Goal: Task Accomplishment & Management: Manage account settings

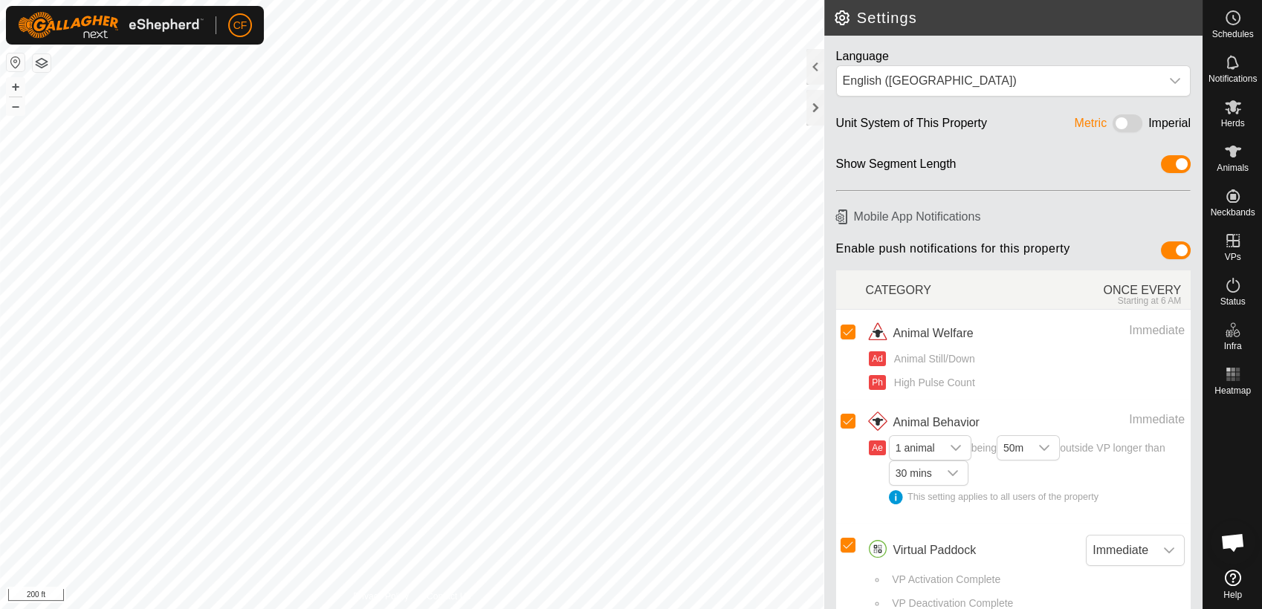
scroll to position [5653, 0]
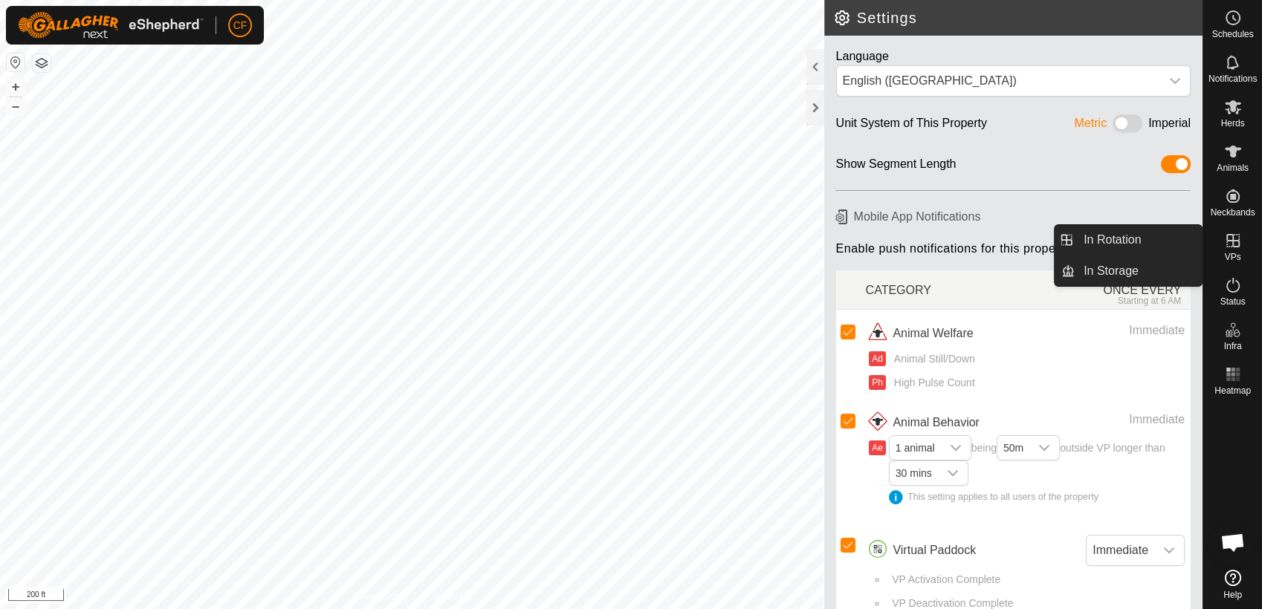
click at [1230, 248] on icon at bounding box center [1233, 241] width 18 height 18
click at [1146, 235] on link "In Rotation" at bounding box center [1137, 240] width 127 height 30
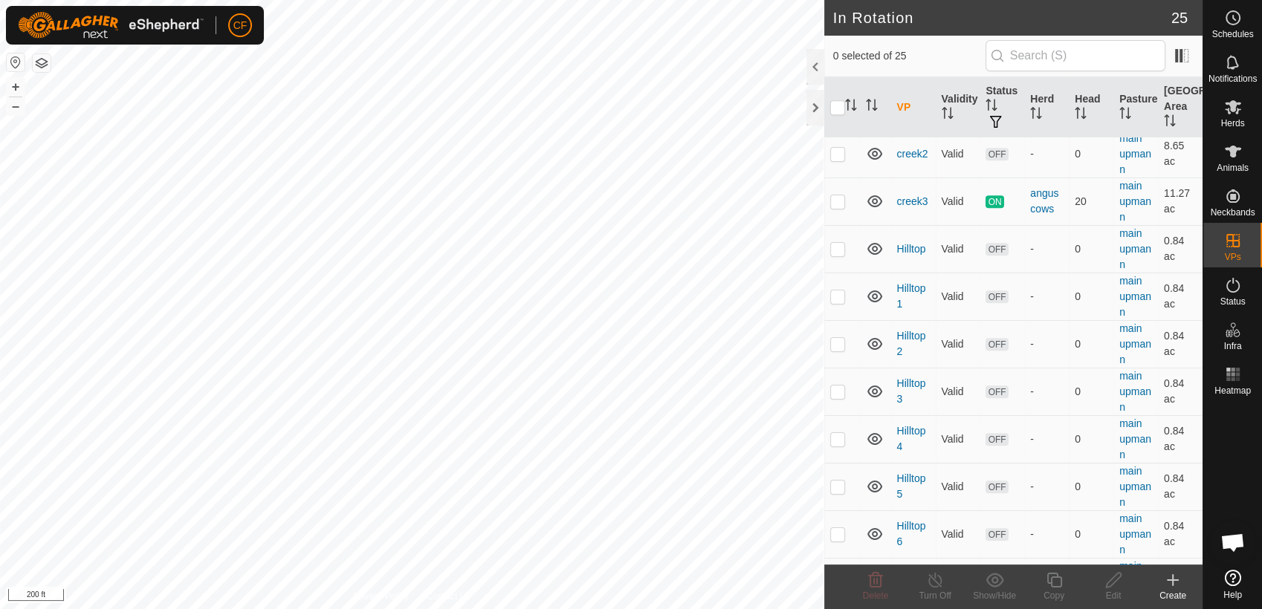
scroll to position [788, 0]
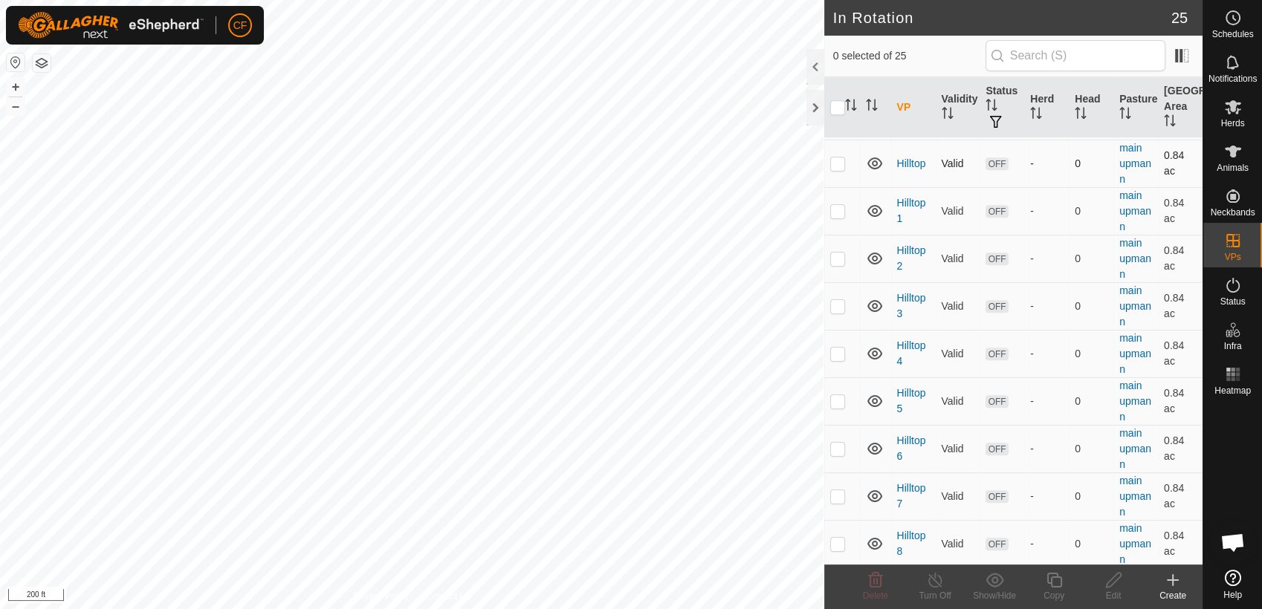
click at [838, 158] on p-checkbox at bounding box center [837, 164] width 15 height 12
checkbox input "true"
click at [1108, 581] on icon at bounding box center [1113, 580] width 15 height 15
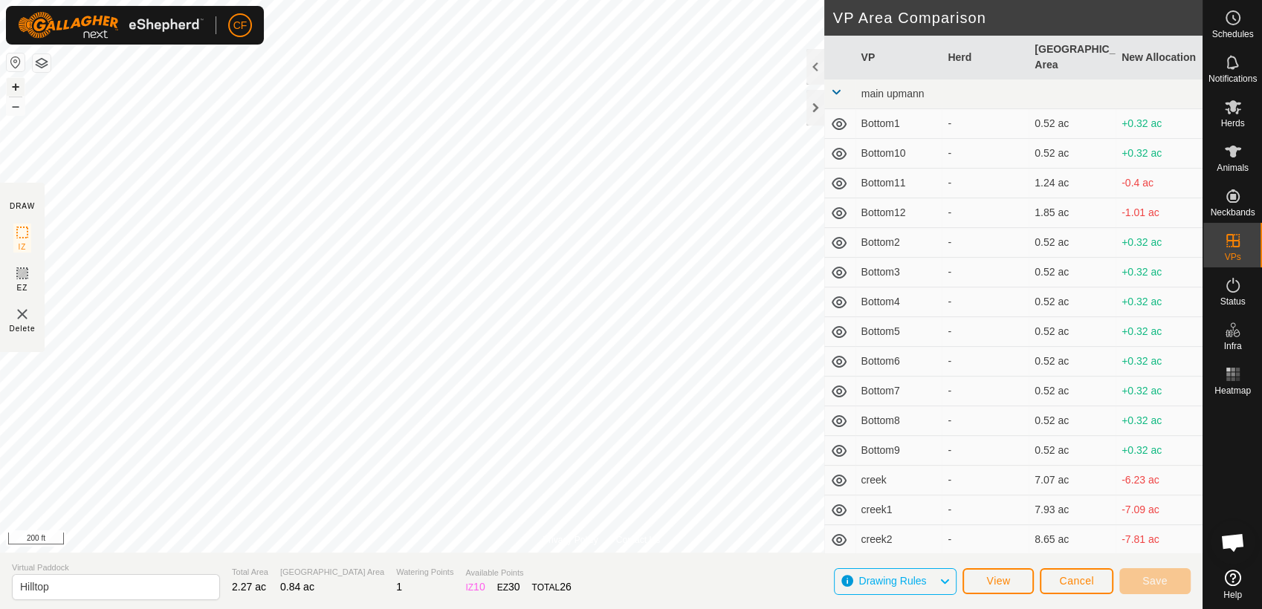
click at [17, 80] on button "+" at bounding box center [16, 87] width 18 height 18
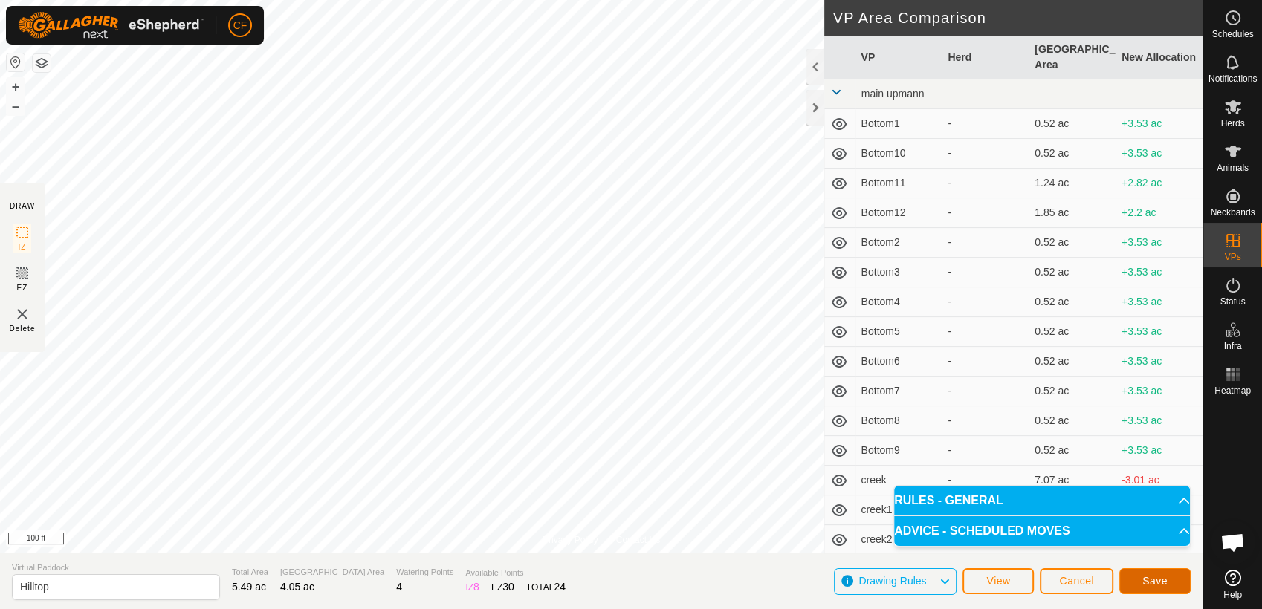
click at [1137, 584] on button "Save" at bounding box center [1154, 581] width 71 height 26
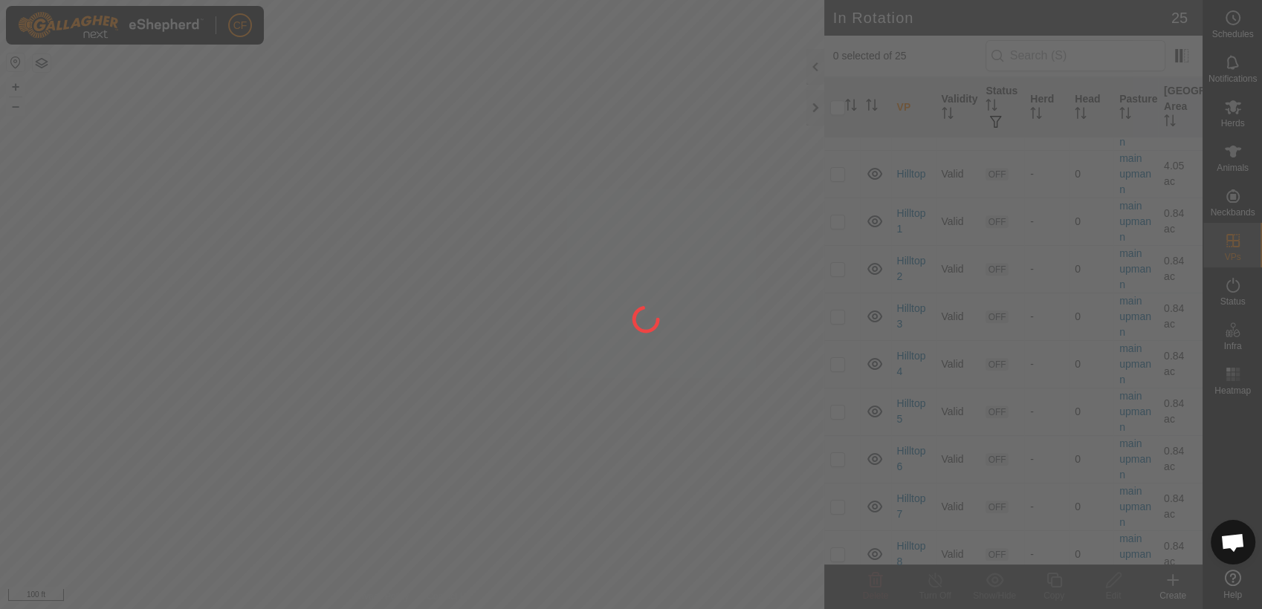
scroll to position [788, 0]
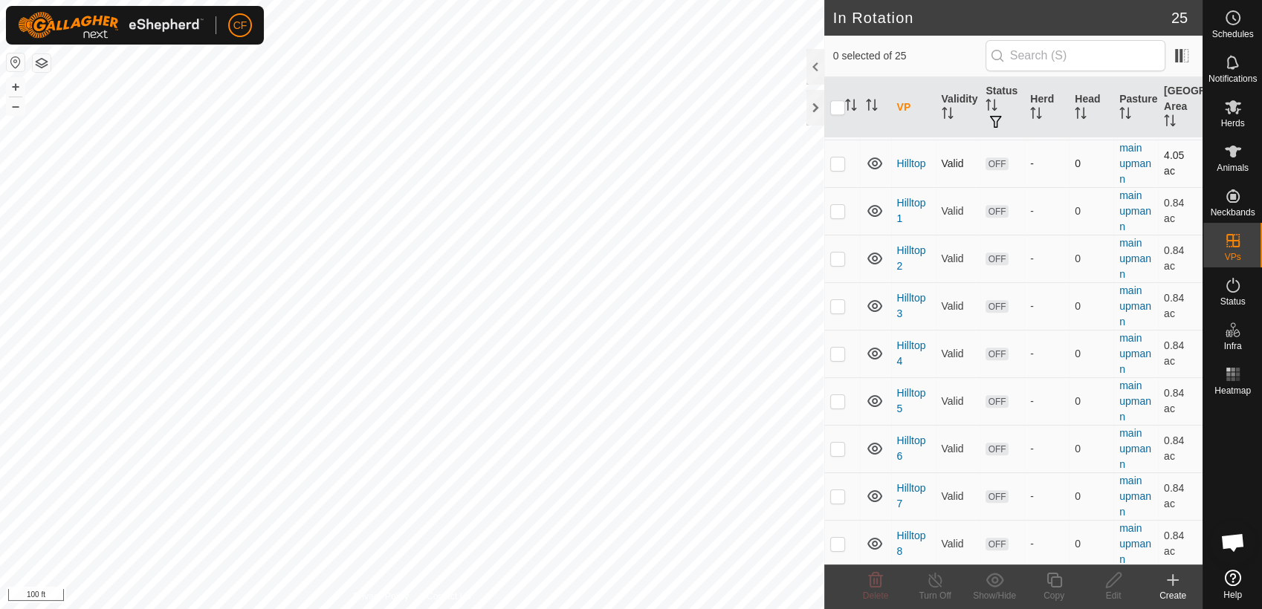
click at [837, 163] on p-checkbox at bounding box center [837, 164] width 15 height 12
checkbox input "true"
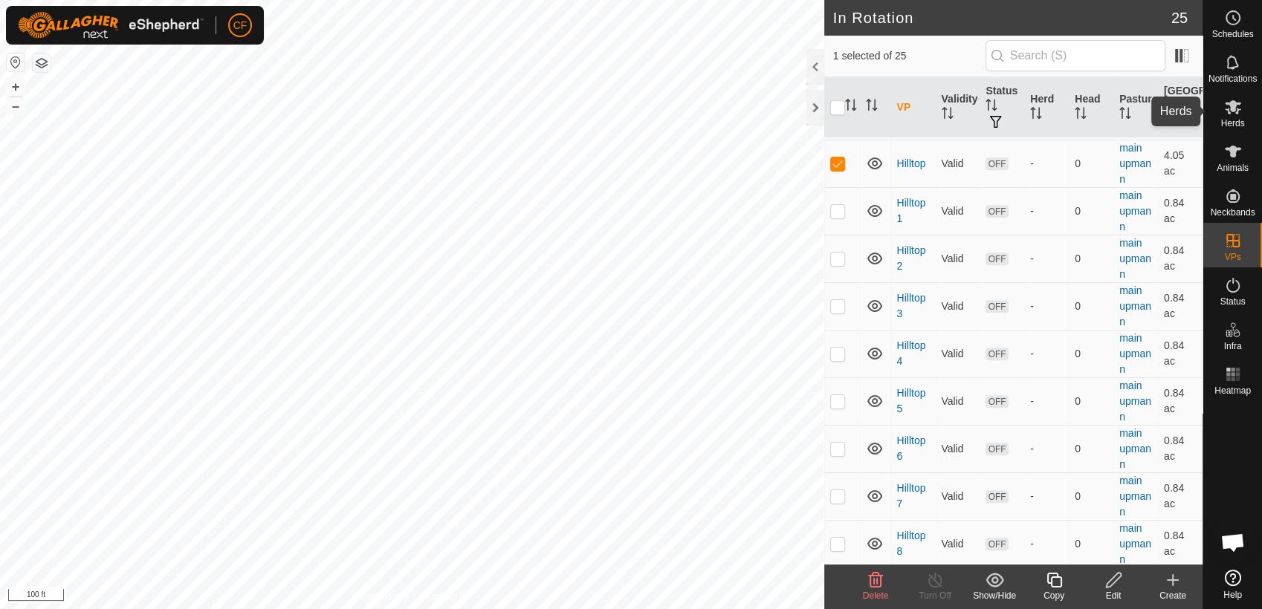
click at [1236, 103] on icon at bounding box center [1232, 107] width 16 height 14
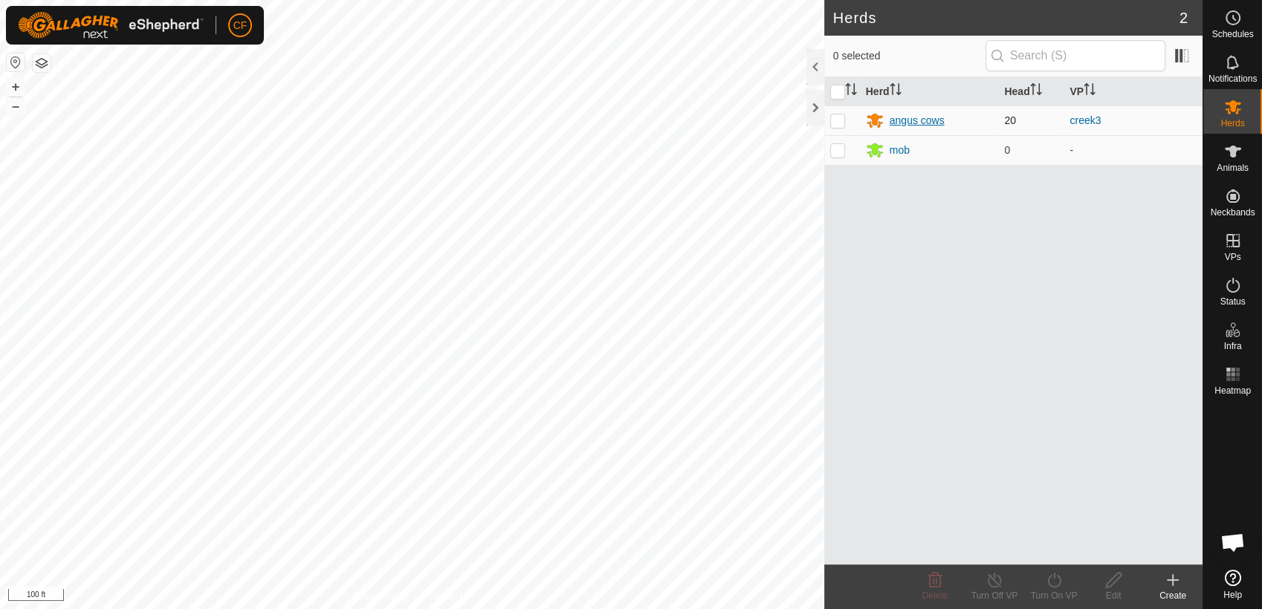
click at [898, 120] on div "angus cows" at bounding box center [916, 121] width 55 height 16
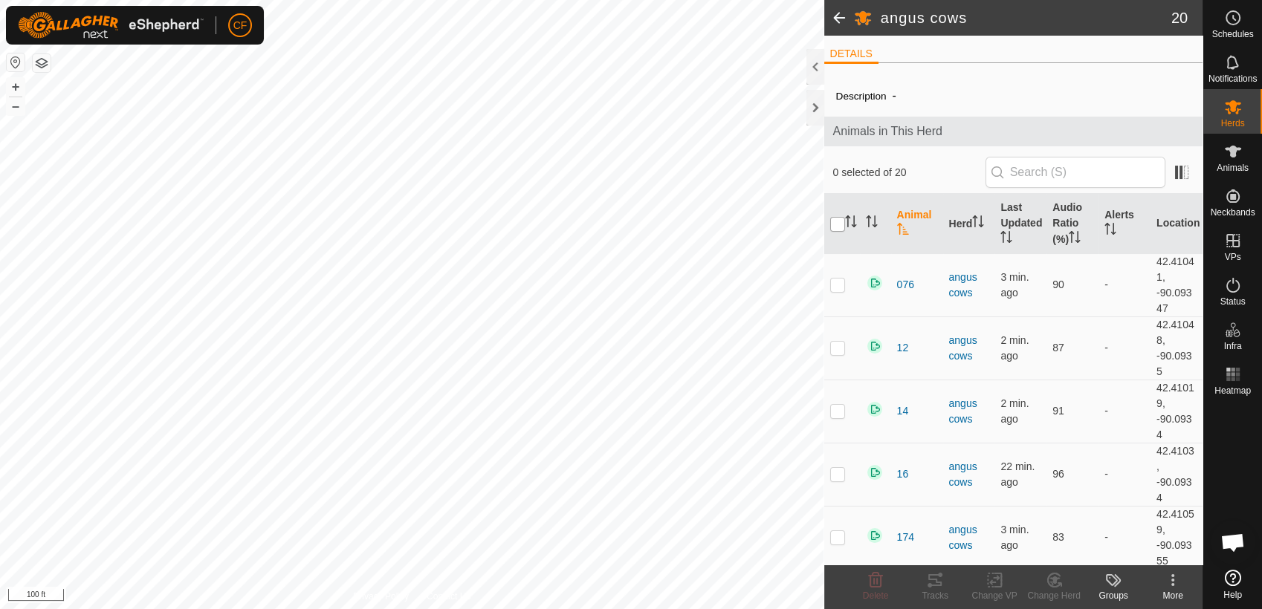
click at [840, 224] on input "checkbox" at bounding box center [837, 224] width 15 height 15
checkbox input "true"
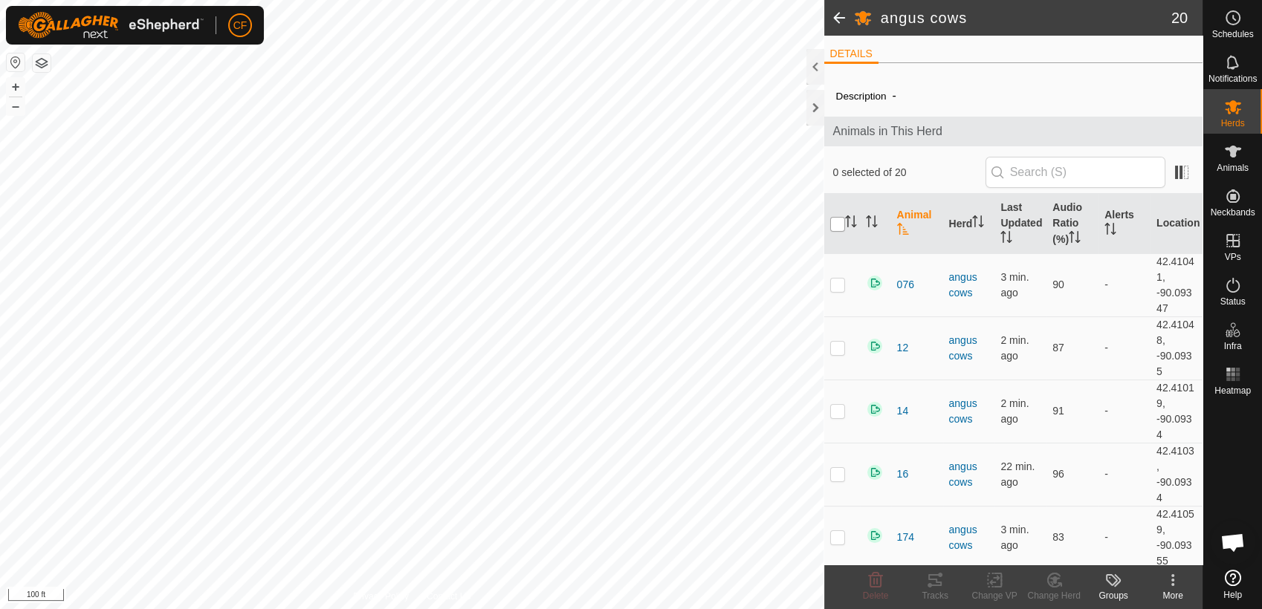
checkbox input "true"
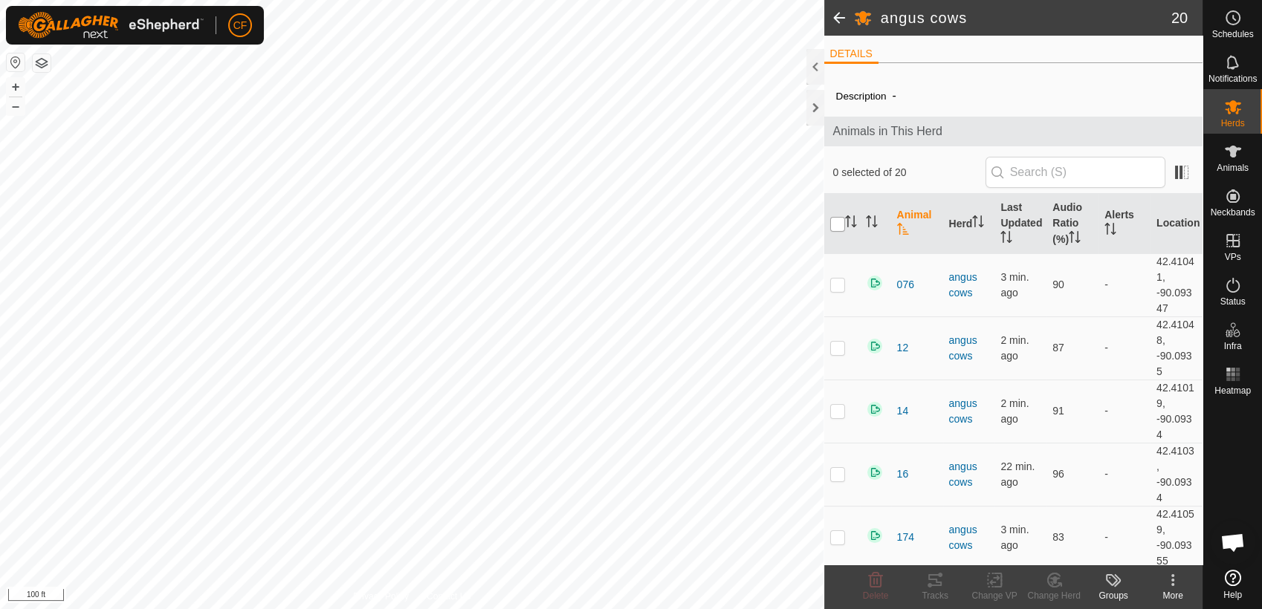
checkbox input "true"
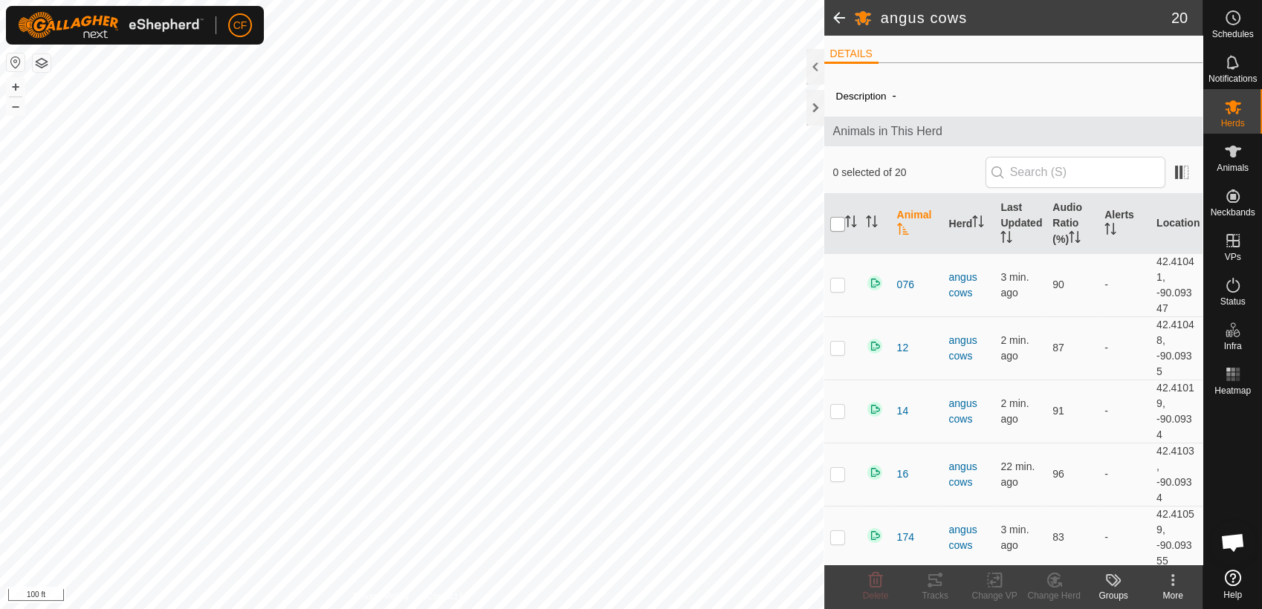
checkbox input "true"
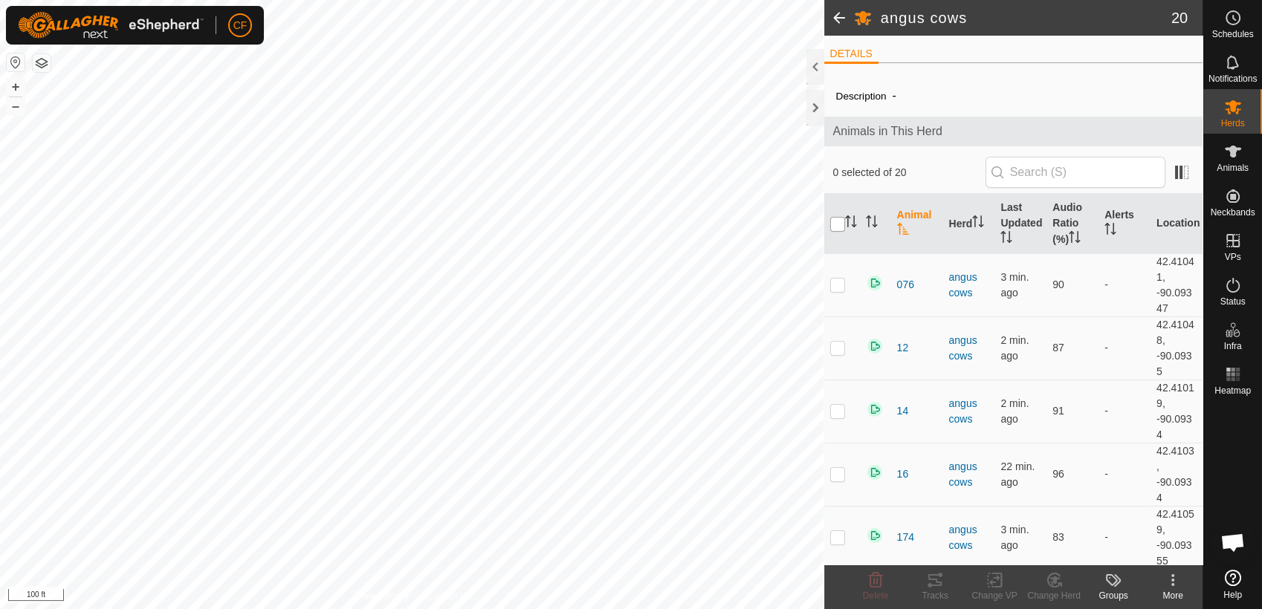
checkbox input "true"
click at [989, 582] on icon at bounding box center [994, 581] width 10 height 10
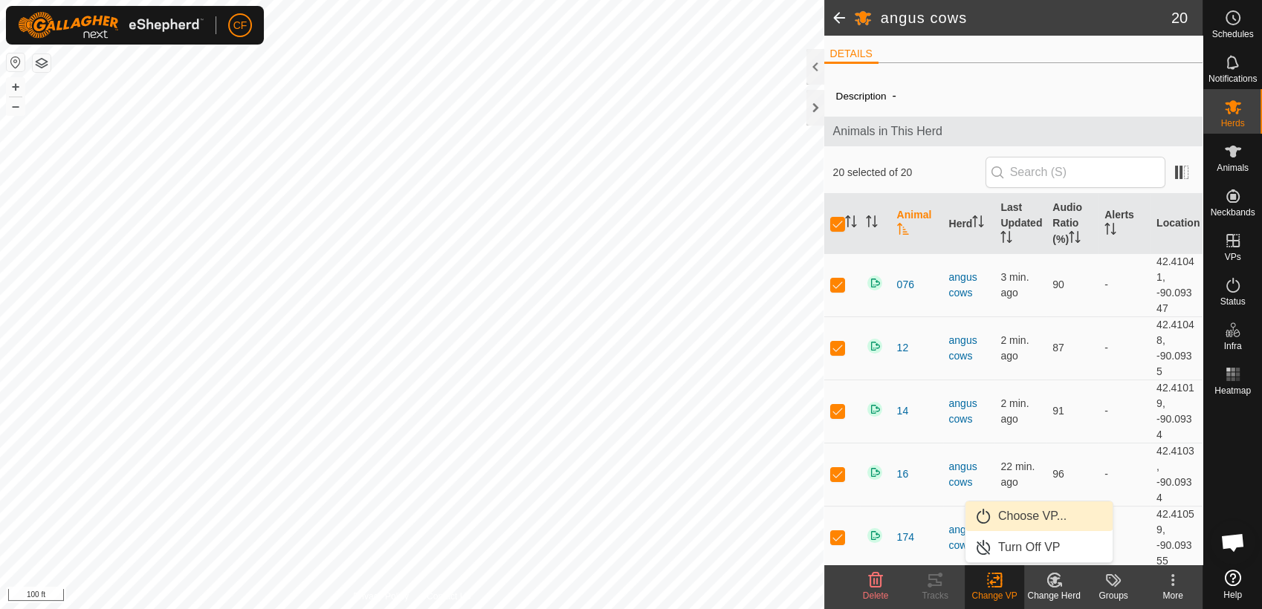
click at [1010, 519] on link "Choose VP..." at bounding box center [1038, 517] width 147 height 30
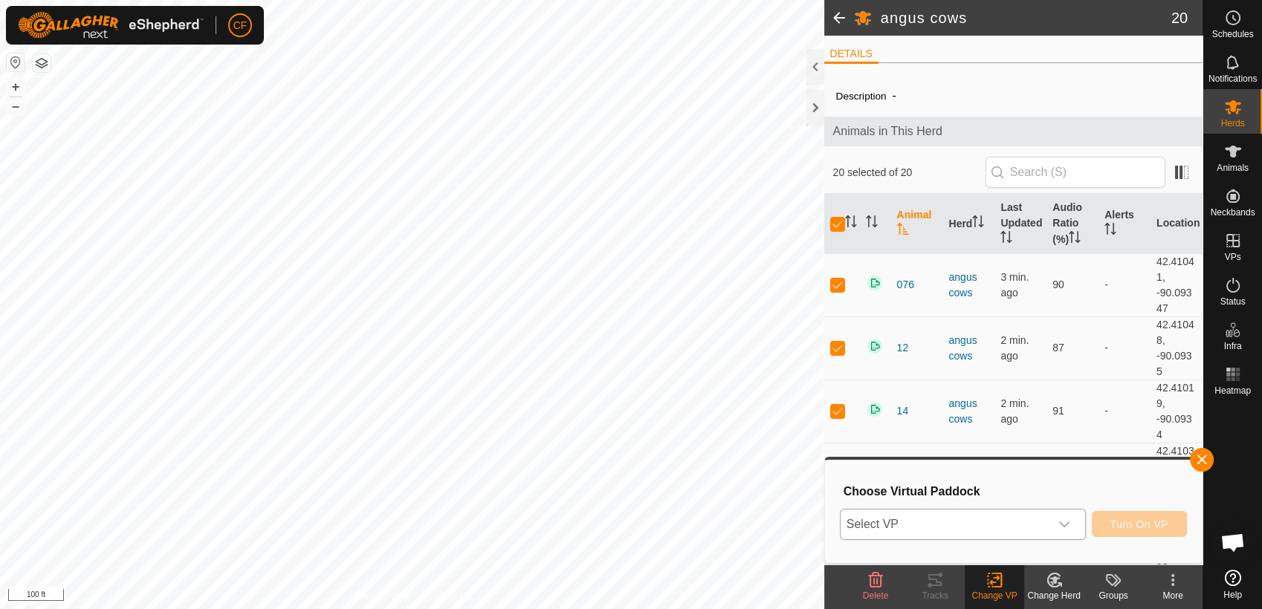
click at [1068, 524] on icon "dropdown trigger" at bounding box center [1064, 525] width 10 height 6
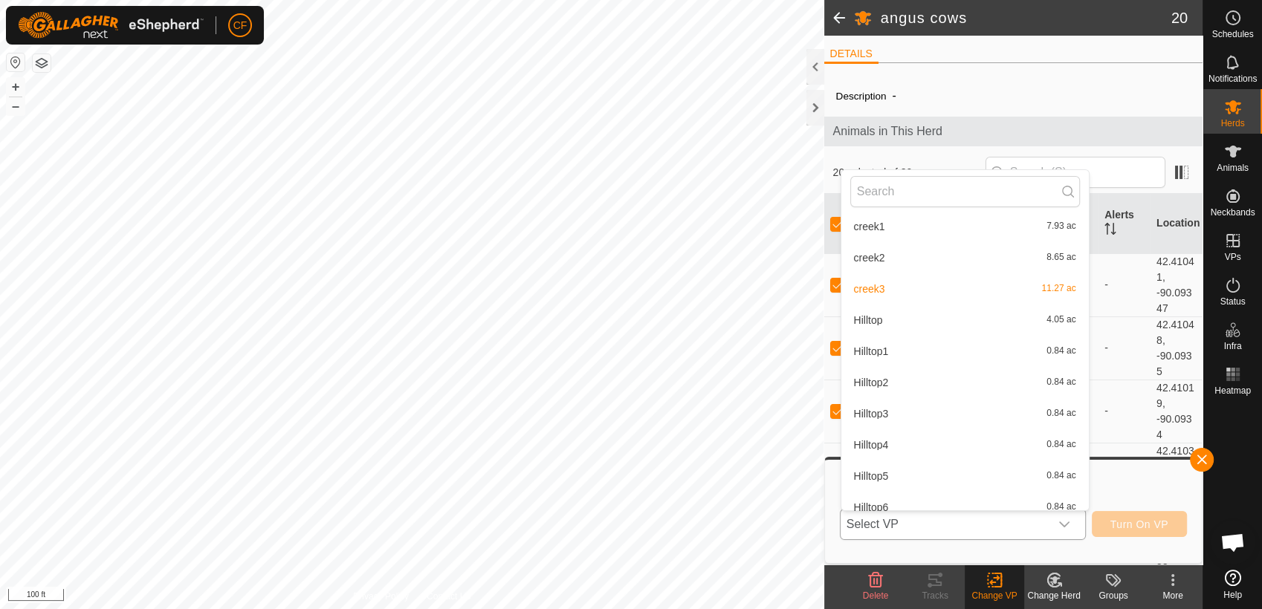
scroll to position [515, 0]
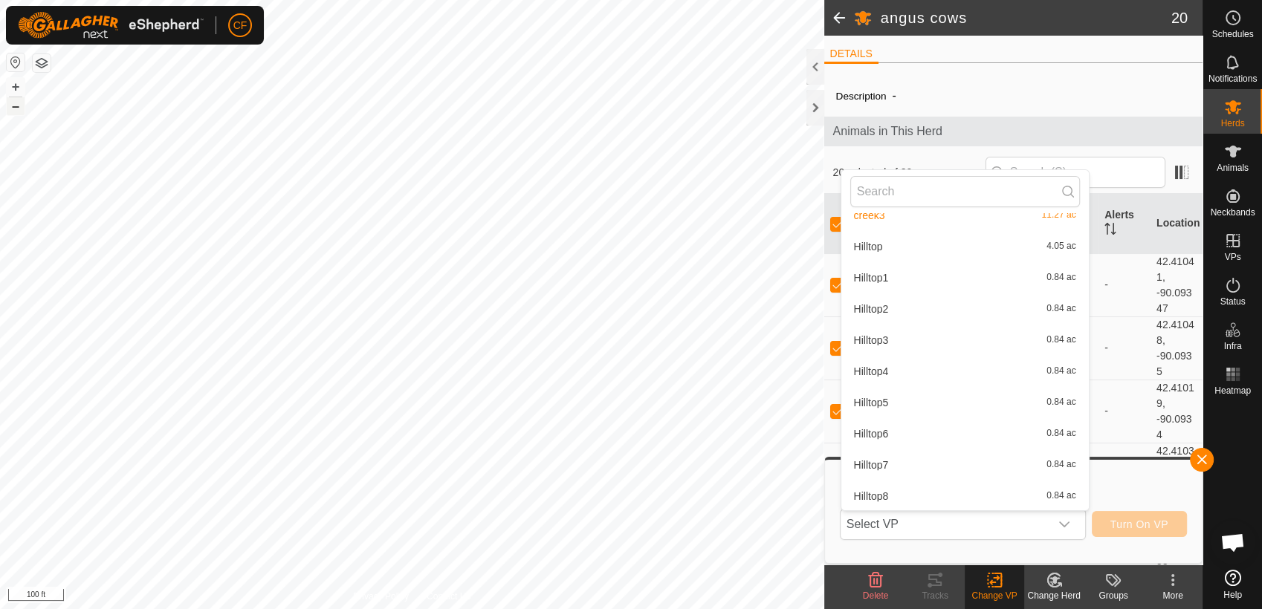
click at [13, 113] on button "–" at bounding box center [16, 106] width 18 height 18
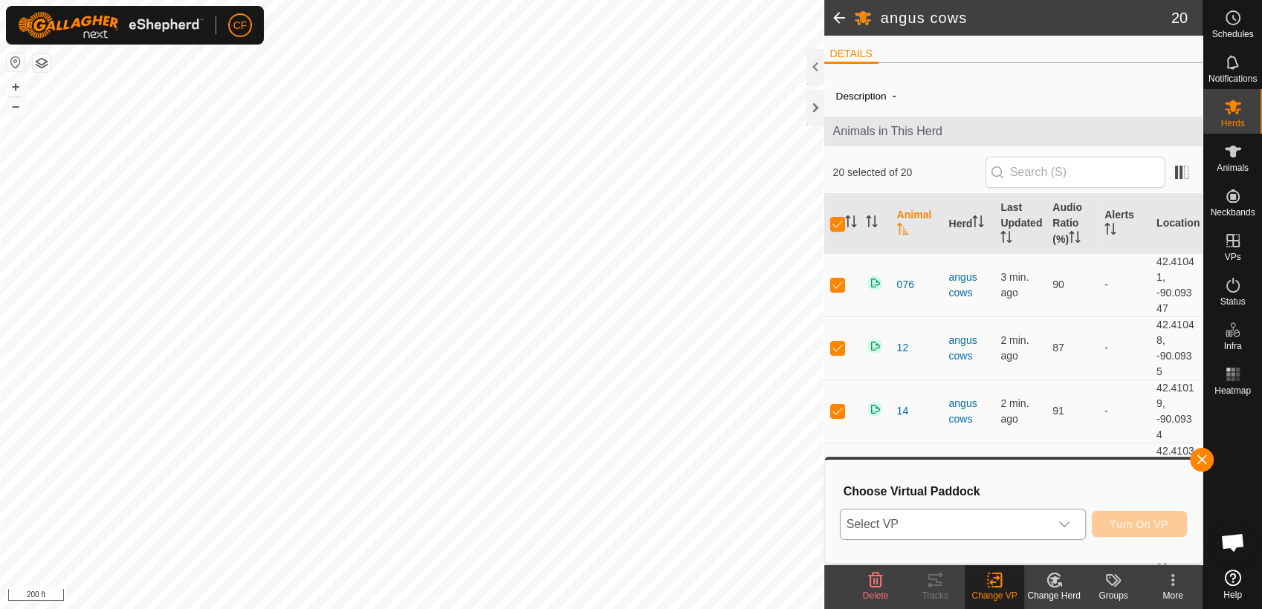
click at [1062, 525] on icon "dropdown trigger" at bounding box center [1064, 525] width 12 height 12
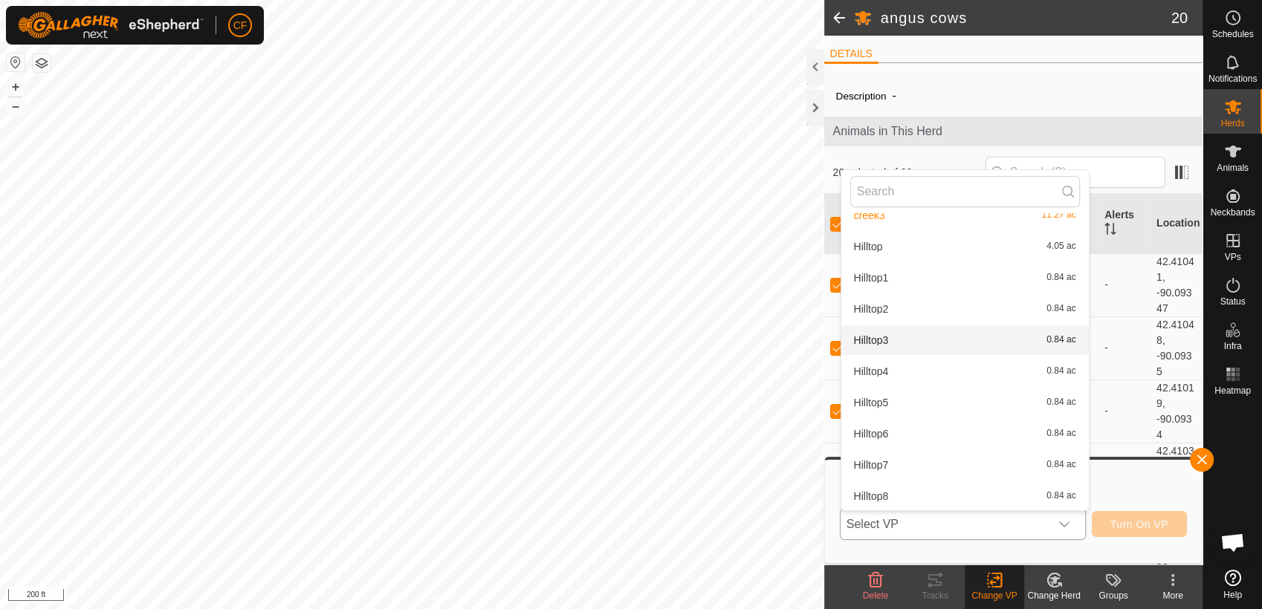
scroll to position [516, 0]
click at [881, 270] on li "Hilltop1 0.84 ac" at bounding box center [964, 277] width 247 height 30
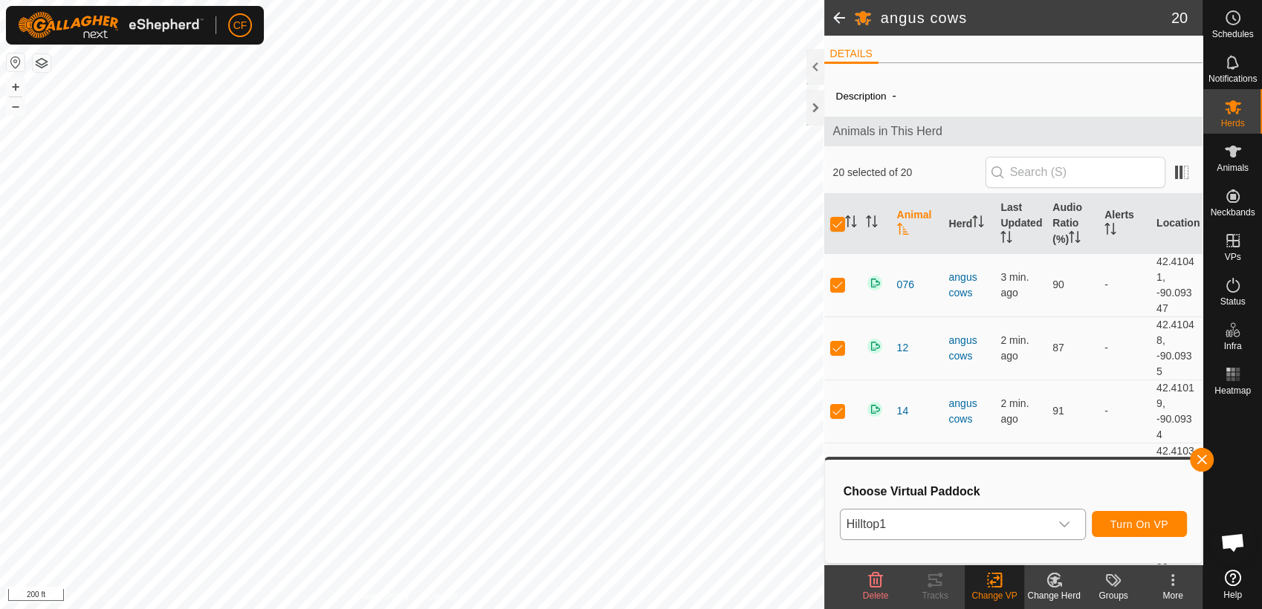
click at [1064, 522] on icon "dropdown trigger" at bounding box center [1064, 525] width 12 height 12
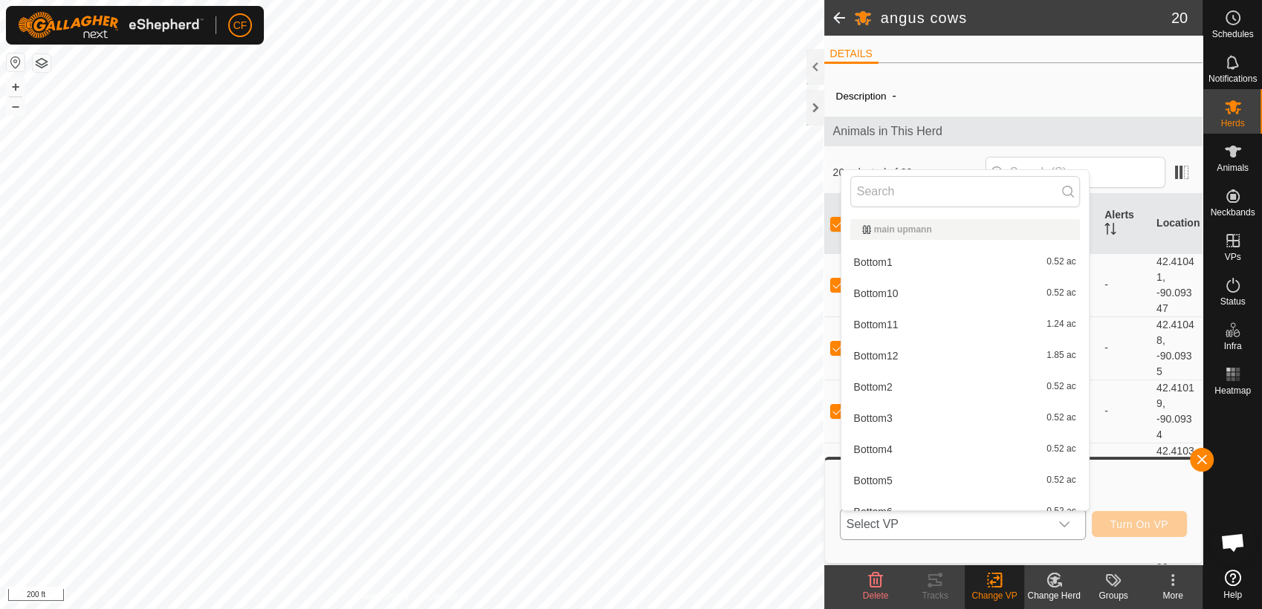
scroll to position [297, 0]
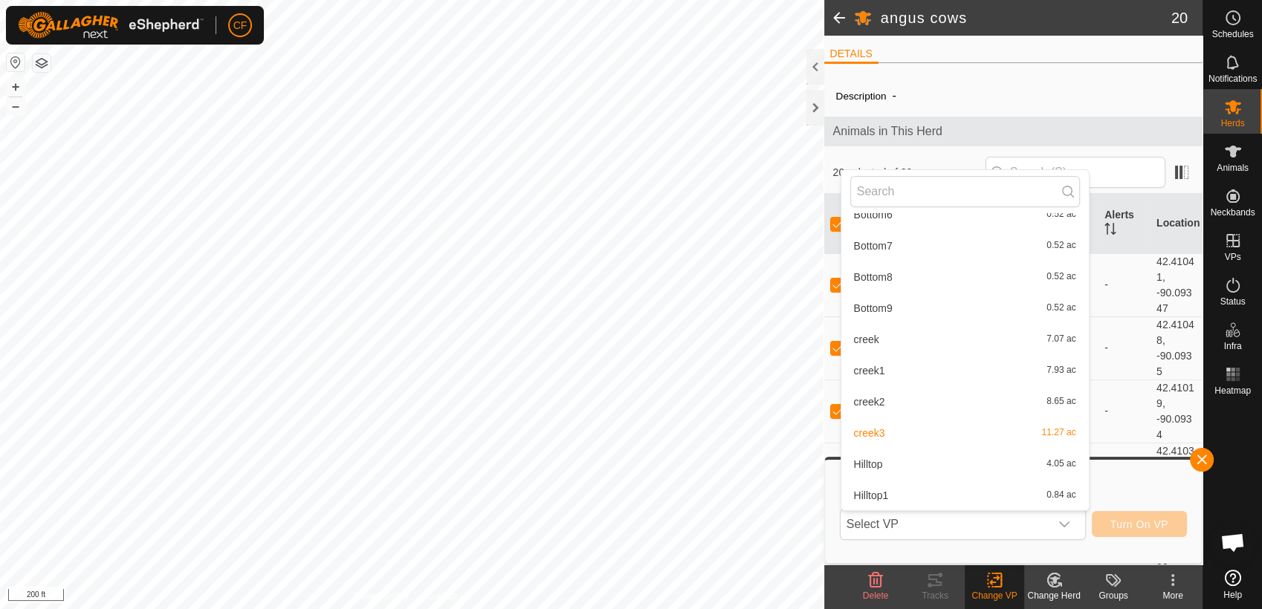
click at [900, 461] on li "Hilltop 4.05 ac" at bounding box center [964, 465] width 247 height 30
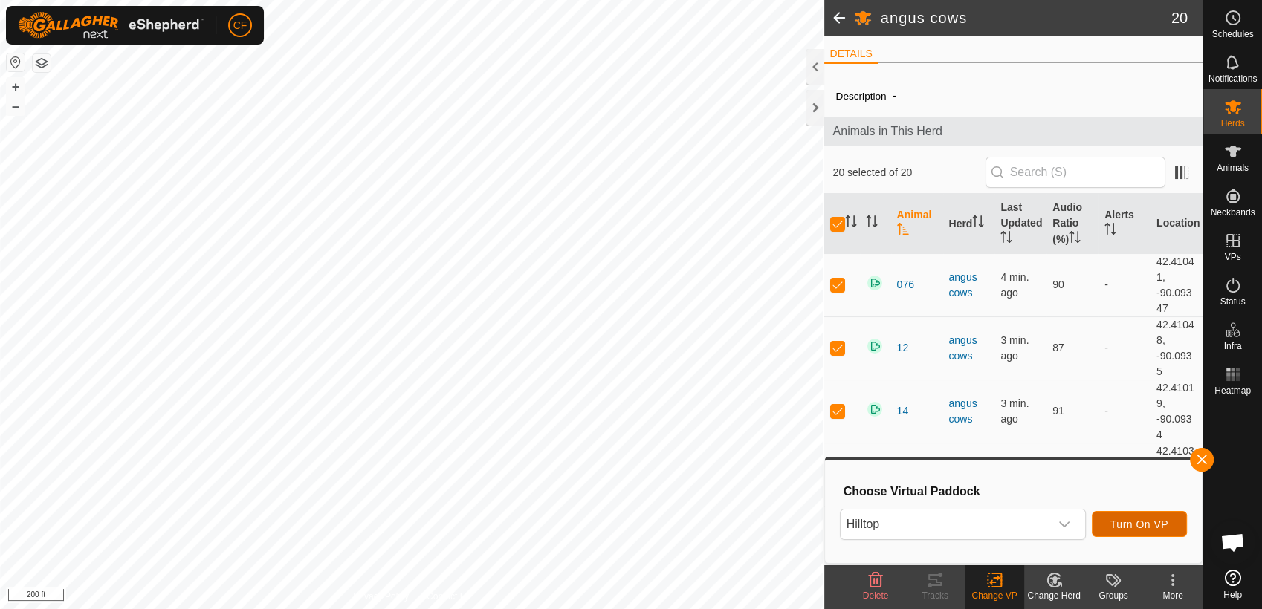
click at [1114, 519] on span "Turn On VP" at bounding box center [1139, 525] width 58 height 12
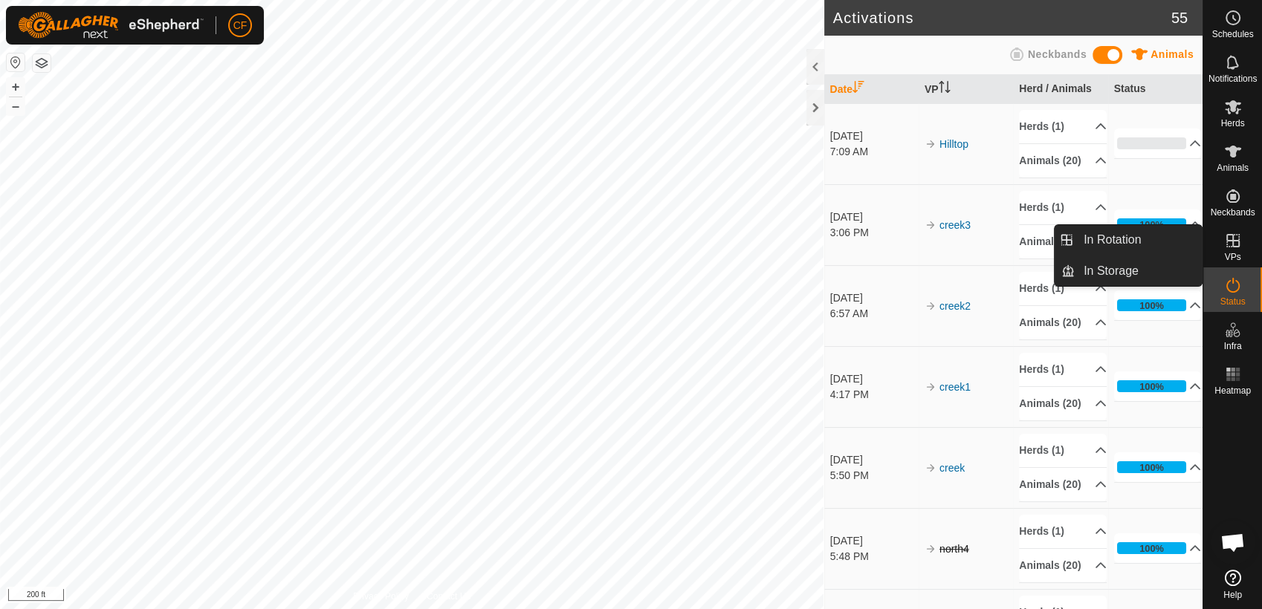
click at [1230, 247] on icon at bounding box center [1233, 241] width 18 height 18
click at [1157, 236] on link "In Rotation" at bounding box center [1137, 240] width 127 height 30
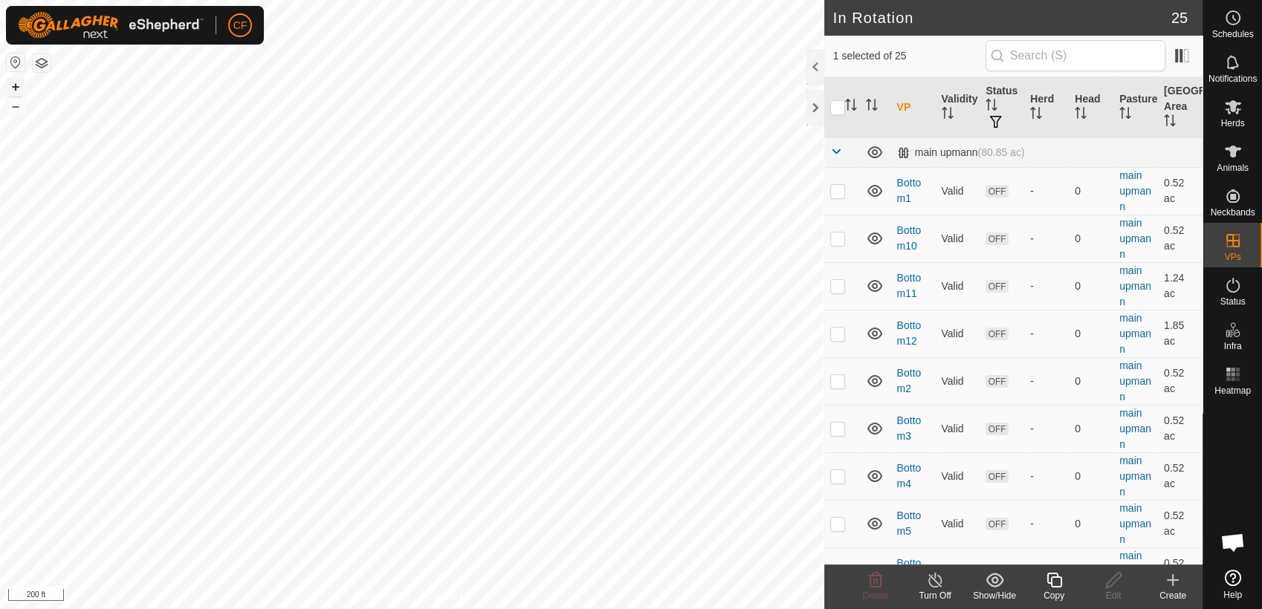
click at [11, 85] on button "+" at bounding box center [16, 87] width 18 height 18
click at [1232, 291] on icon at bounding box center [1232, 285] width 13 height 15
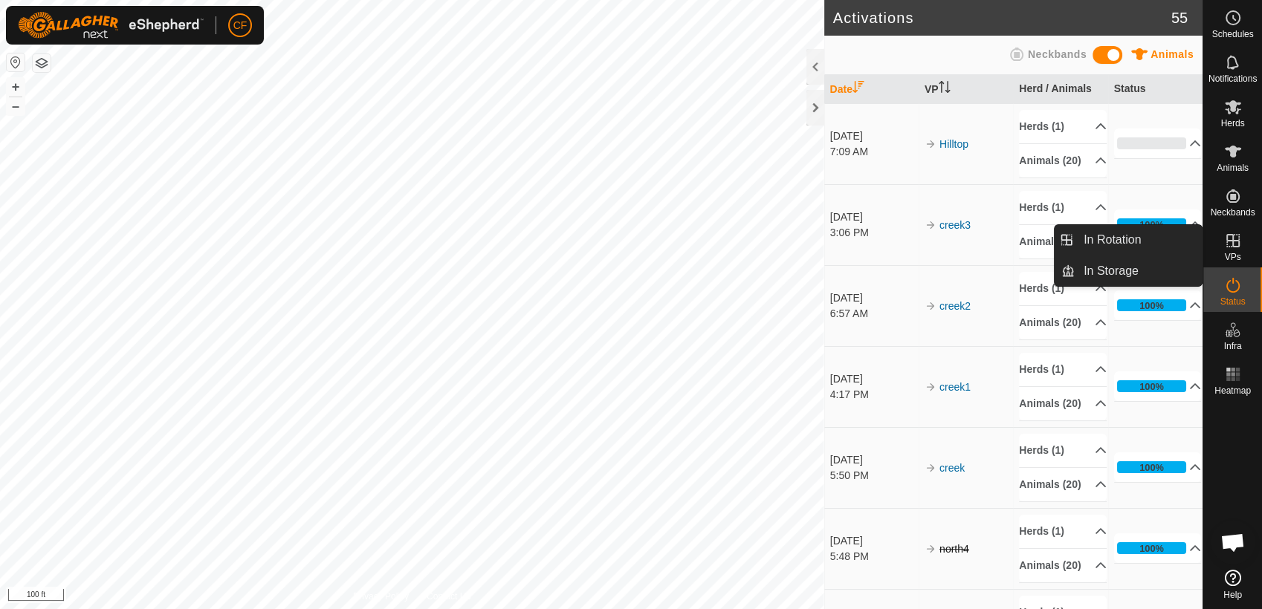
click at [1233, 239] on icon at bounding box center [1233, 241] width 18 height 18
click at [1158, 246] on link "In Rotation" at bounding box center [1137, 240] width 127 height 30
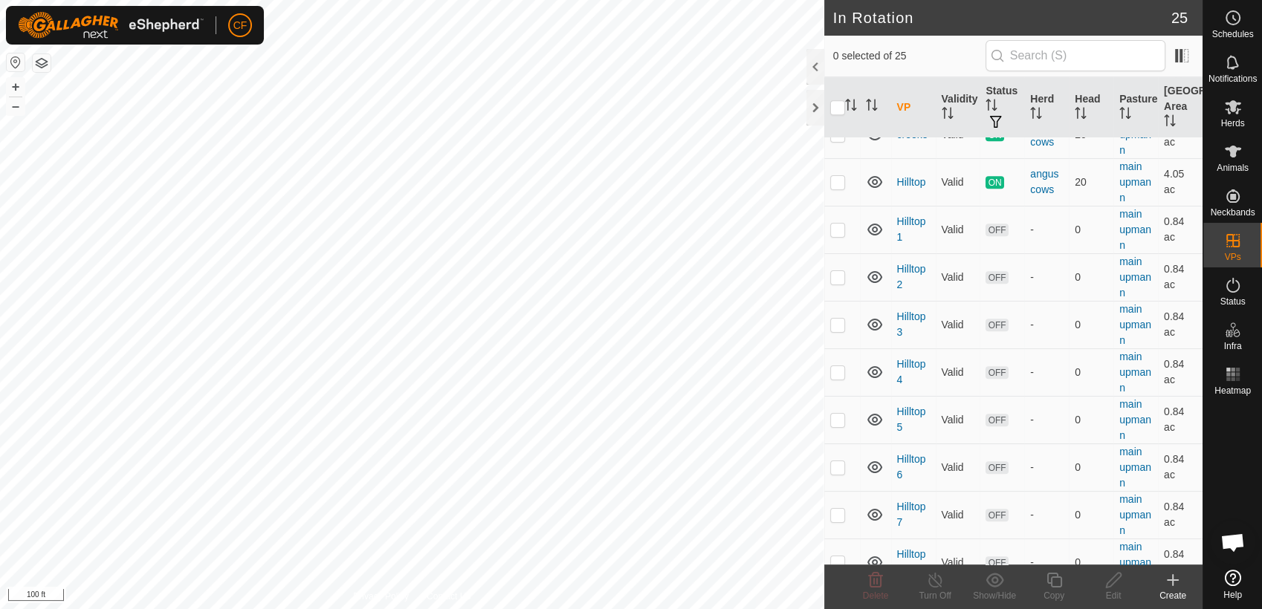
scroll to position [788, 0]
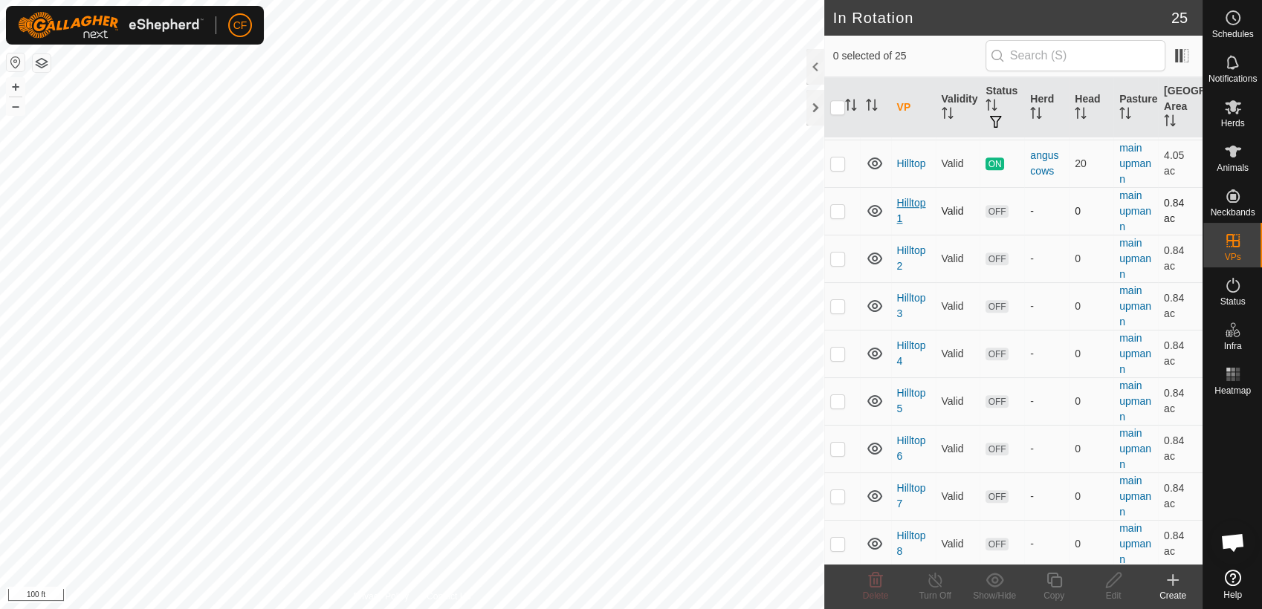
click at [912, 204] on link "Hilltop1" at bounding box center [911, 210] width 29 height 27
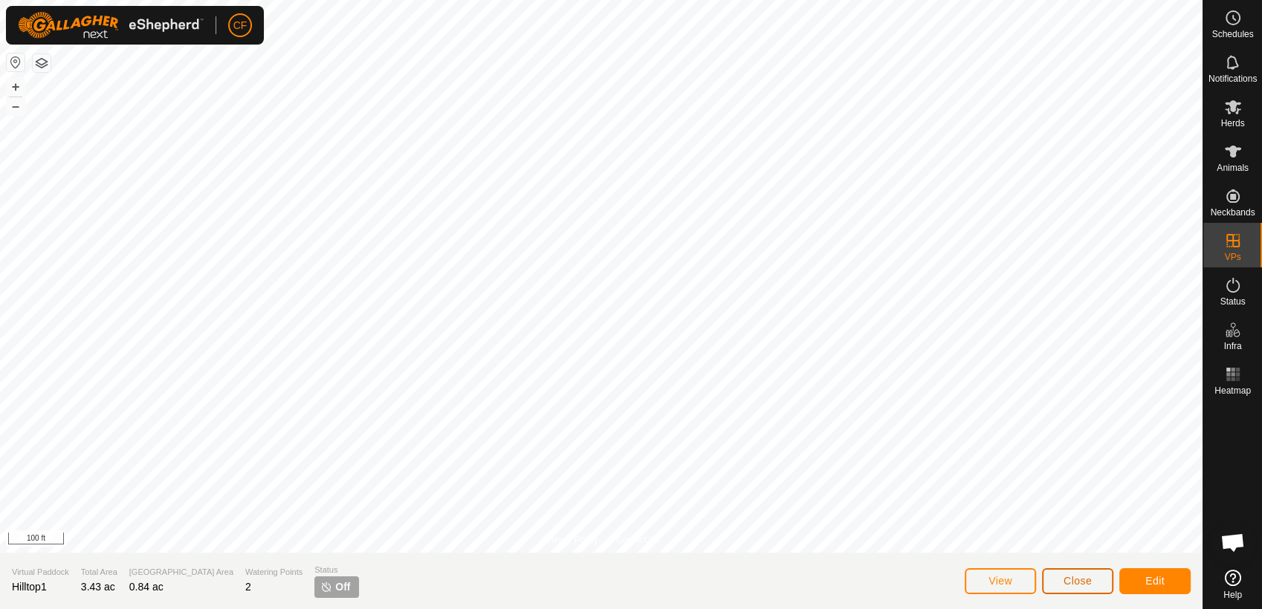
click at [1067, 584] on span "Close" at bounding box center [1077, 581] width 28 height 12
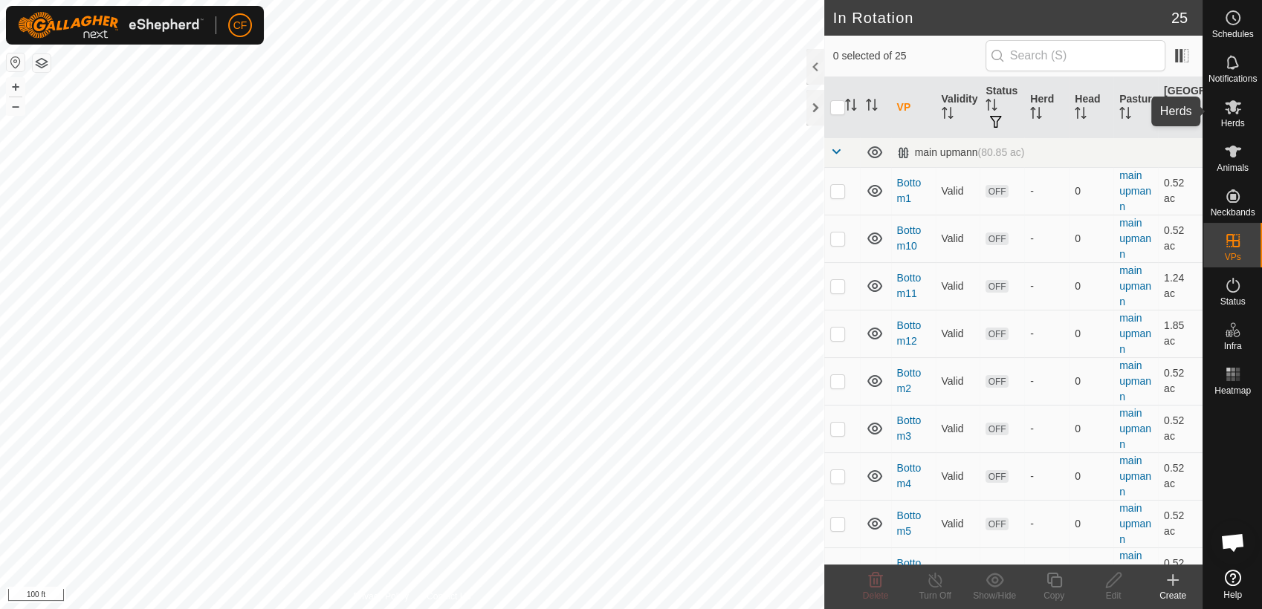
click at [1227, 110] on icon at bounding box center [1232, 107] width 16 height 14
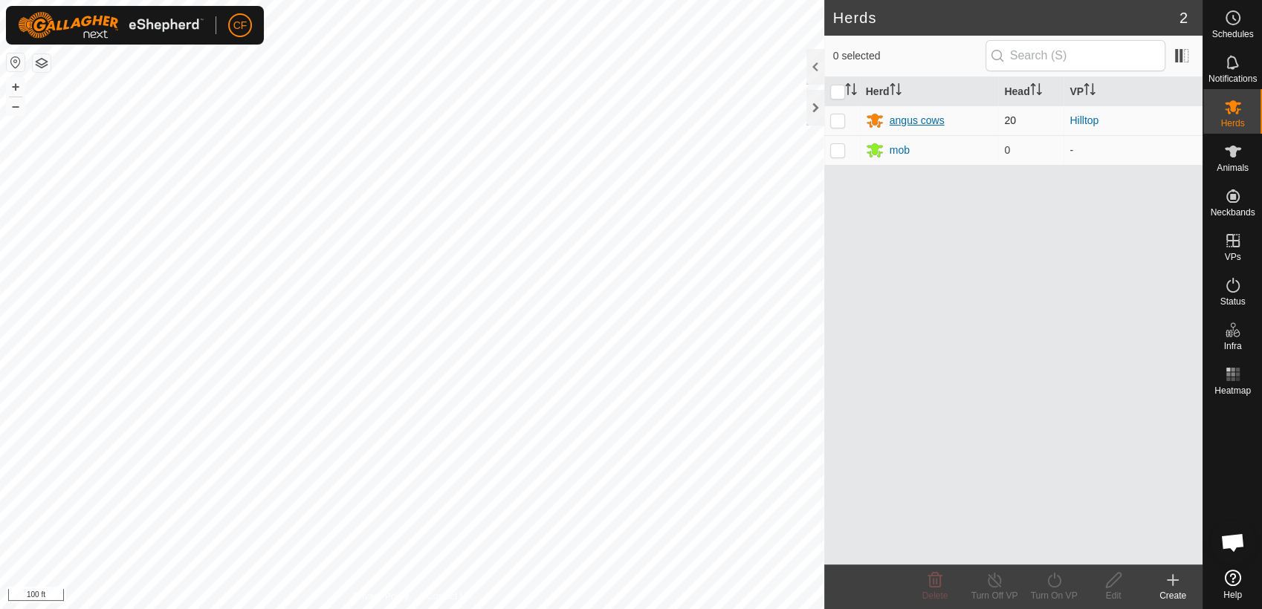
click at [908, 113] on div "angus cows" at bounding box center [916, 121] width 55 height 16
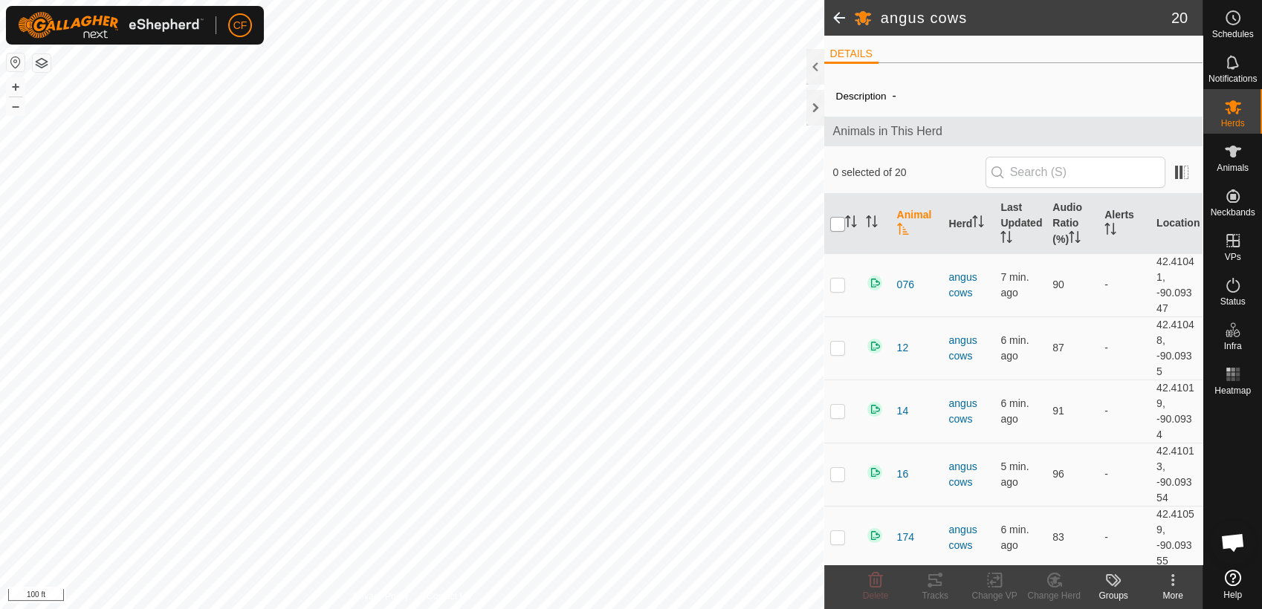
click at [834, 224] on input "checkbox" at bounding box center [837, 224] width 15 height 15
checkbox input "true"
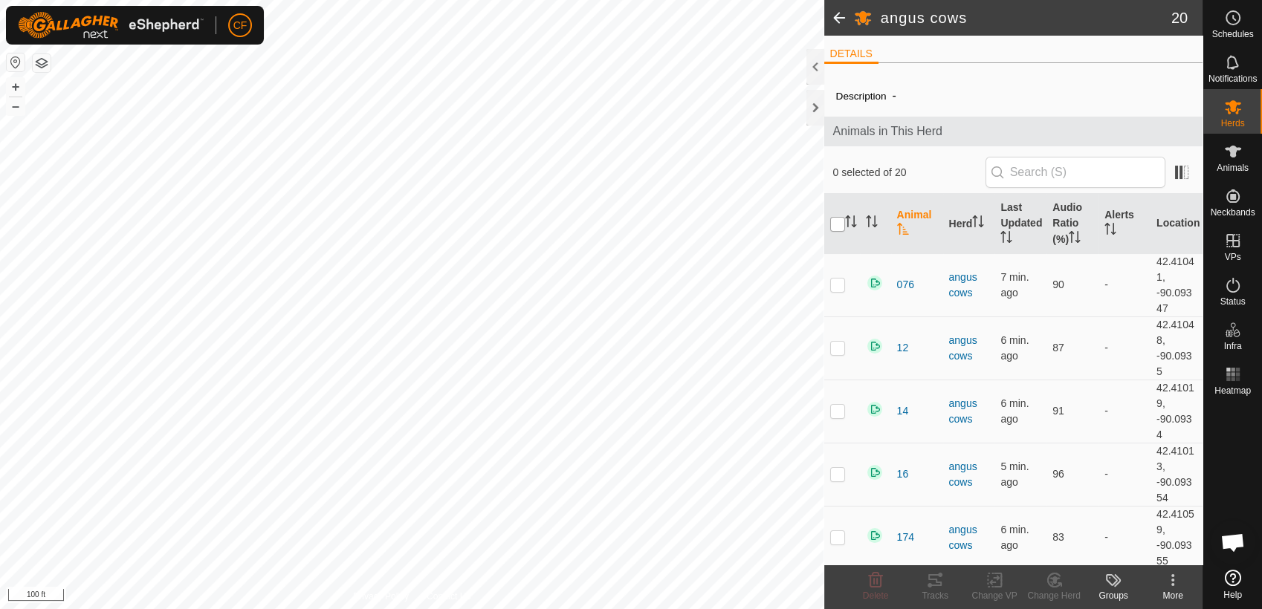
checkbox input "true"
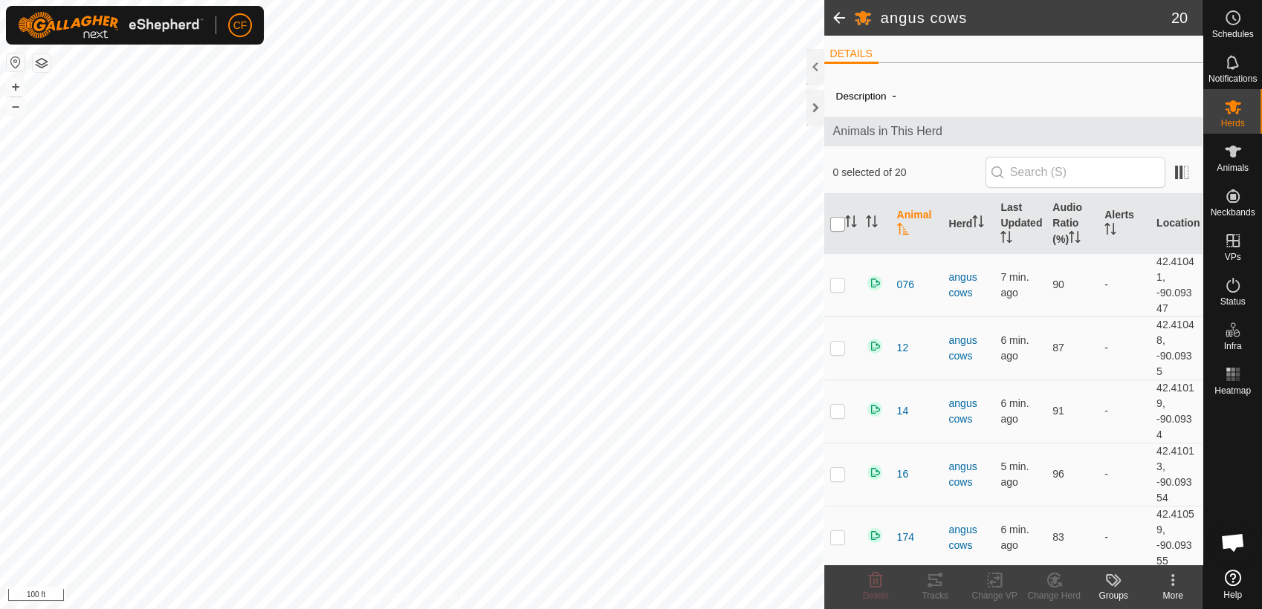
checkbox input "true"
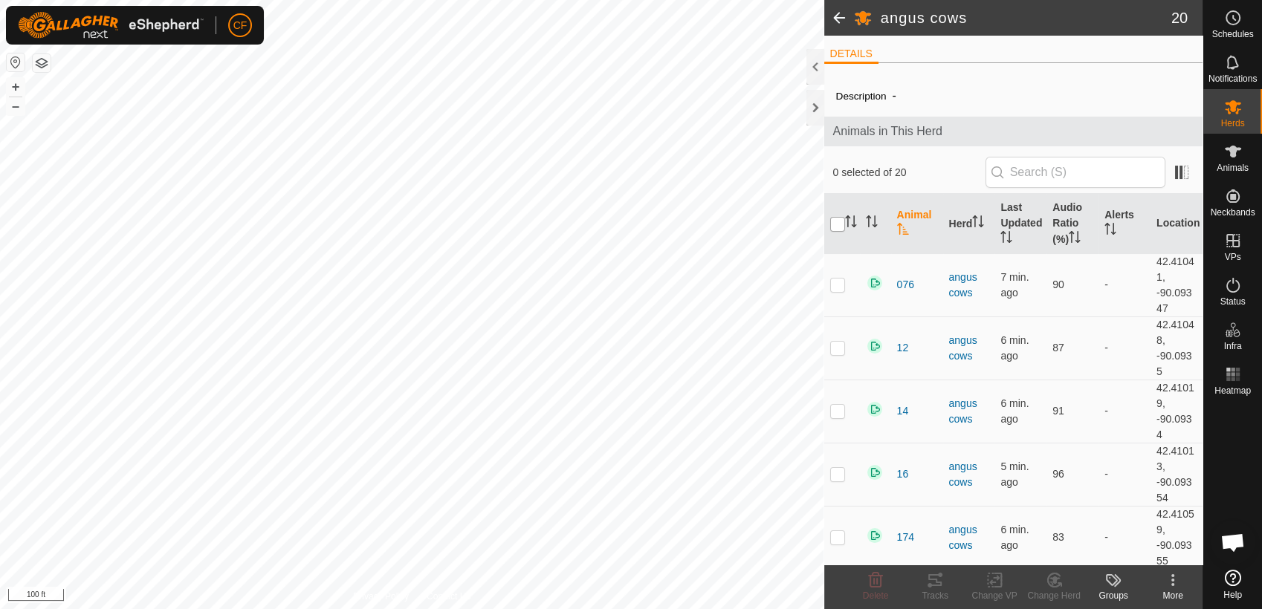
checkbox input "true"
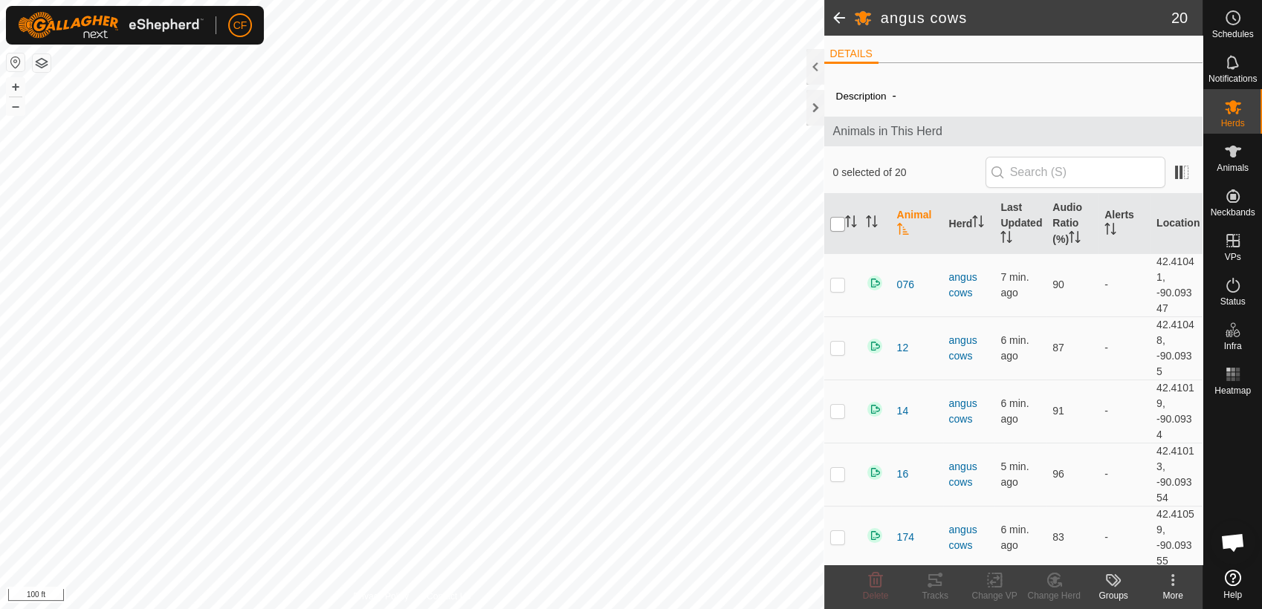
checkbox input "true"
click at [986, 581] on icon at bounding box center [994, 580] width 19 height 18
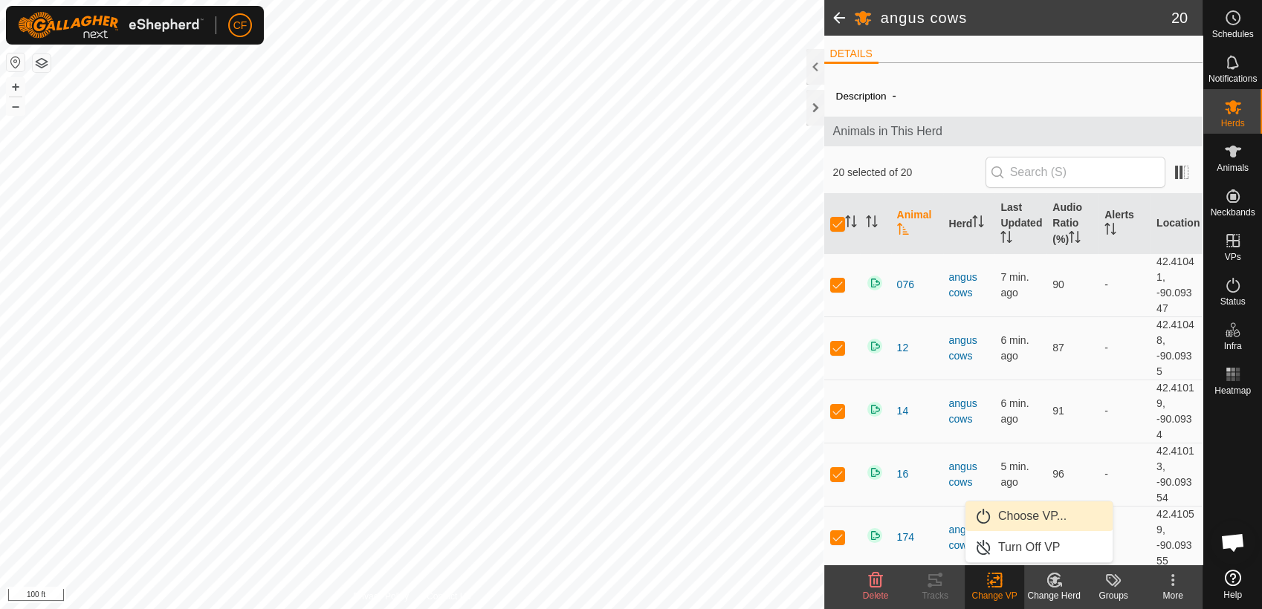
click at [1010, 510] on link "Choose VP..." at bounding box center [1038, 517] width 147 height 30
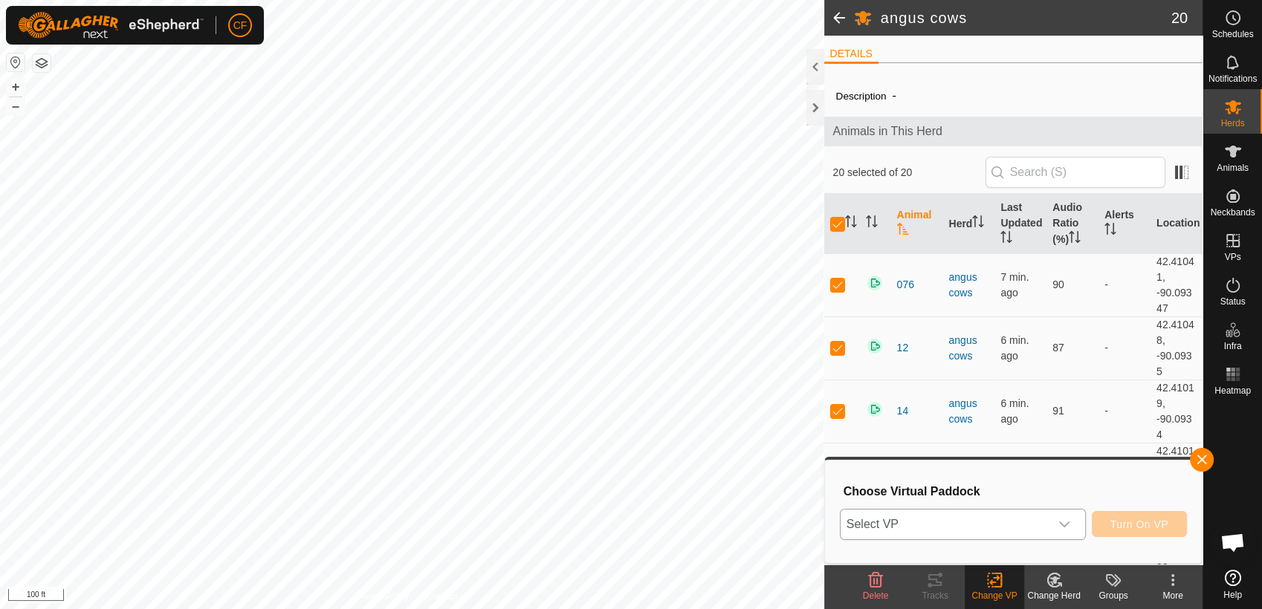
click at [1069, 522] on icon "dropdown trigger" at bounding box center [1064, 525] width 10 height 6
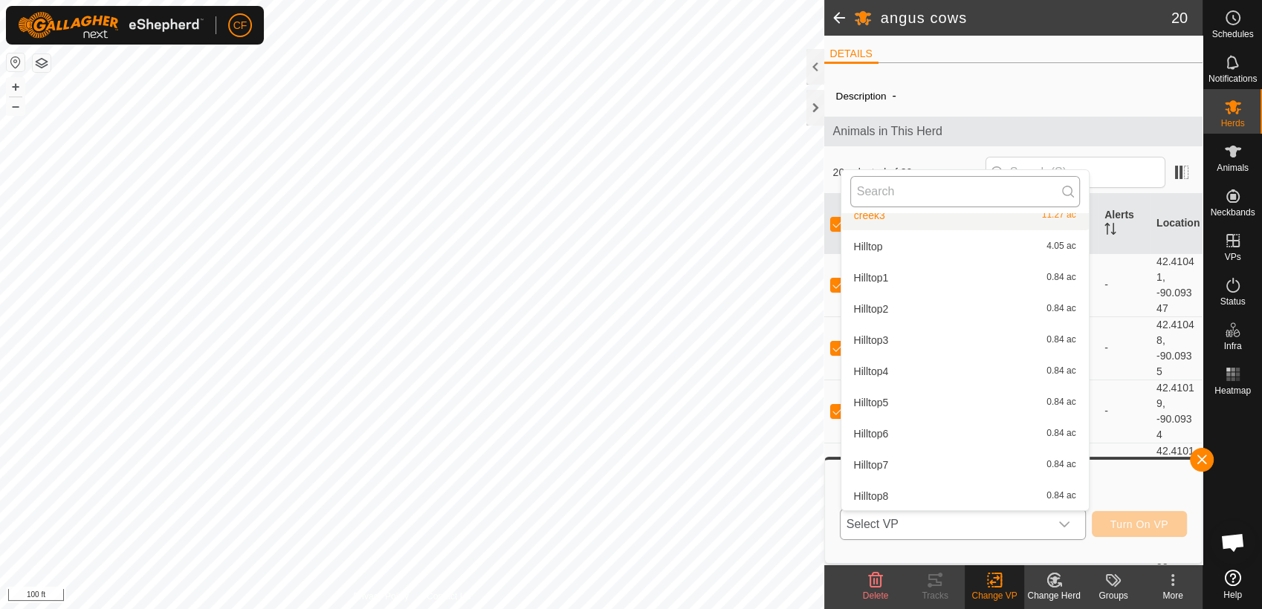
scroll to position [502, 0]
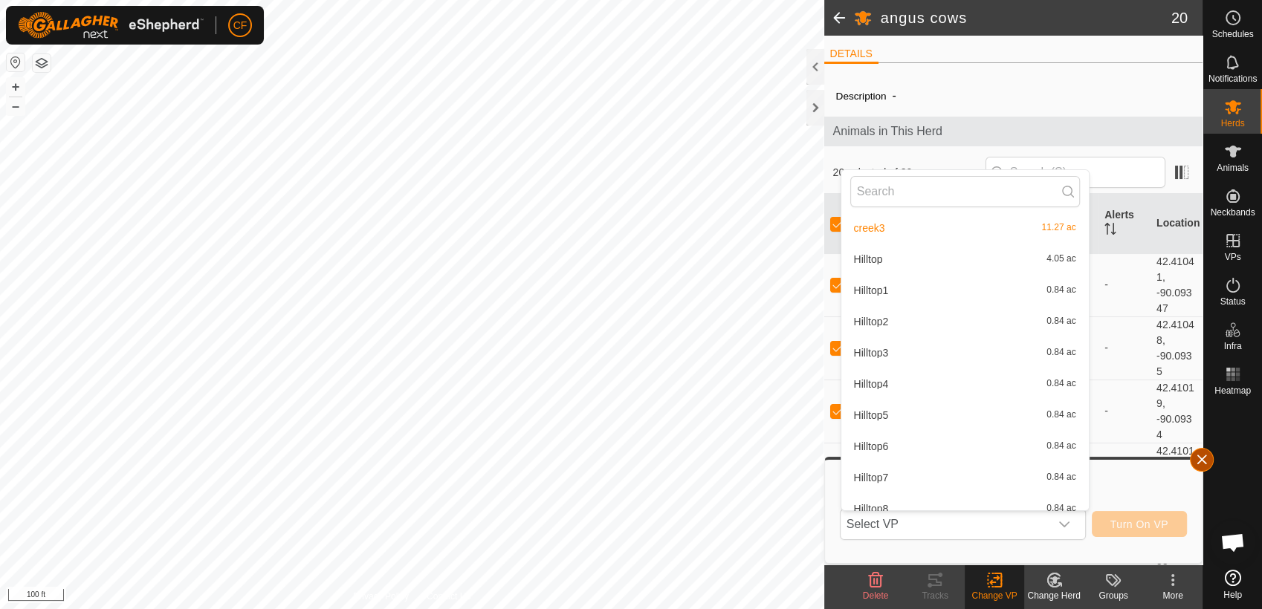
click at [1204, 461] on button "button" at bounding box center [1202, 460] width 24 height 24
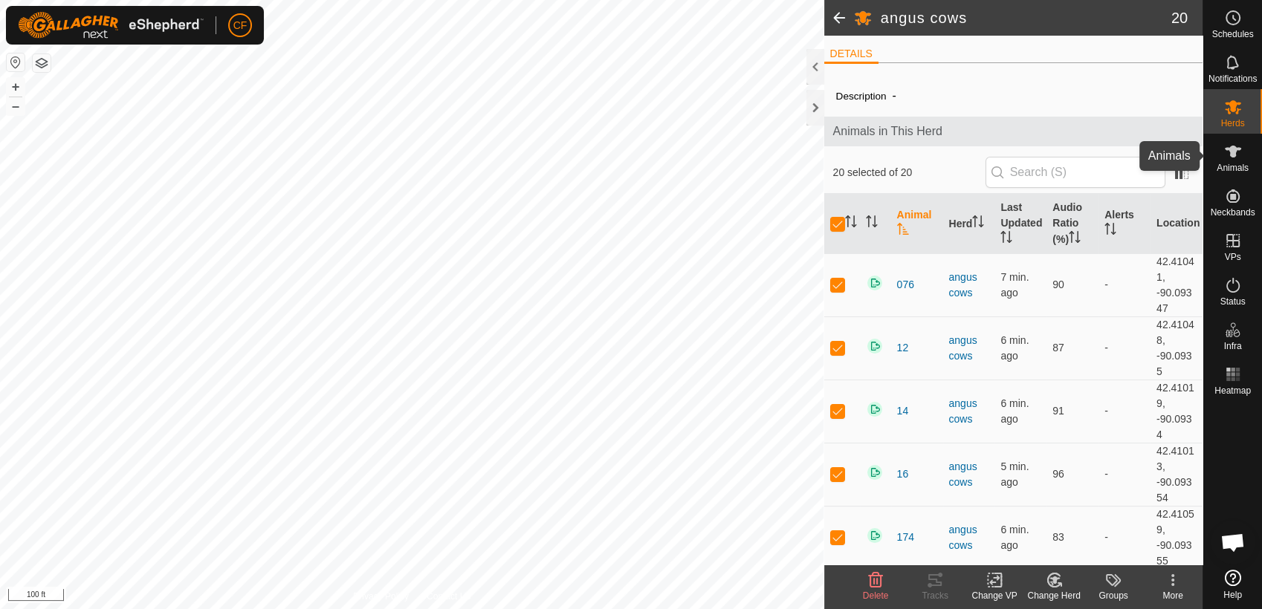
click at [1230, 157] on icon at bounding box center [1232, 152] width 16 height 12
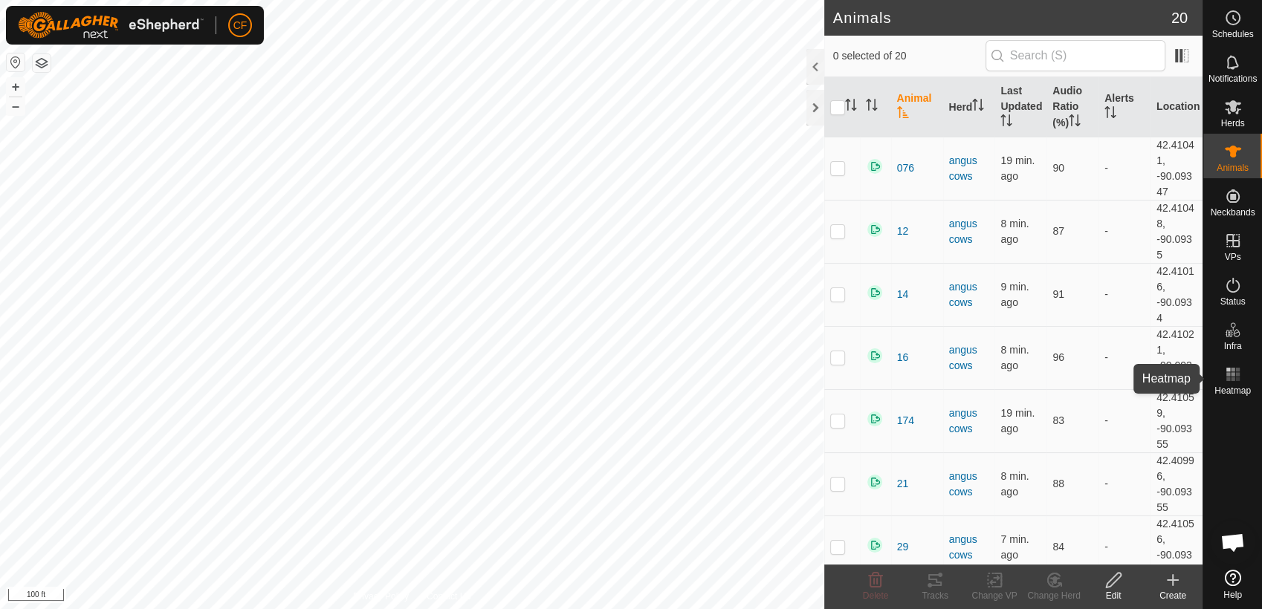
click at [1230, 376] on rect at bounding box center [1232, 374] width 4 height 4
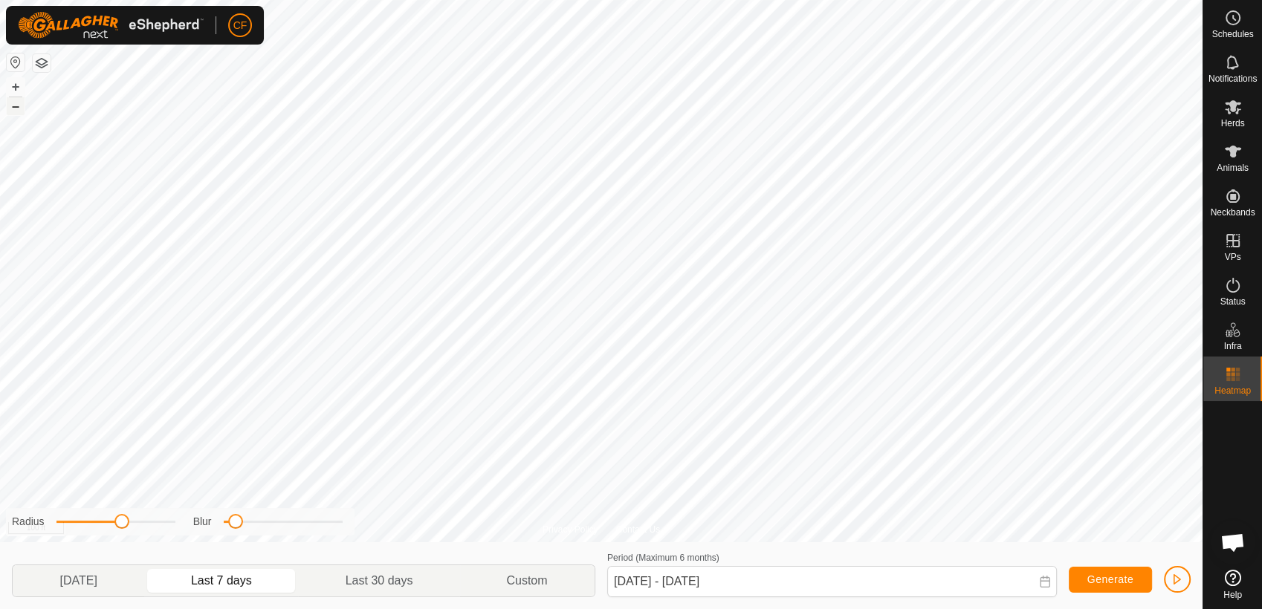
click at [13, 111] on button "–" at bounding box center [16, 106] width 18 height 18
click at [77, 581] on p-togglebutton "[DATE]" at bounding box center [79, 580] width 132 height 31
type input "[DATE] - [DATE]"
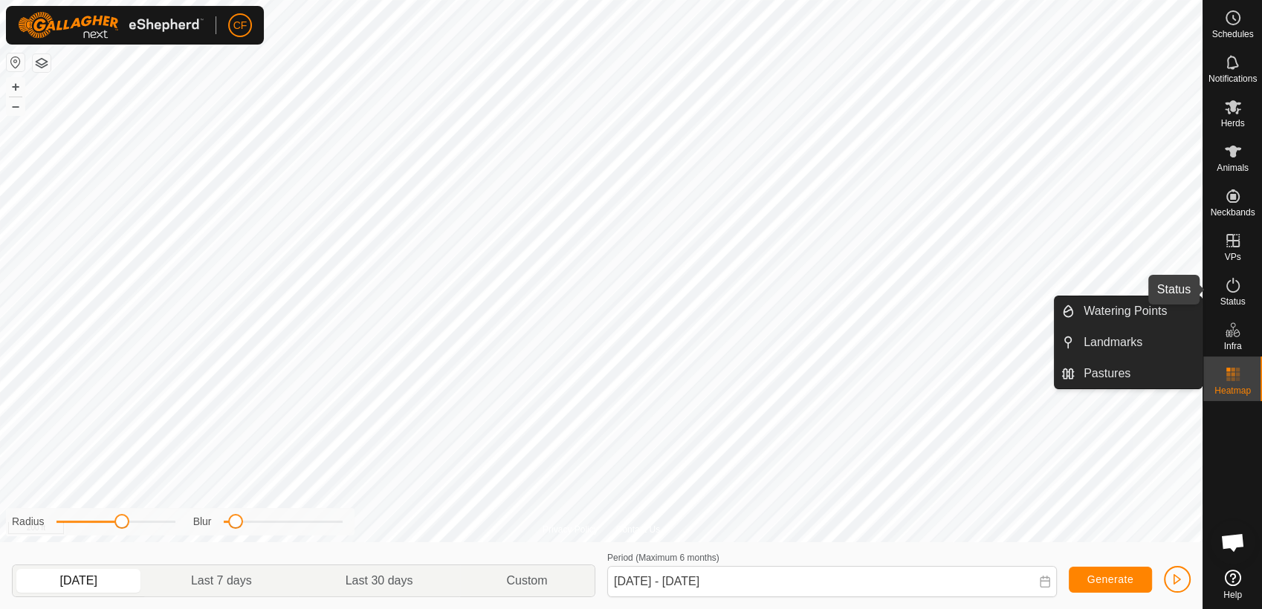
click at [1227, 297] on span "Status" at bounding box center [1231, 301] width 25 height 9
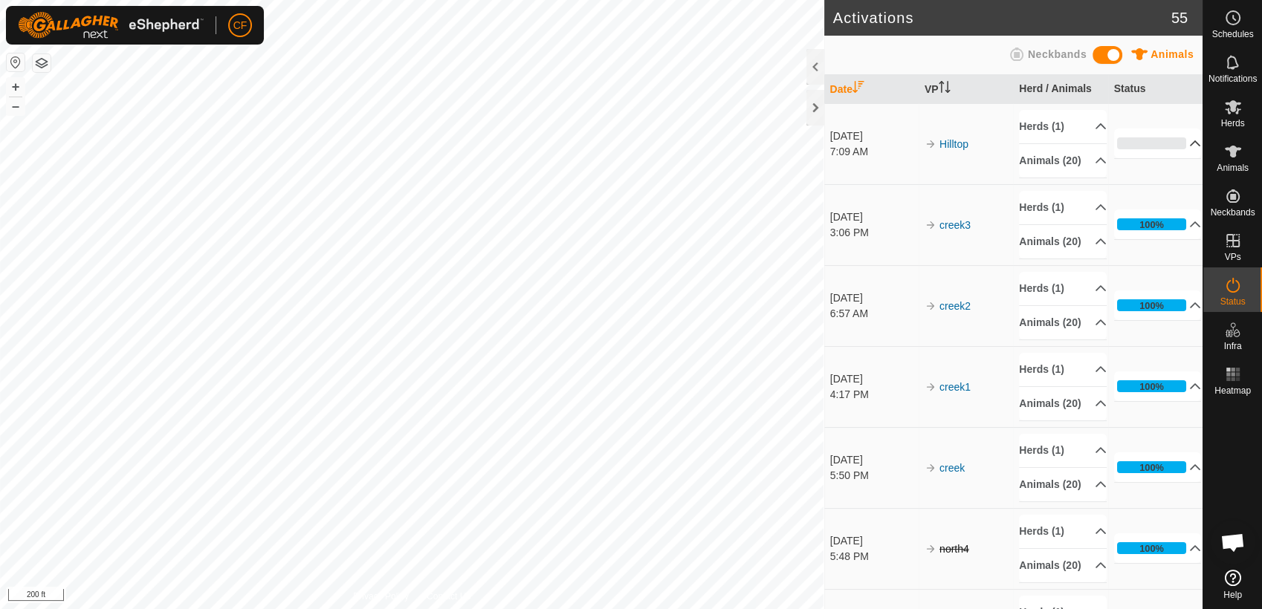
click at [1173, 150] on p-accordion-header "0%" at bounding box center [1158, 144] width 88 height 30
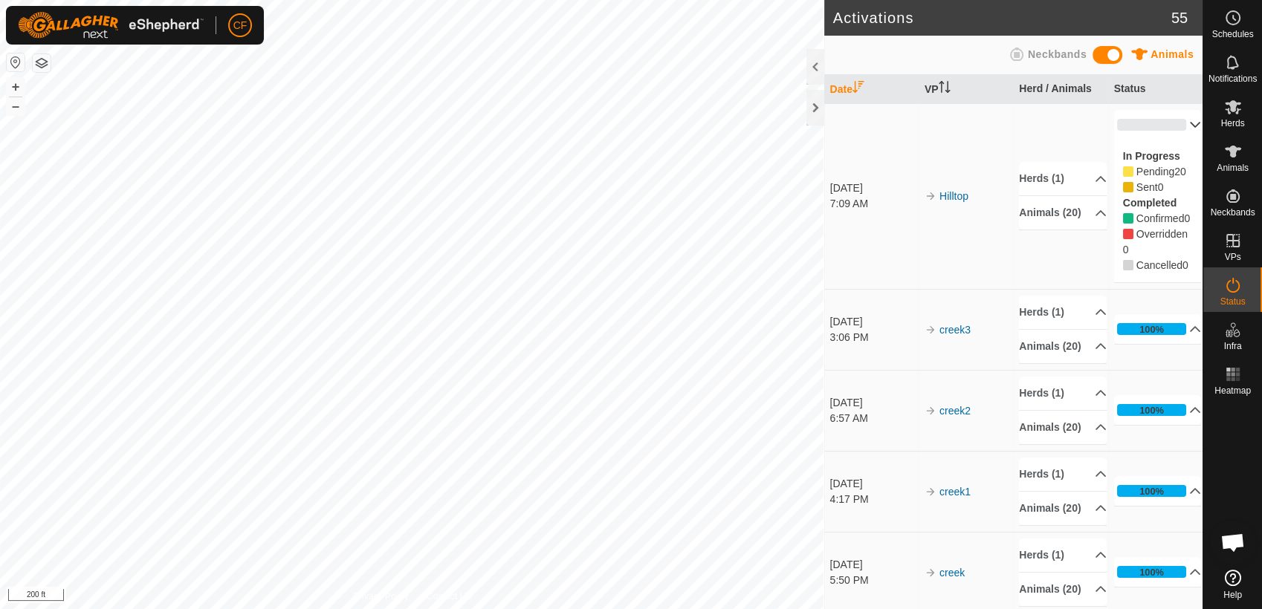
click at [1177, 121] on p-accordion-header "0%" at bounding box center [1158, 125] width 88 height 30
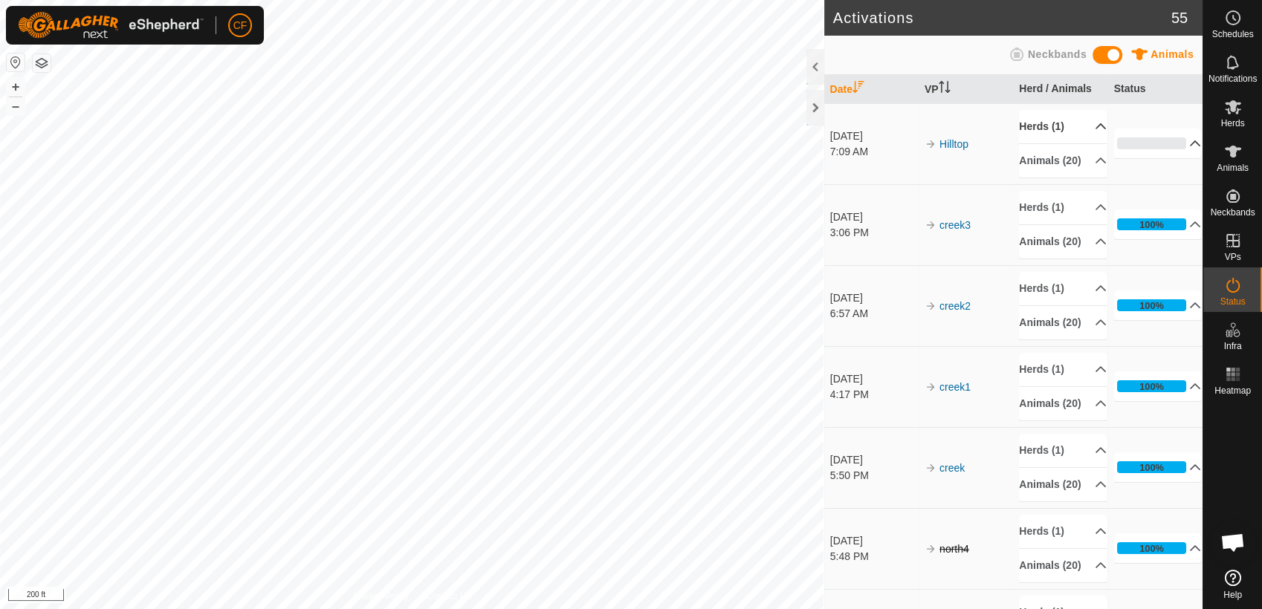
click at [1084, 126] on p-accordion-header "Herds (1)" at bounding box center [1063, 126] width 88 height 33
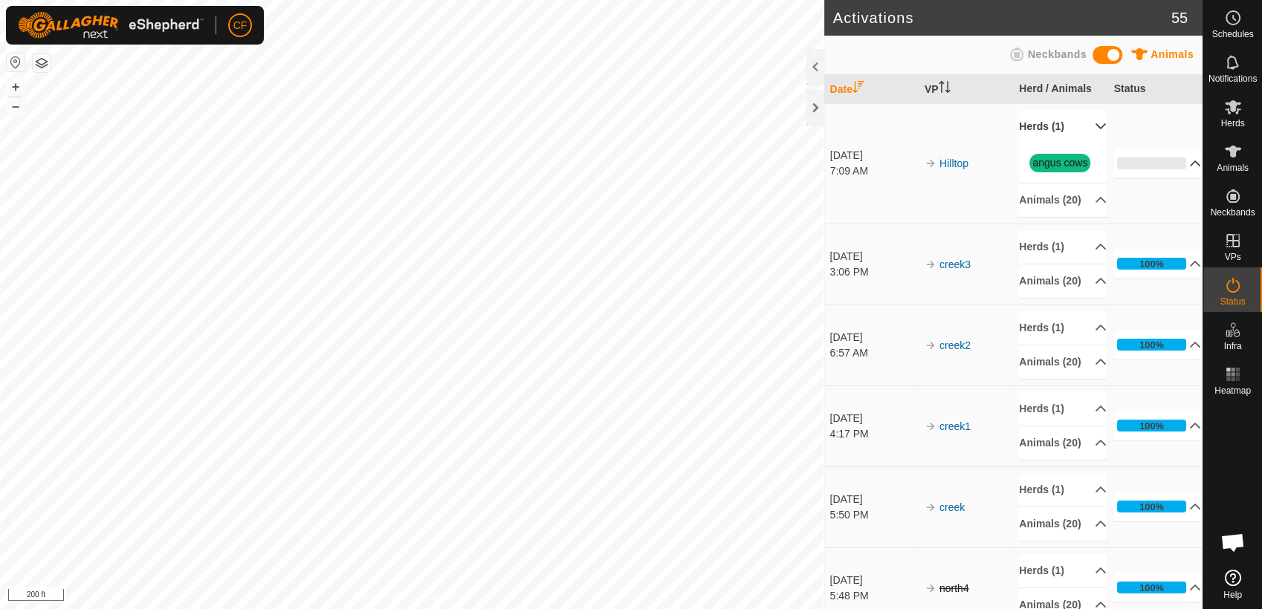
click at [1084, 126] on p-accordion-header "Herds (1)" at bounding box center [1063, 126] width 88 height 33
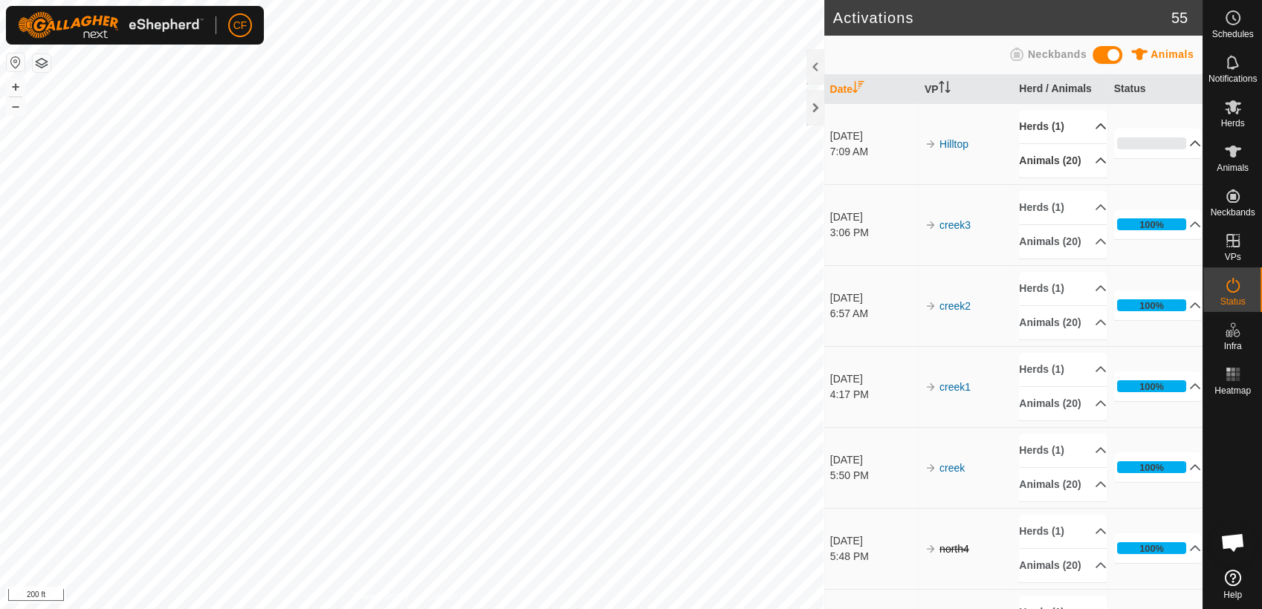
click at [1078, 168] on p-accordion-header "Animals (20)" at bounding box center [1063, 160] width 88 height 33
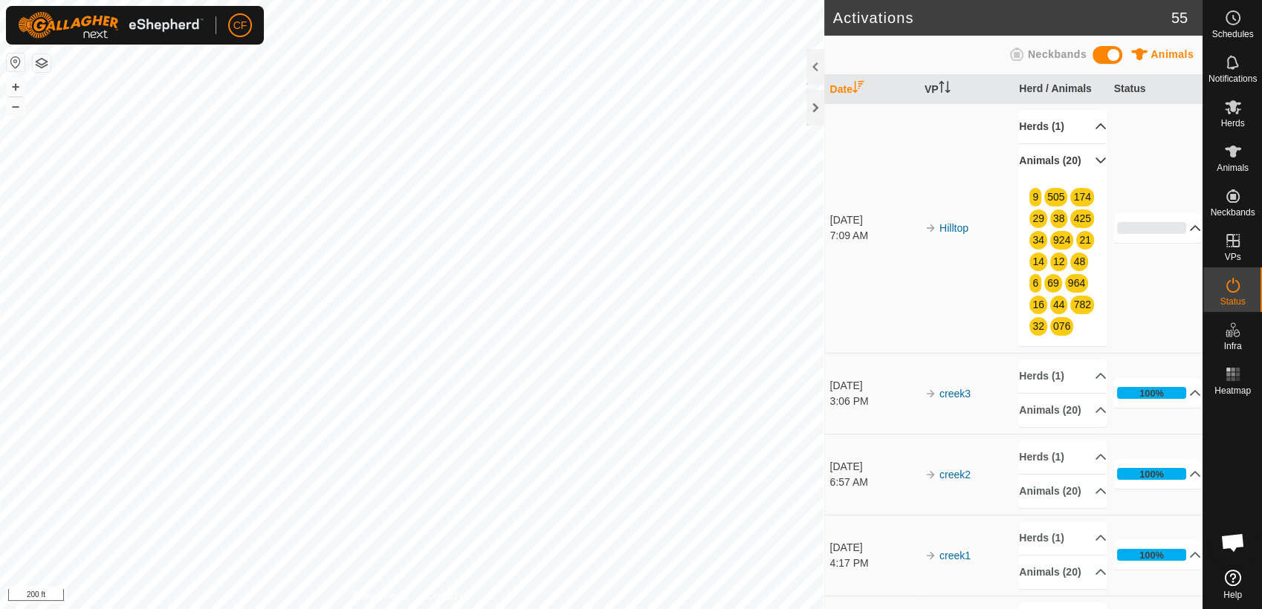
click at [1078, 168] on p-accordion-header "Animals (20)" at bounding box center [1063, 160] width 88 height 33
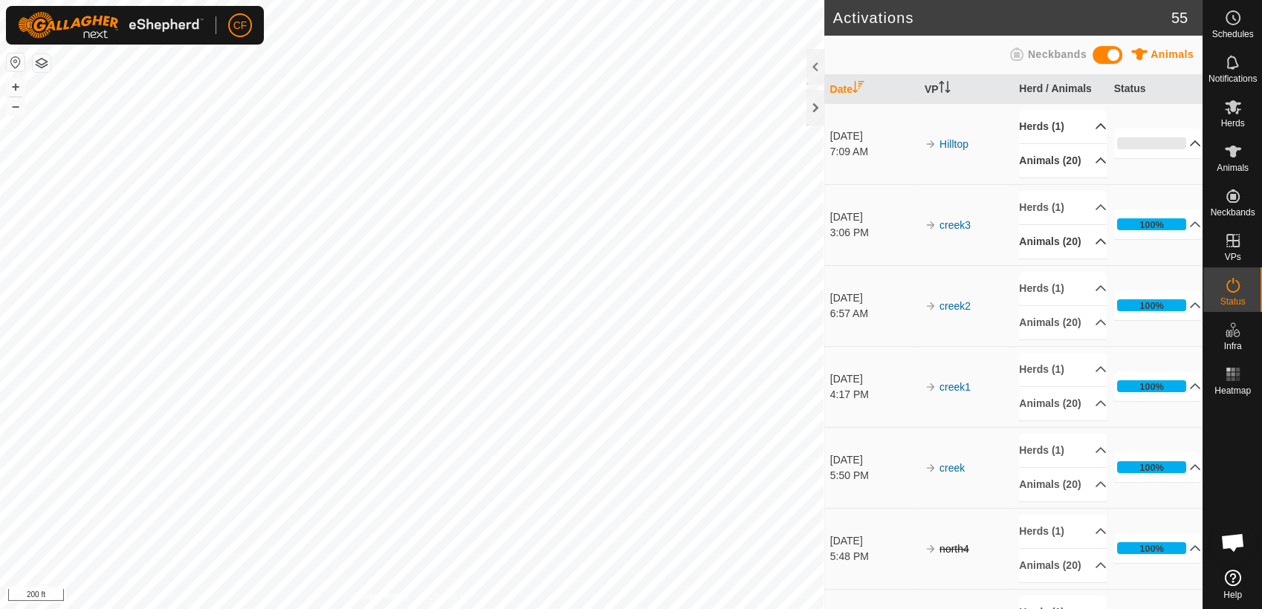
click at [1084, 259] on p-accordion-header "Animals (20)" at bounding box center [1063, 241] width 88 height 33
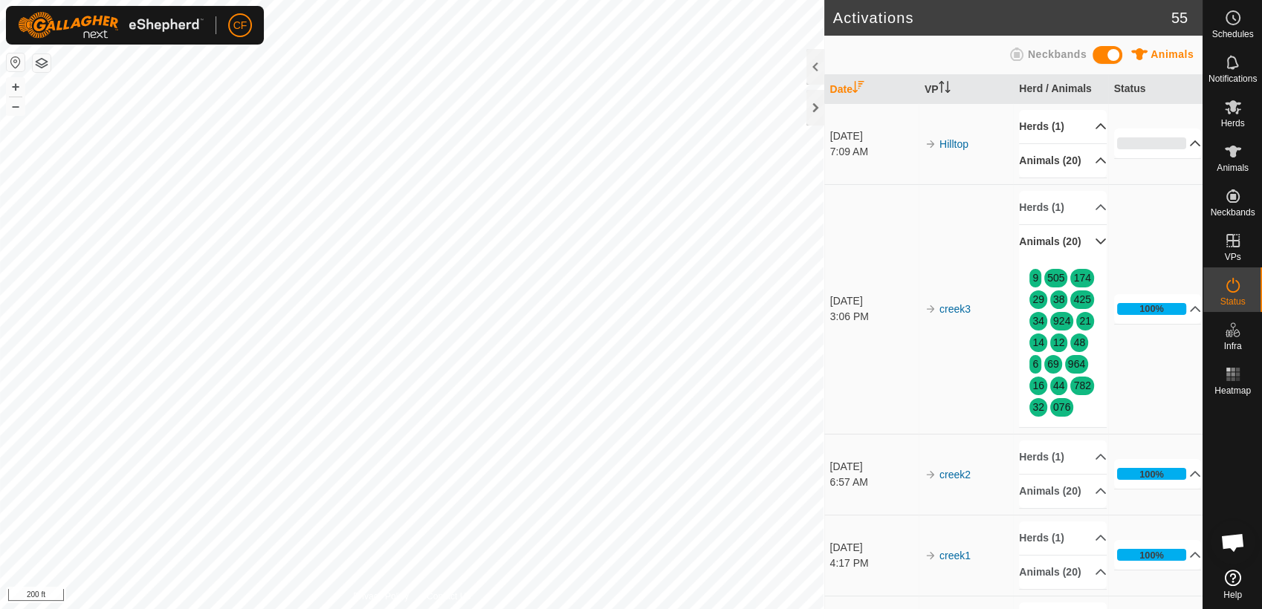
click at [1084, 259] on p-accordion-header "Animals (20)" at bounding box center [1063, 241] width 88 height 33
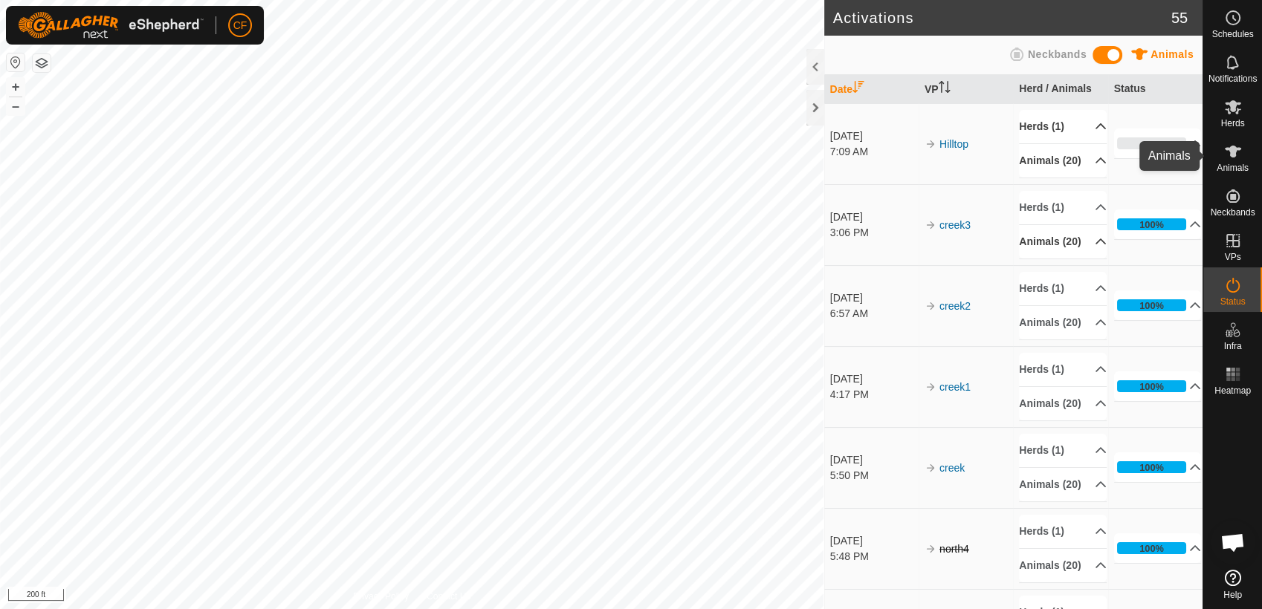
click at [1230, 146] on icon at bounding box center [1233, 152] width 18 height 18
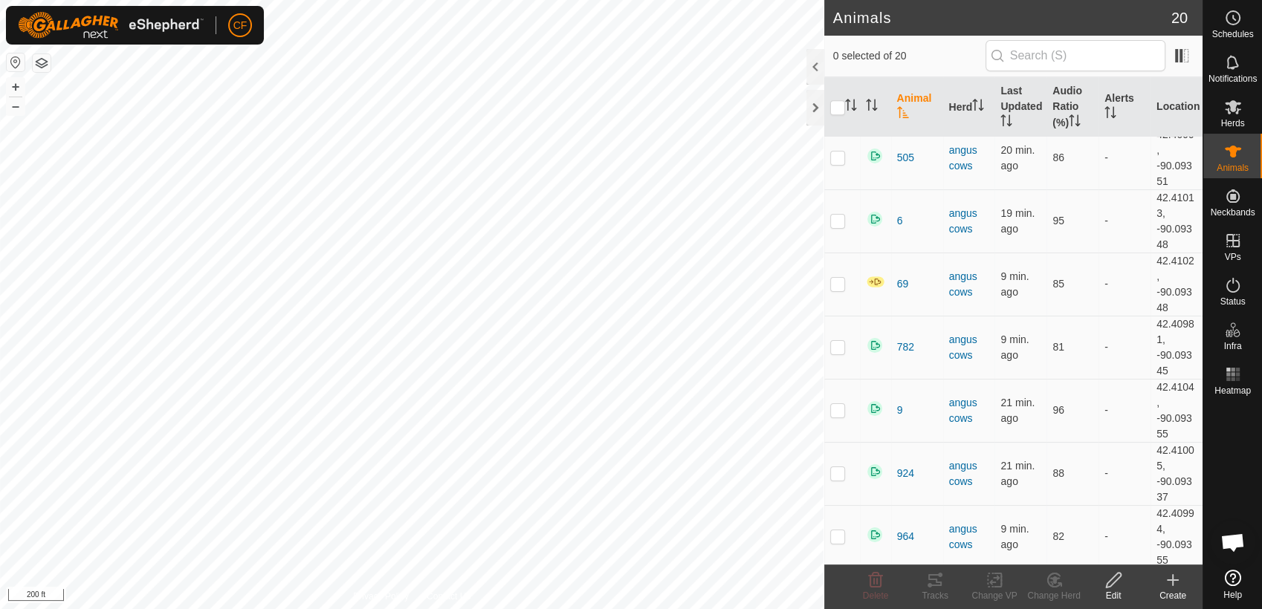
scroll to position [832, 0]
click at [875, 279] on img at bounding box center [875, 281] width 19 height 13
click at [841, 282] on p-checkbox at bounding box center [837, 283] width 15 height 12
click at [1112, 582] on icon at bounding box center [1113, 580] width 19 height 18
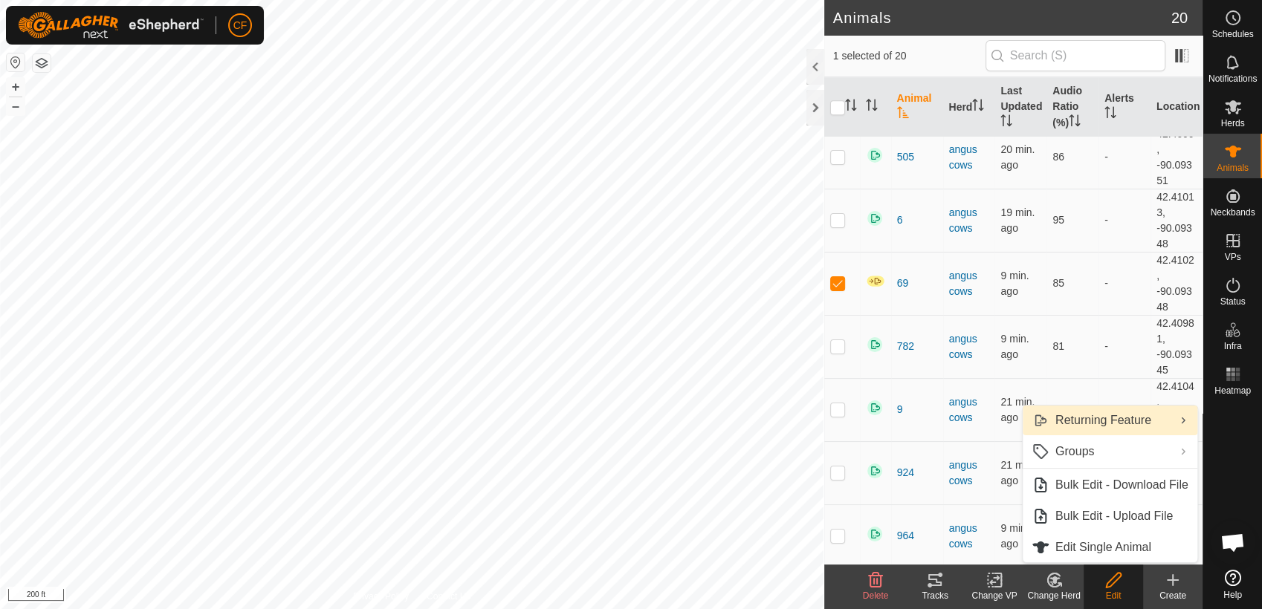
click at [1106, 422] on link "Returning Feature" at bounding box center [1109, 421] width 175 height 30
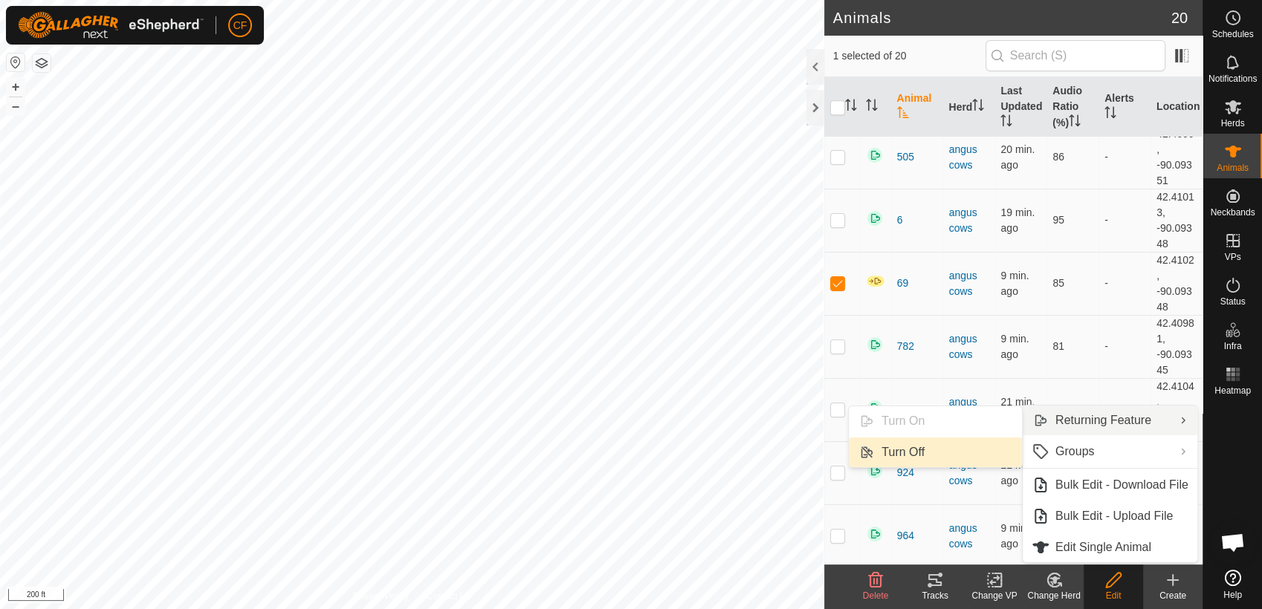
click at [921, 447] on link "Turn Off" at bounding box center [935, 453] width 173 height 30
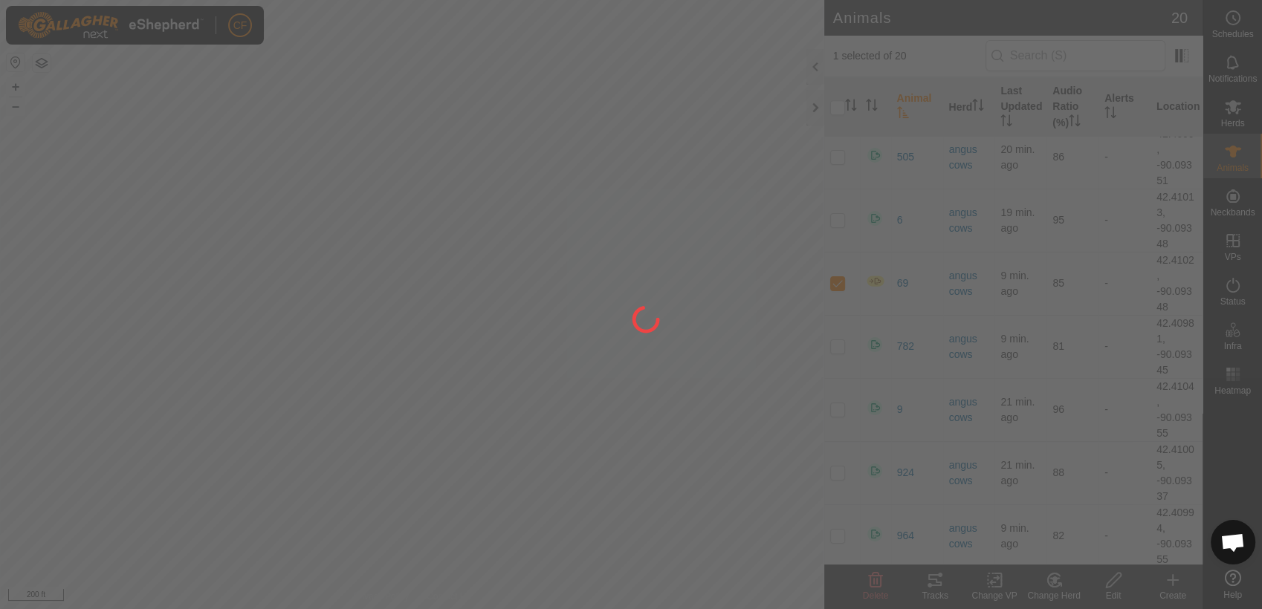
checkbox input "false"
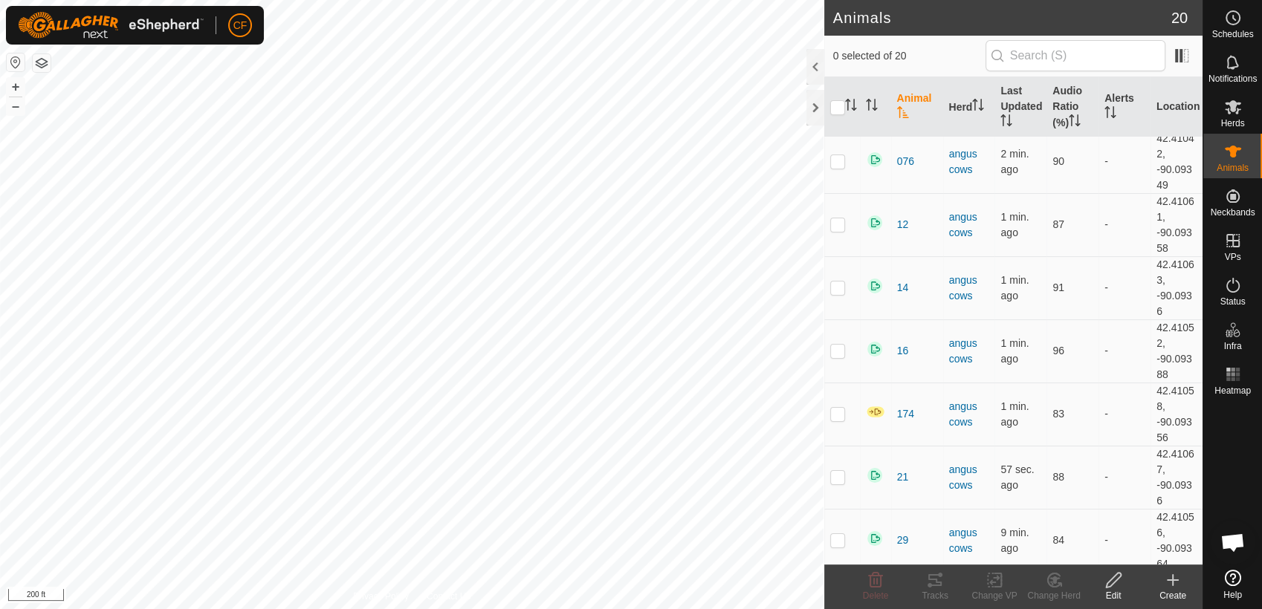
scroll to position [0, 0]
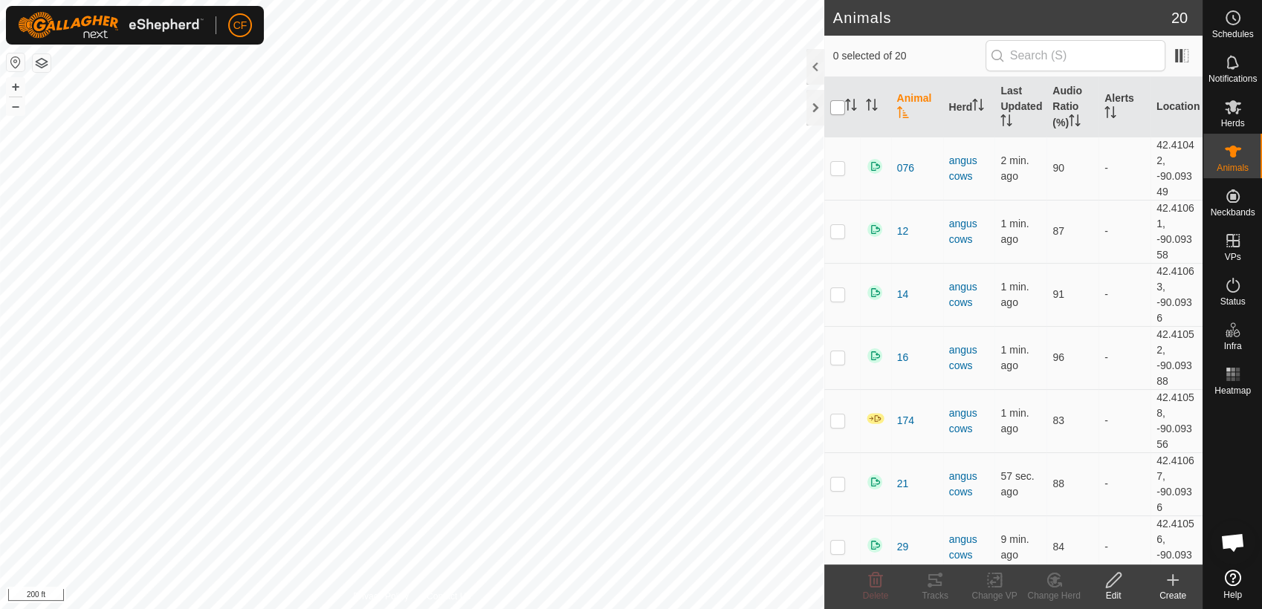
click at [840, 103] on input "checkbox" at bounding box center [837, 107] width 15 height 15
checkbox input "true"
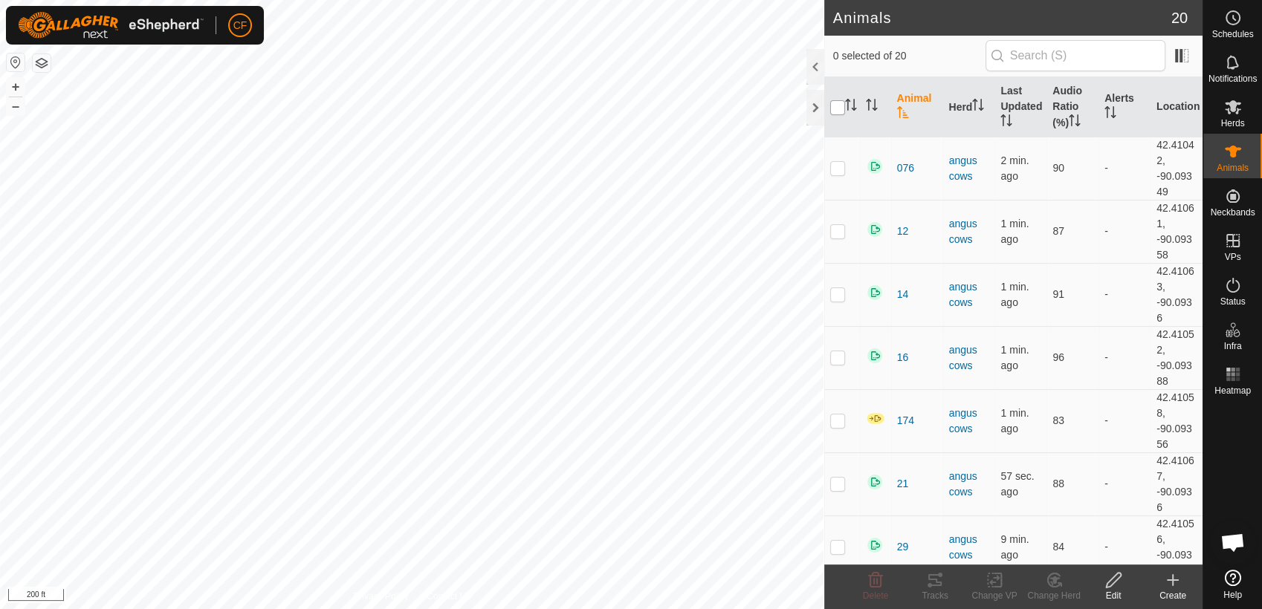
checkbox input "true"
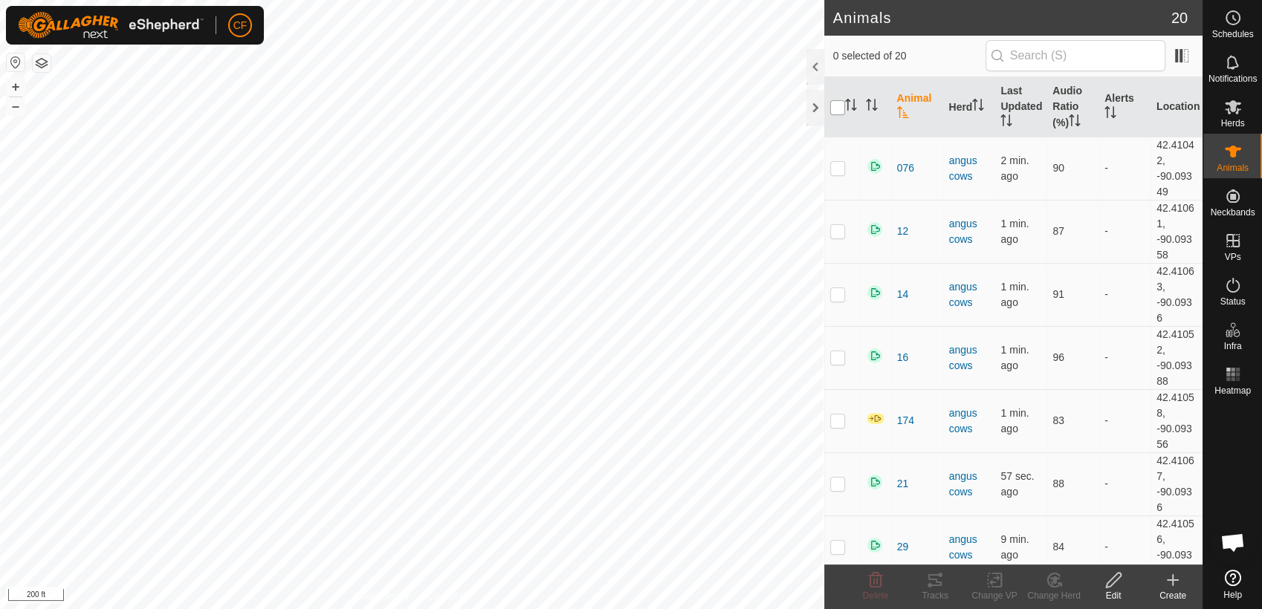
checkbox input "true"
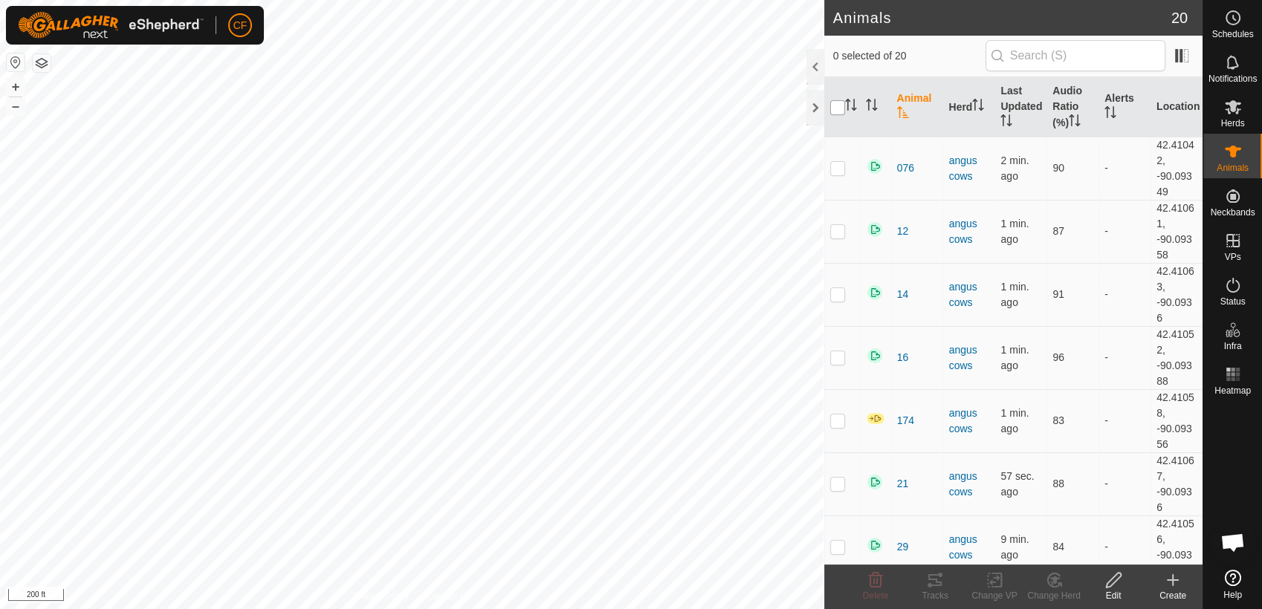
checkbox input "true"
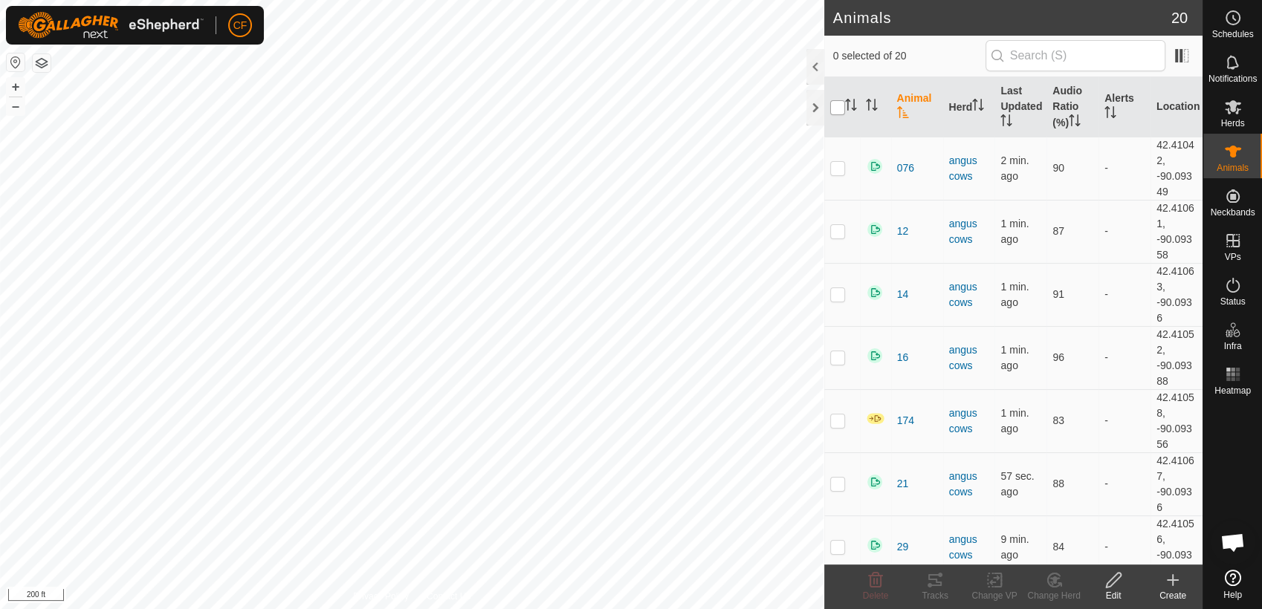
checkbox input "true"
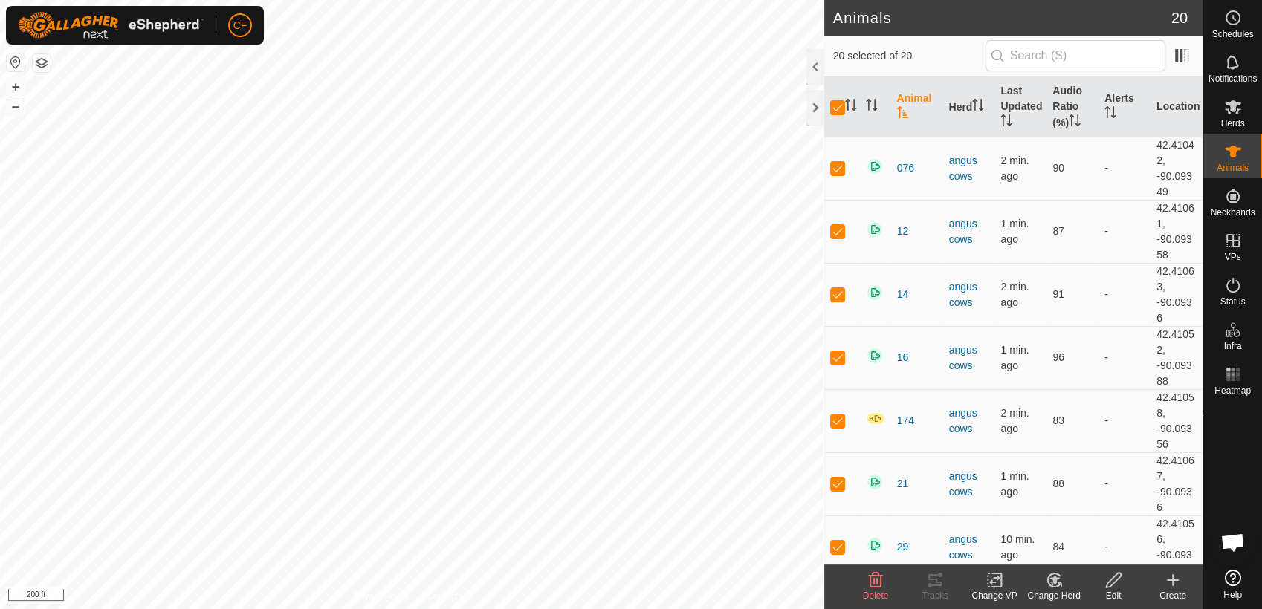
click at [1111, 584] on icon at bounding box center [1113, 580] width 19 height 18
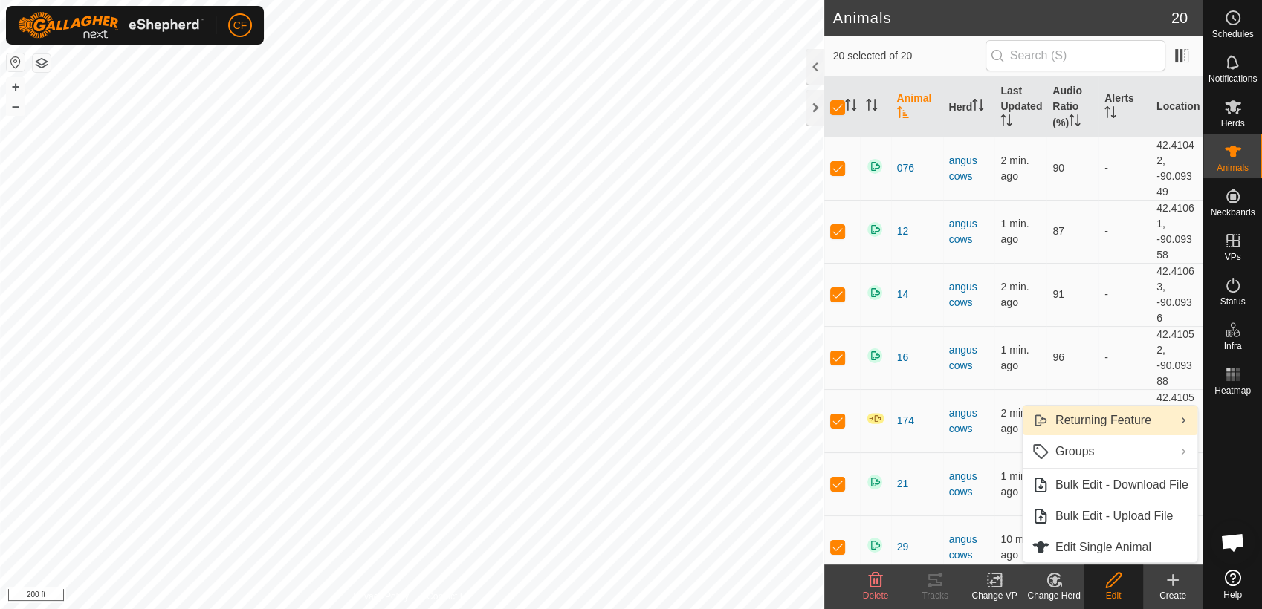
click at [1103, 415] on link "Returning Feature" at bounding box center [1109, 421] width 175 height 30
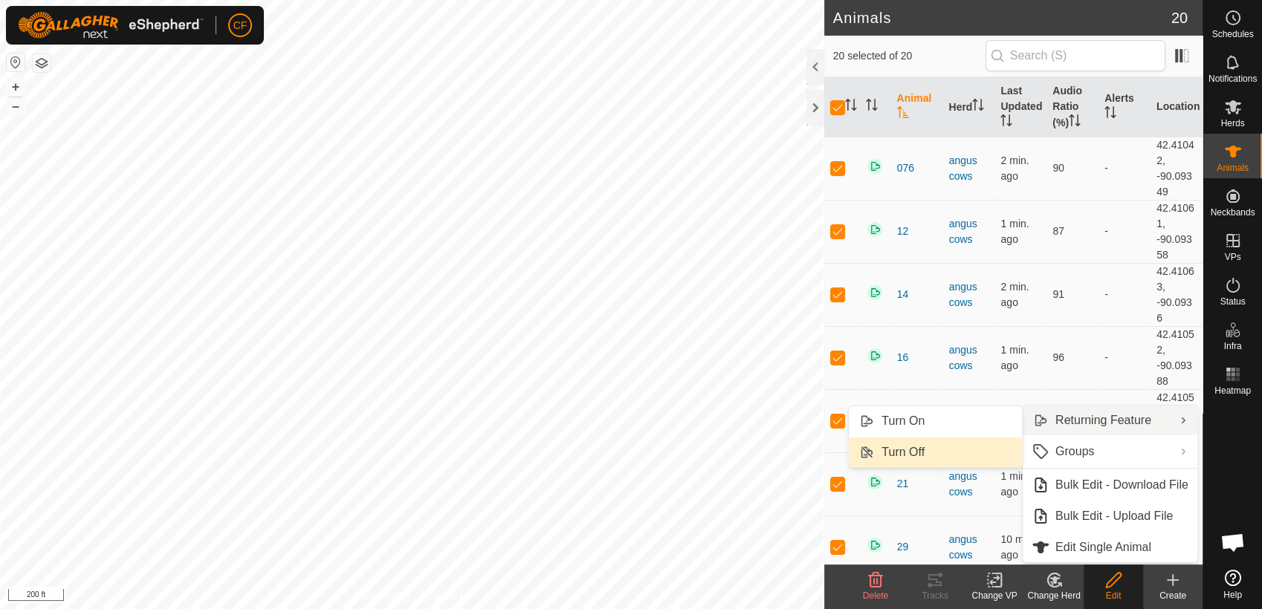
click at [918, 452] on link "Turn Off" at bounding box center [935, 453] width 173 height 30
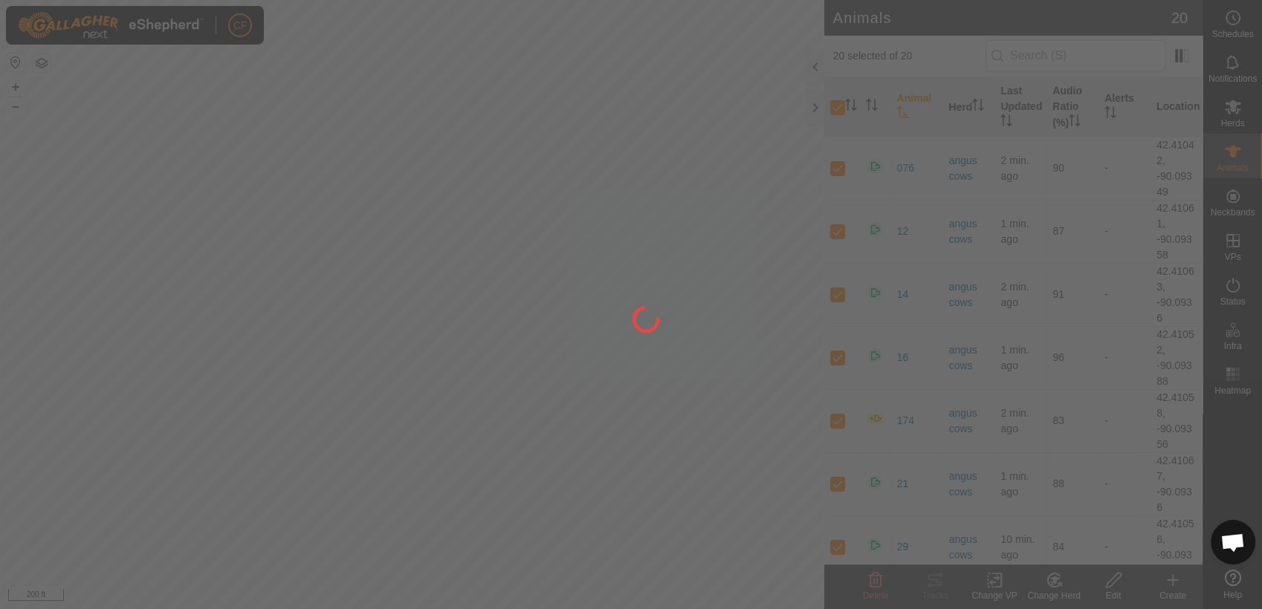
checkbox input "false"
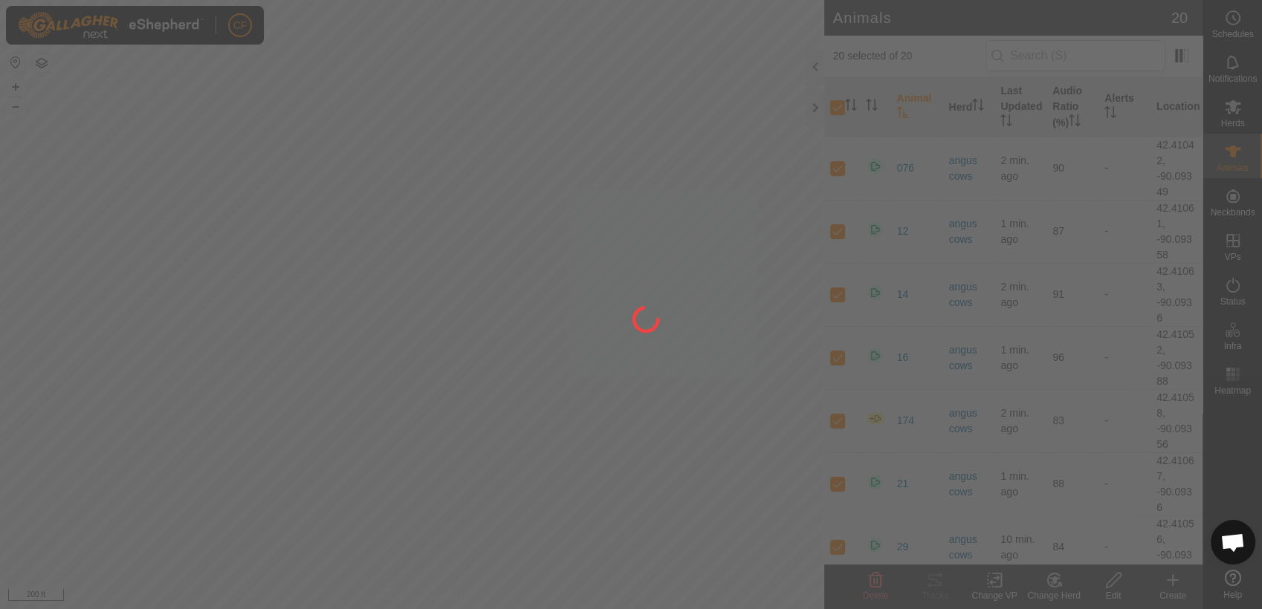
checkbox input "false"
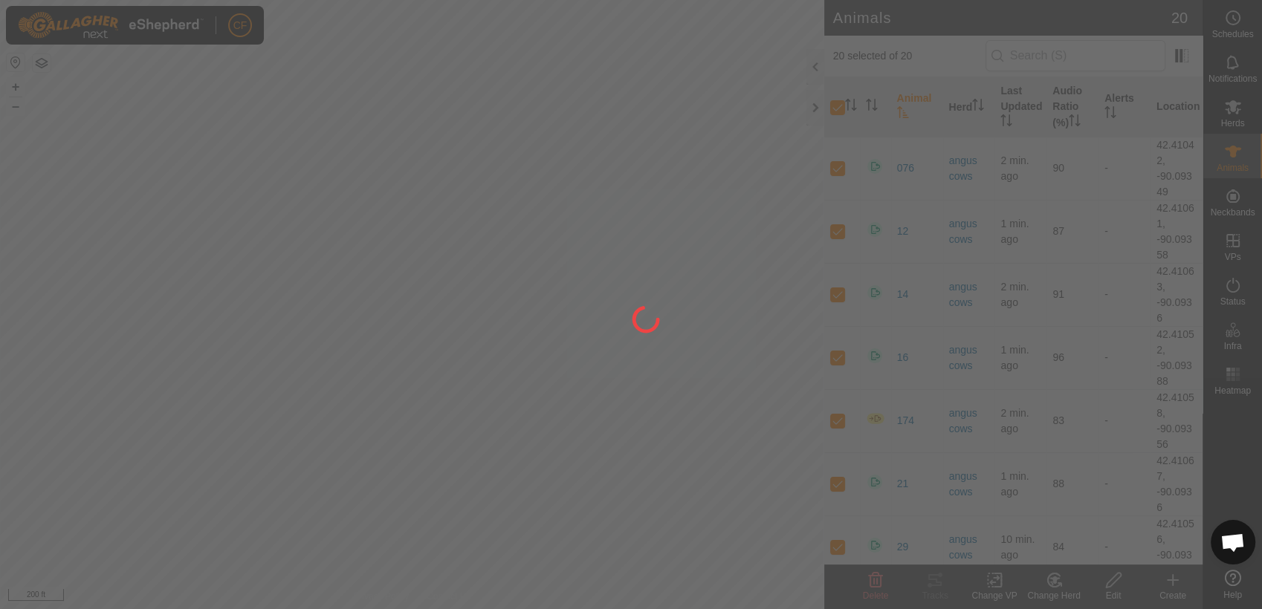
checkbox input "false"
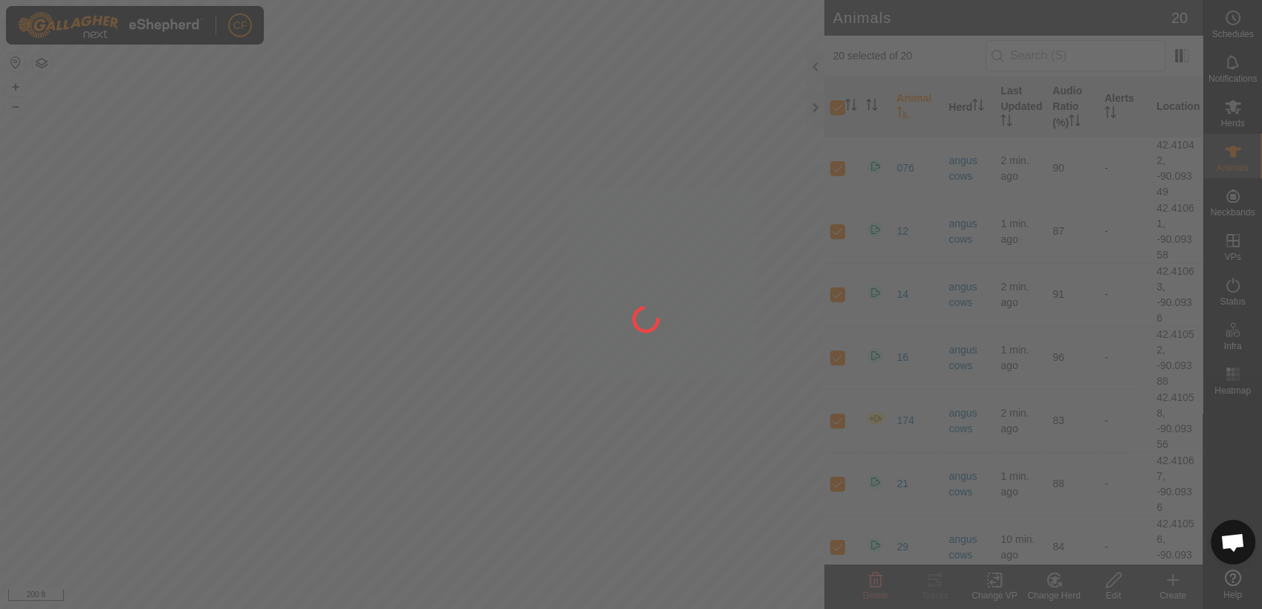
checkbox input "false"
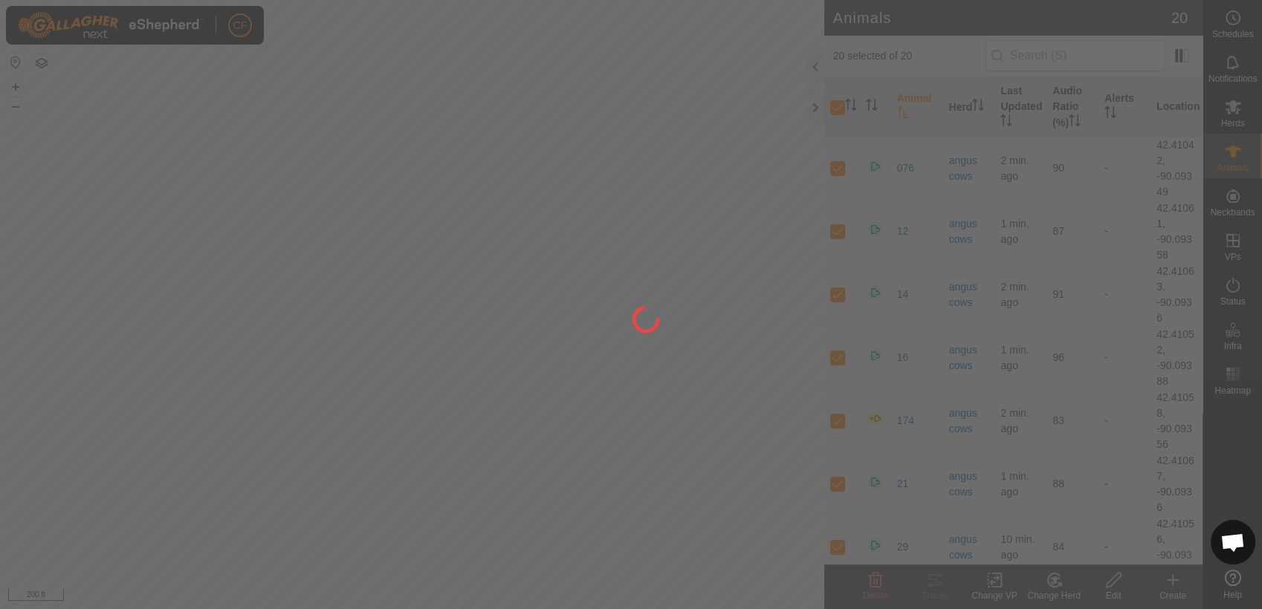
checkbox input "false"
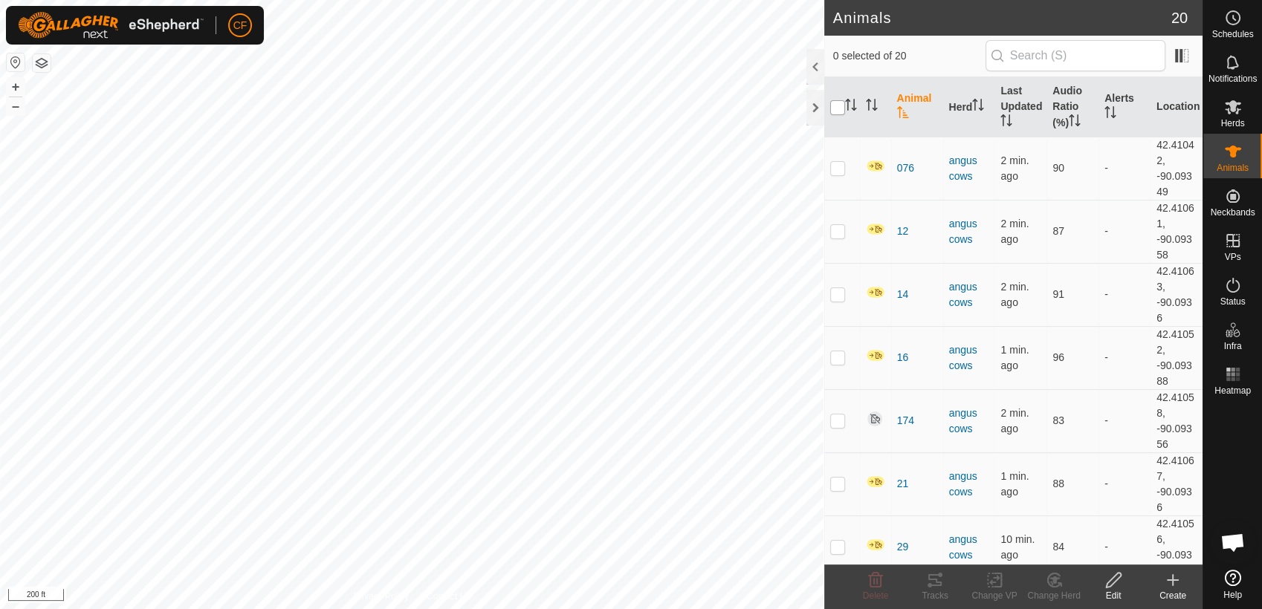
click at [835, 110] on input "checkbox" at bounding box center [837, 107] width 15 height 15
checkbox input "true"
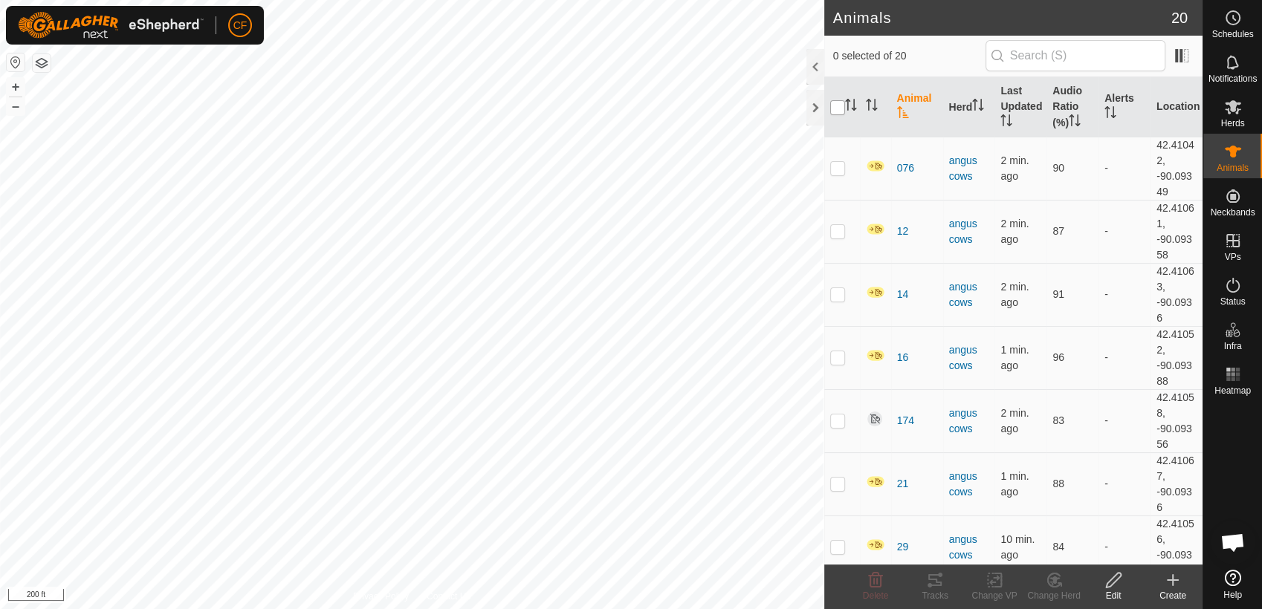
checkbox input "true"
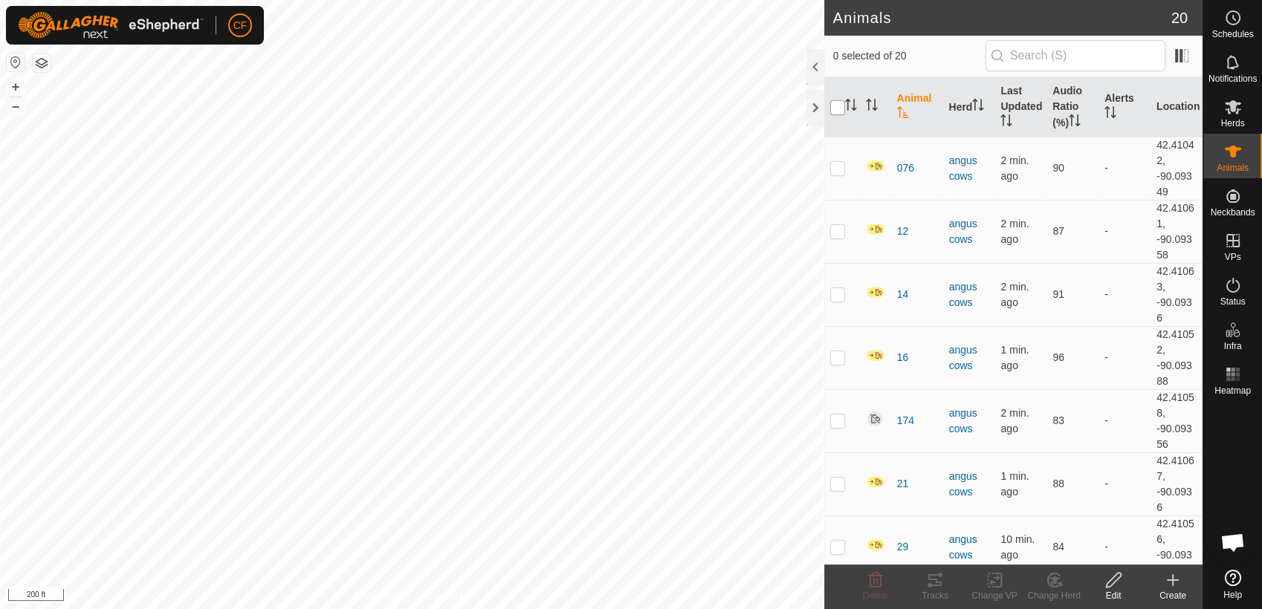
checkbox input "true"
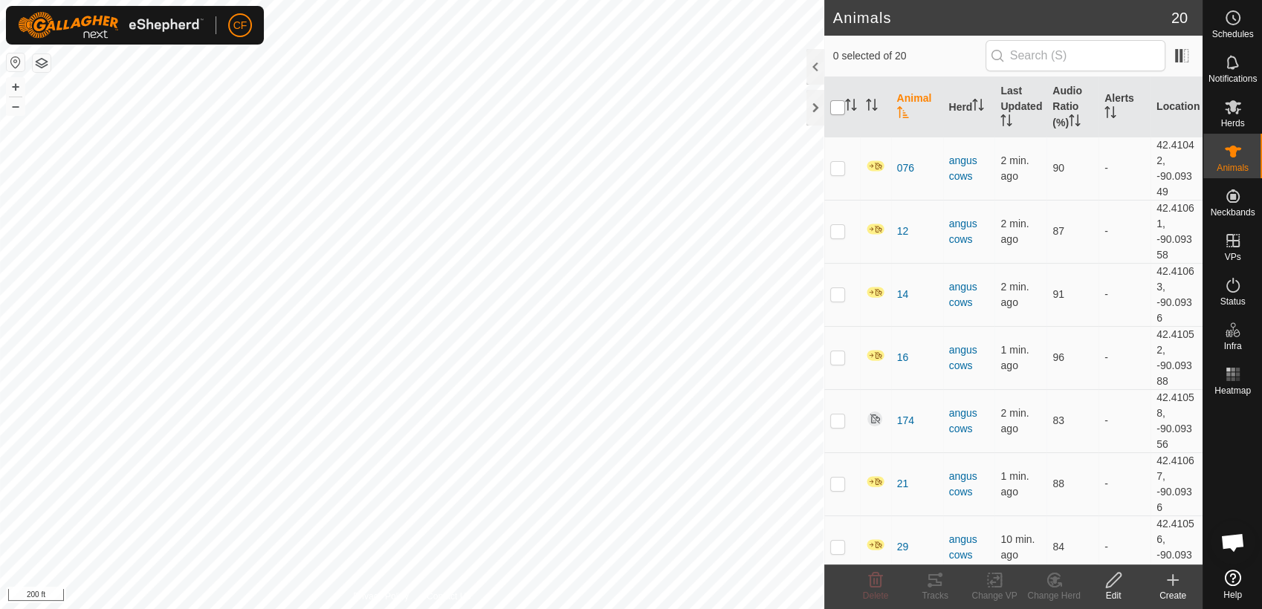
checkbox input "true"
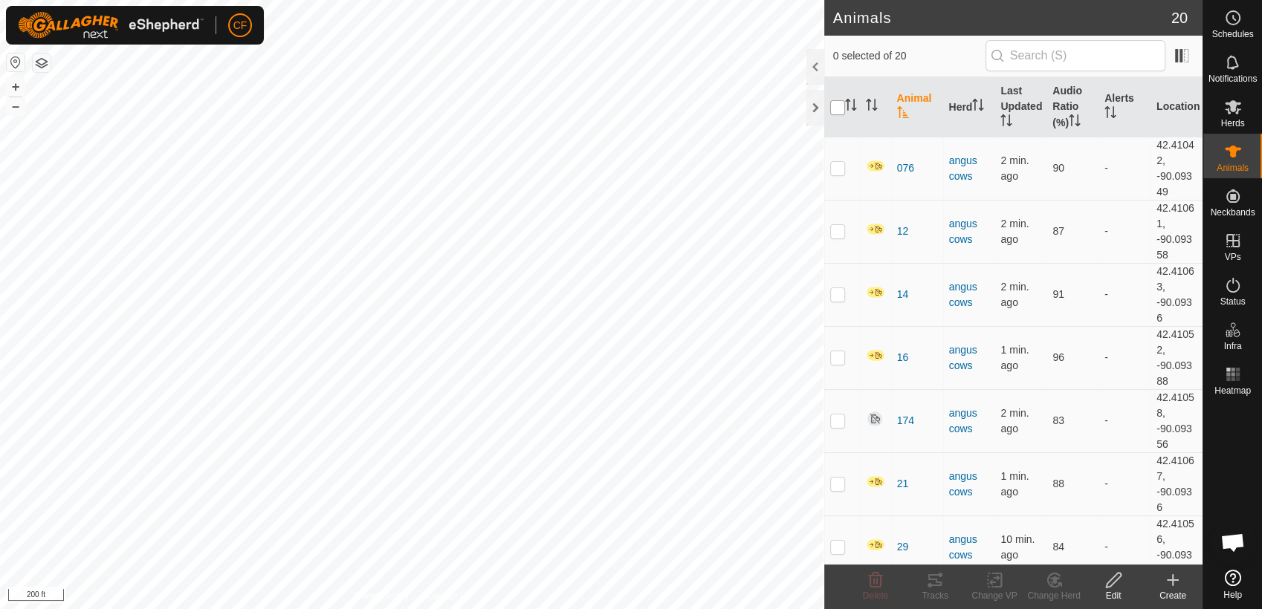
checkbox input "true"
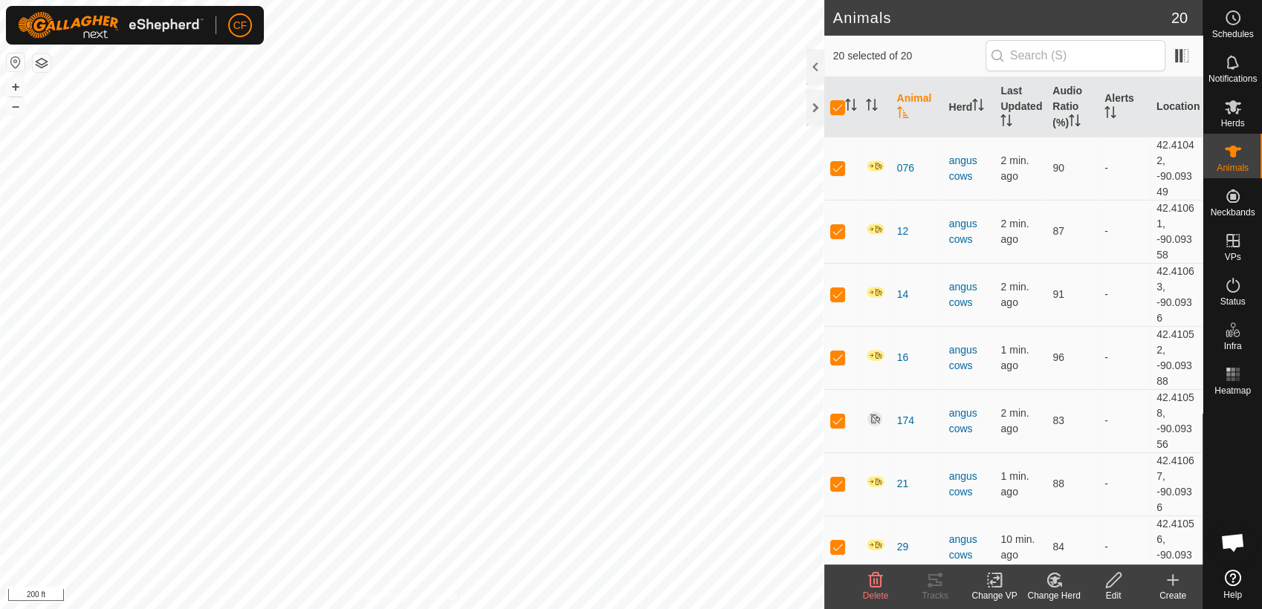
click at [1111, 578] on icon at bounding box center [1113, 580] width 19 height 18
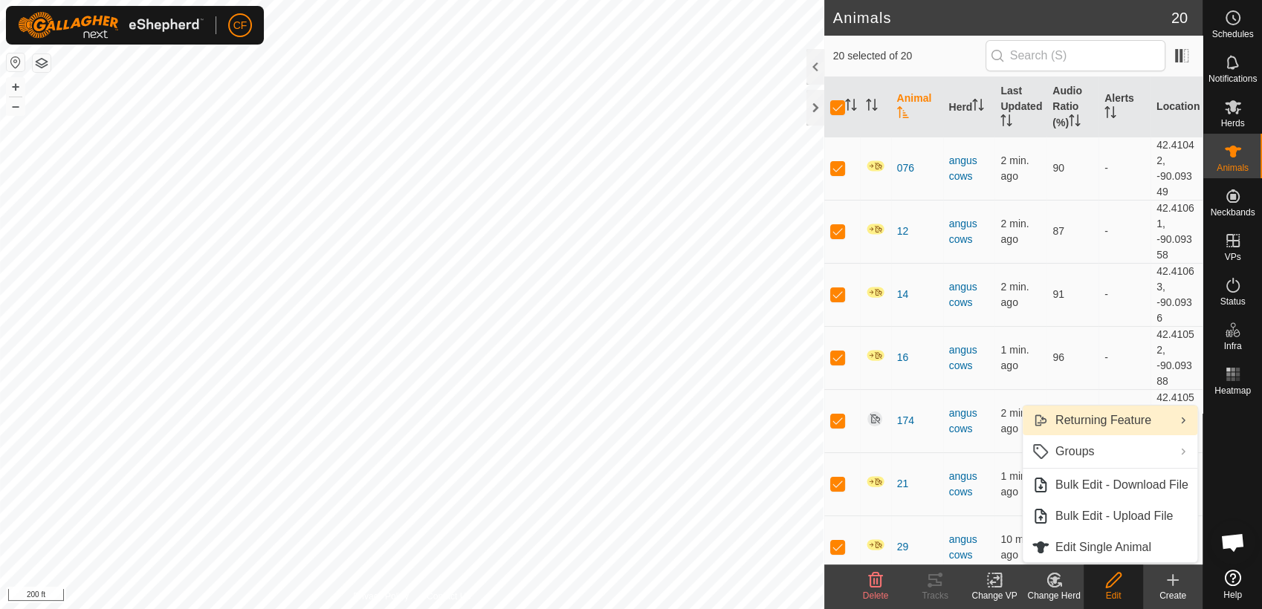
click at [1103, 418] on link "Returning Feature" at bounding box center [1109, 421] width 175 height 30
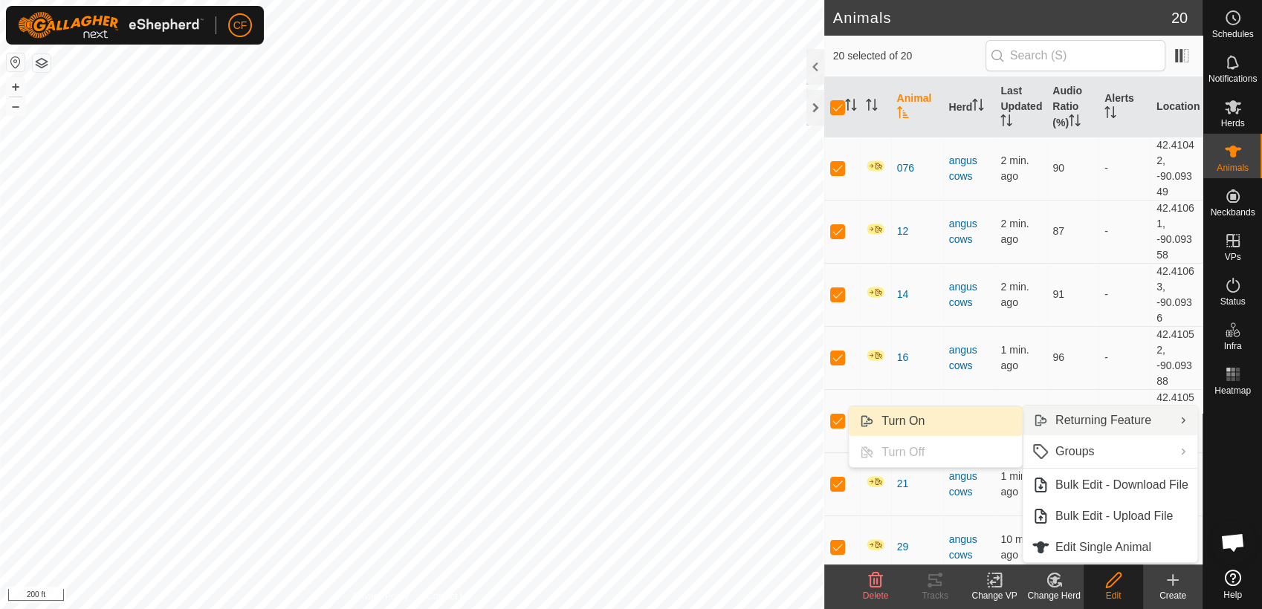
click at [974, 419] on link "Turn On" at bounding box center [935, 421] width 173 height 30
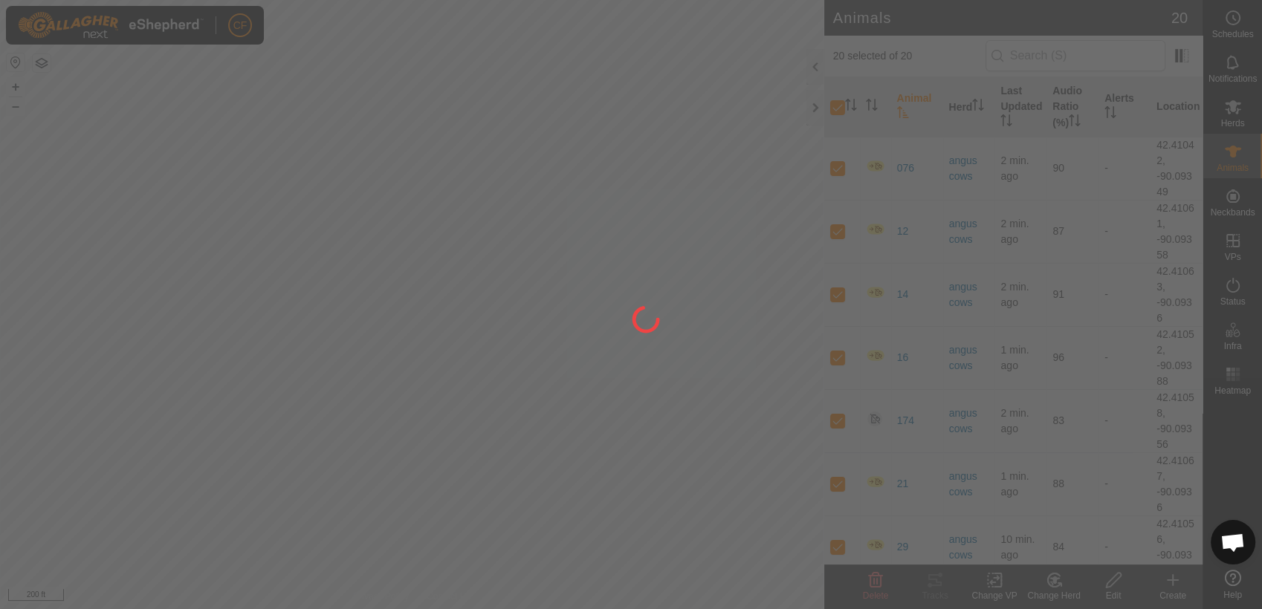
checkbox input "false"
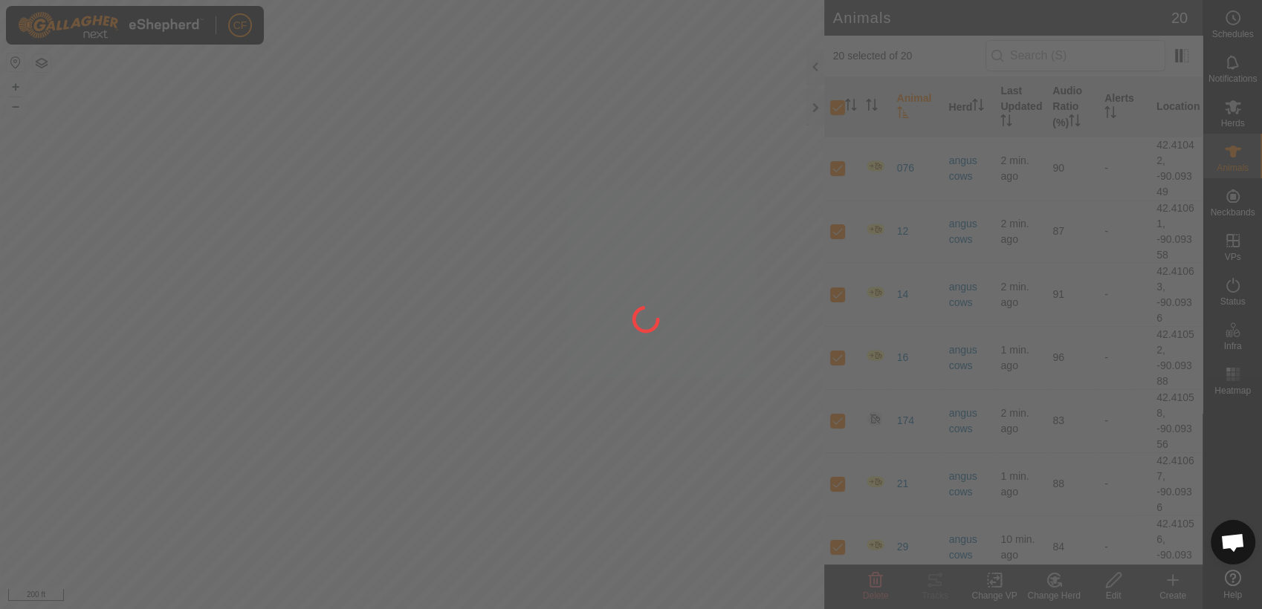
checkbox input "false"
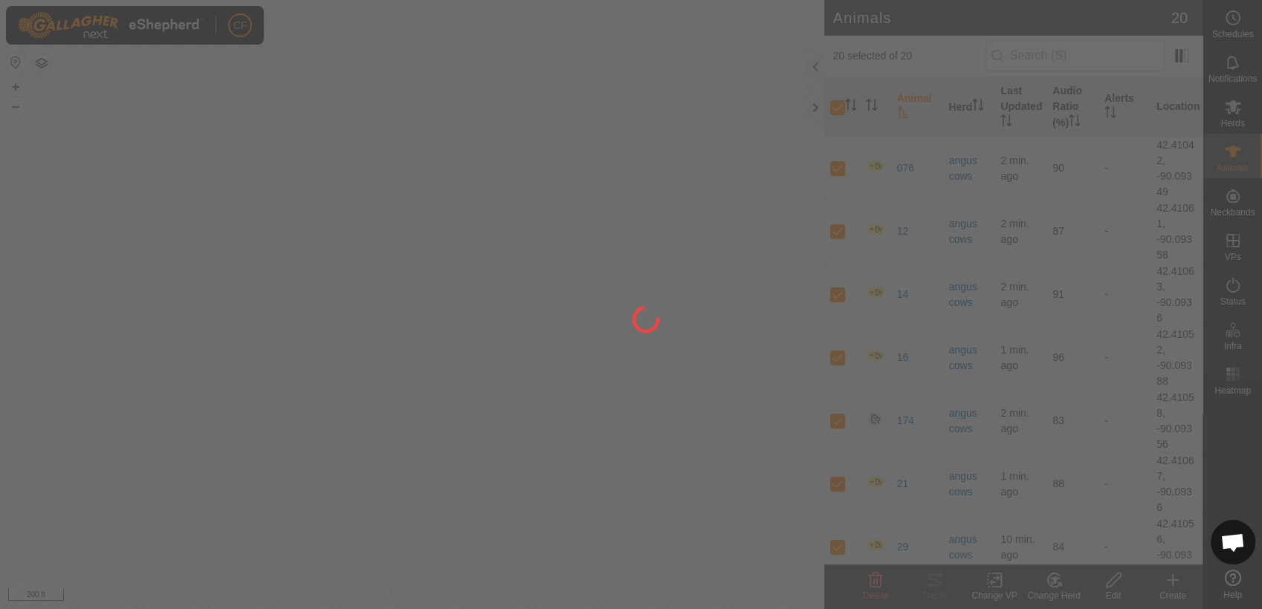
checkbox input "false"
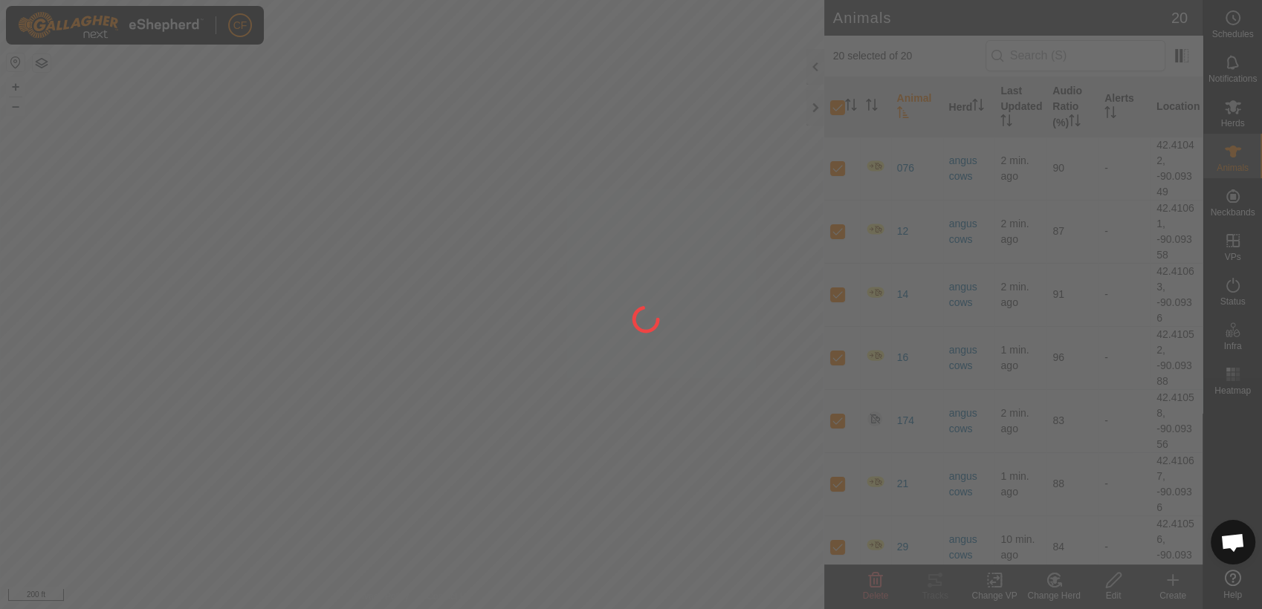
checkbox input "false"
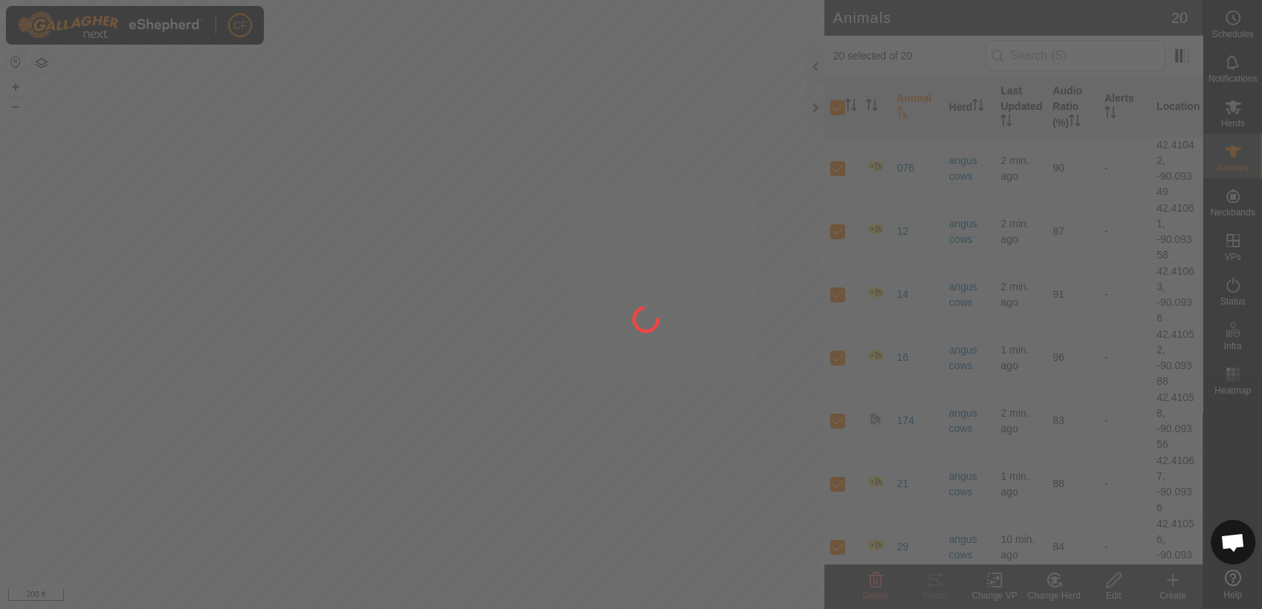
checkbox input "false"
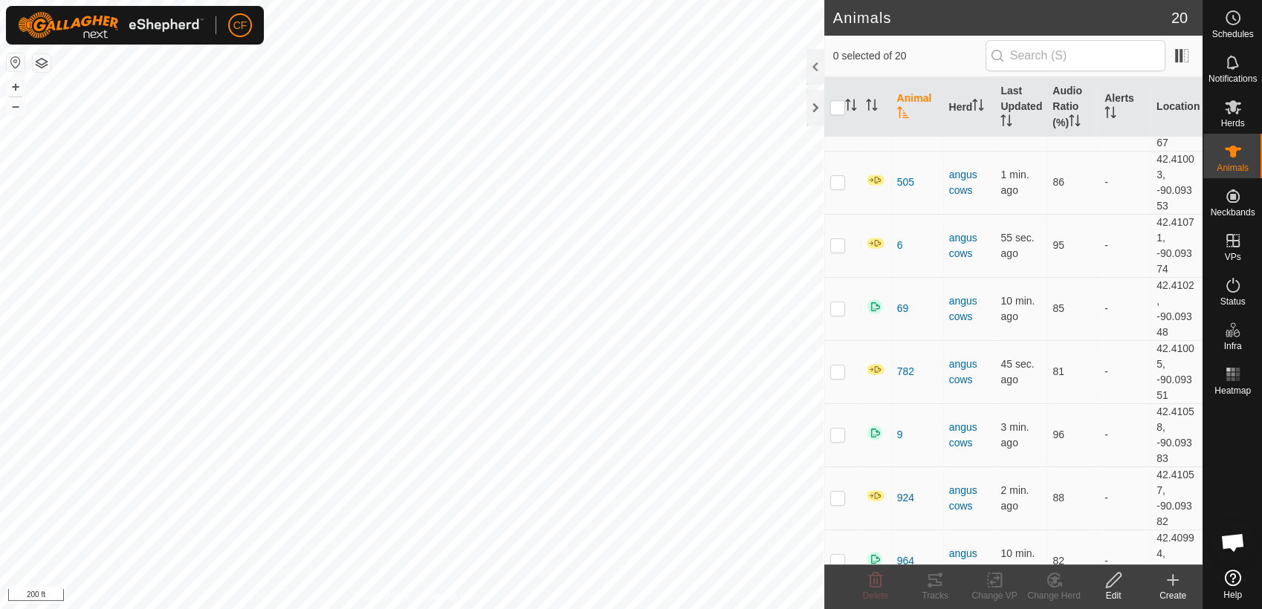
scroll to position [832, 0]
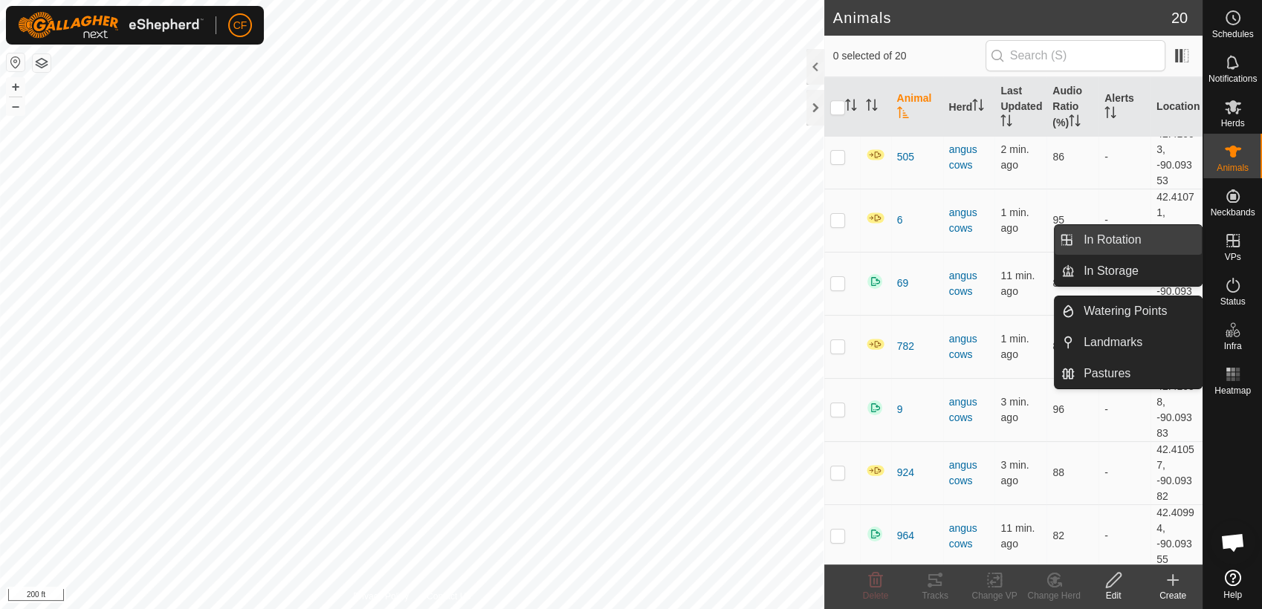
click at [1148, 235] on link "In Rotation" at bounding box center [1137, 240] width 127 height 30
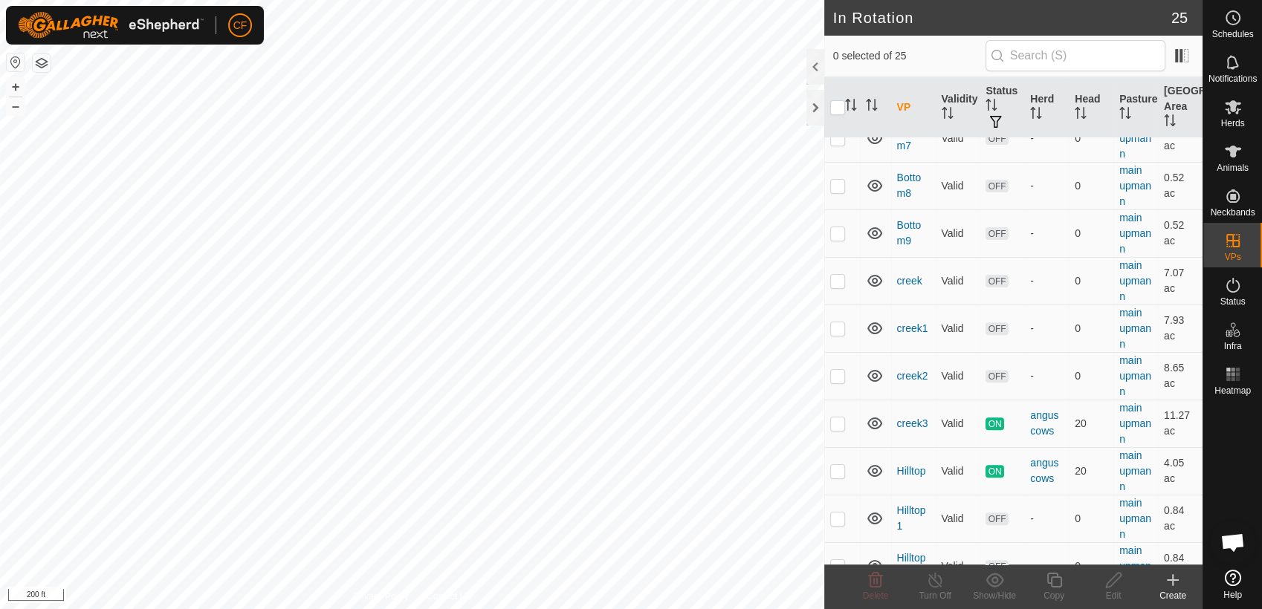
scroll to position [495, 0]
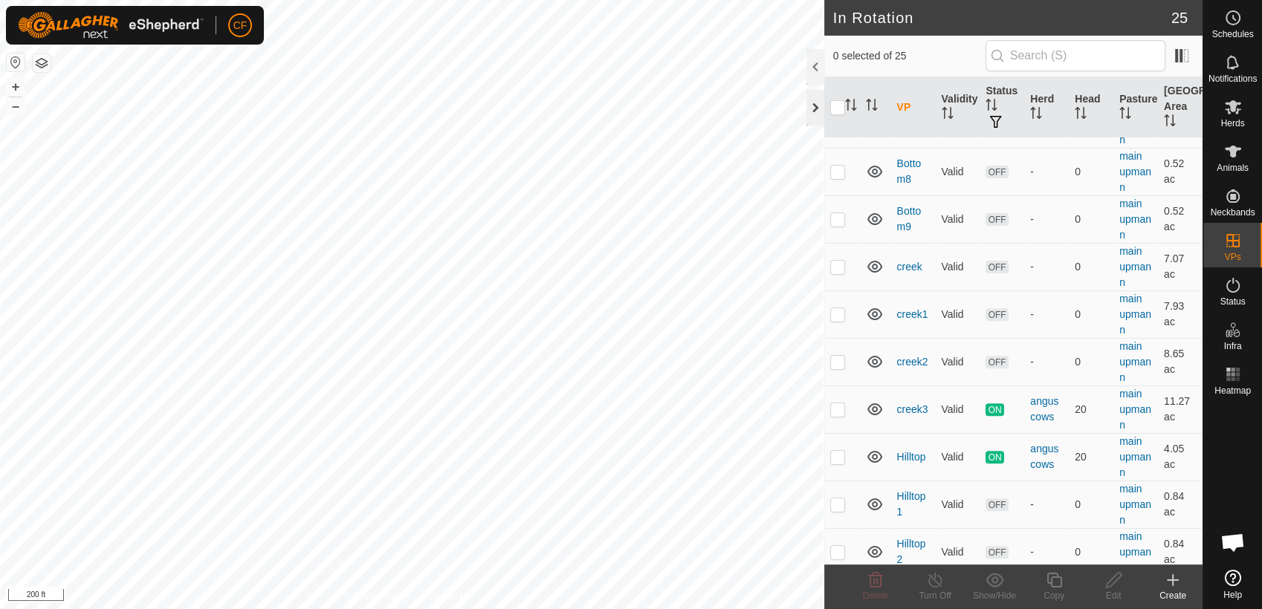
click at [816, 110] on div at bounding box center [815, 108] width 18 height 36
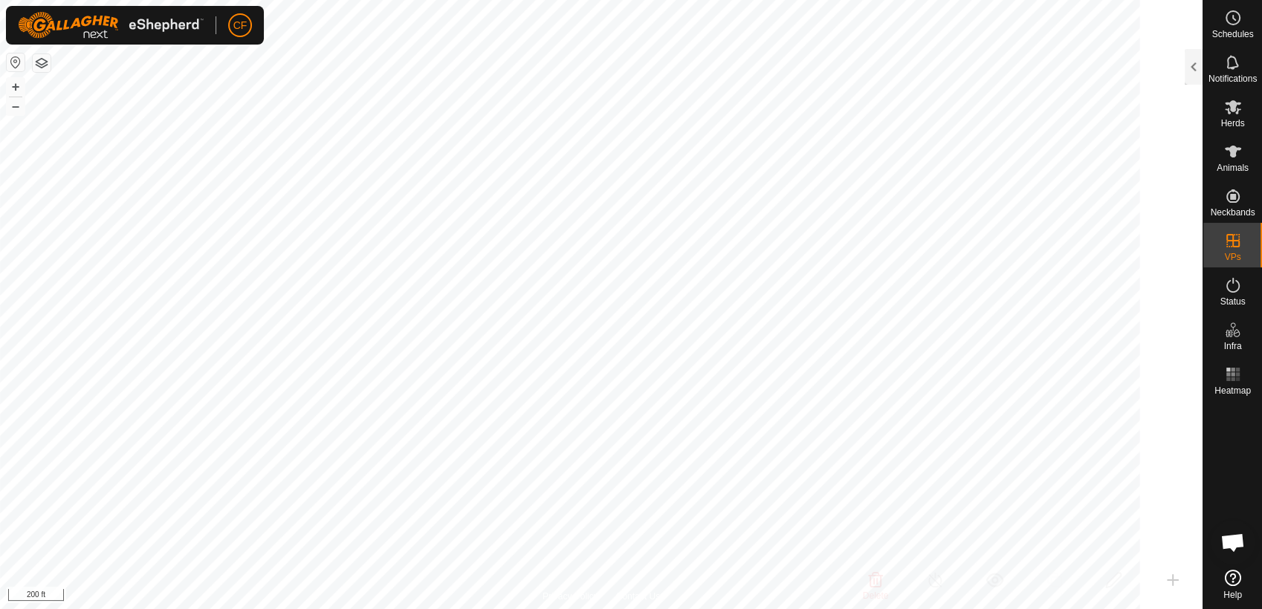
scroll to position [1594, 0]
click at [856, 609] on html "CF Schedules Notifications Herds Animals Neckbands VPs Status Infra Heatmap Hel…" at bounding box center [631, 304] width 1262 height 609
click at [584, 0] on html "CF Schedules Notifications Herds Animals Neckbands VPs Status Infra Heatmap Hel…" at bounding box center [631, 304] width 1262 height 609
click at [789, 609] on html "CF Schedules Notifications Herds Animals Neckbands VPs Status Infra Heatmap Hel…" at bounding box center [631, 304] width 1262 height 609
click at [16, 83] on button "+" at bounding box center [16, 87] width 18 height 18
